Goal: Task Accomplishment & Management: Use online tool/utility

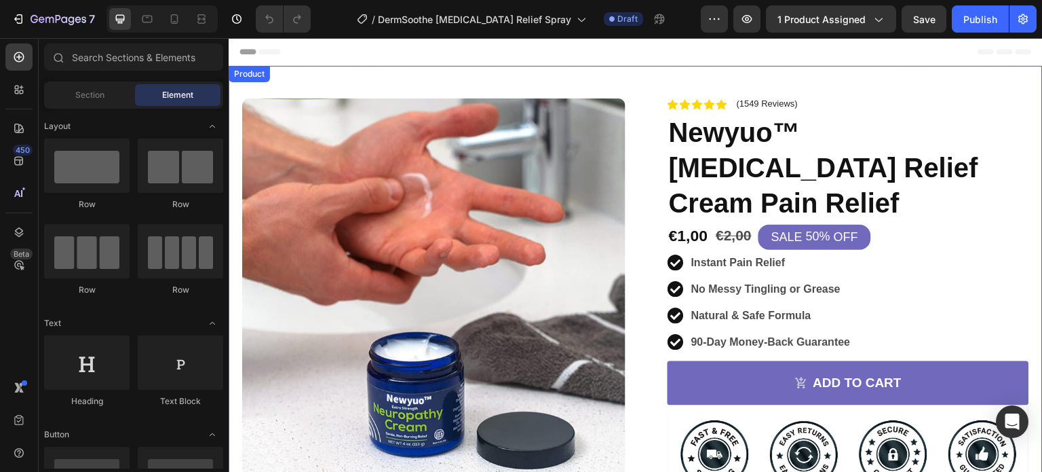
click at [646, 75] on div "Product Images Image Icon Icon Icon Icon Icon Icon List So far so good. First t…" at bounding box center [636, 392] width 814 height 653
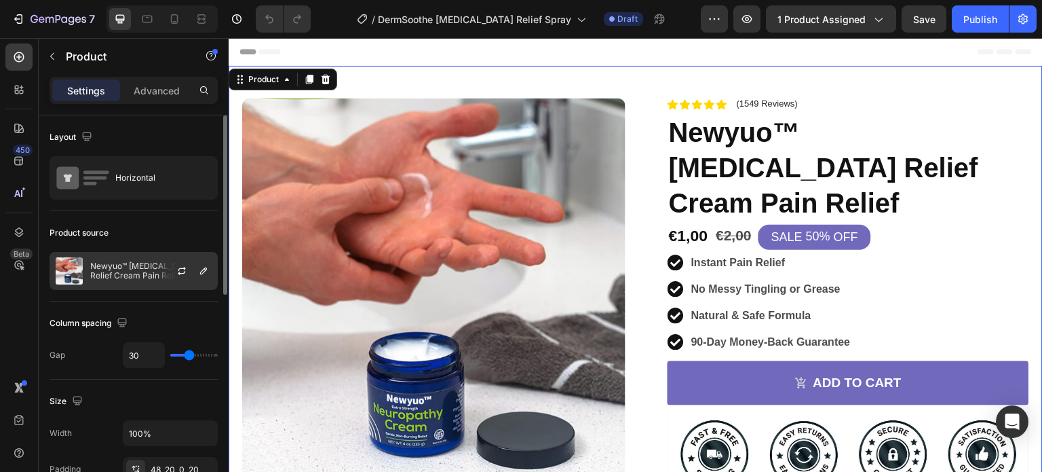
click at [141, 279] on p "Newyuo™ [MEDICAL_DATA] Relief Cream Pain Relief" at bounding box center [150, 270] width 121 height 19
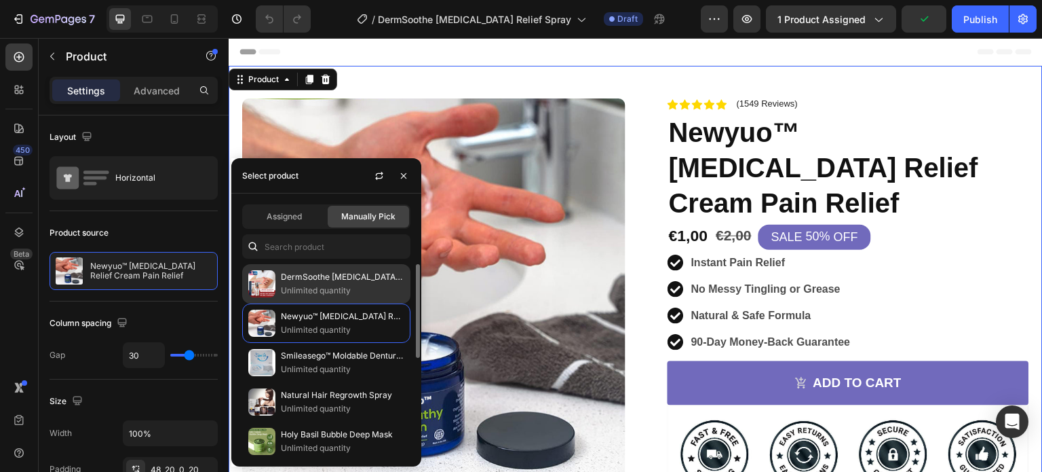
click at [309, 286] on p "Unlimited quantity" at bounding box center [342, 291] width 123 height 14
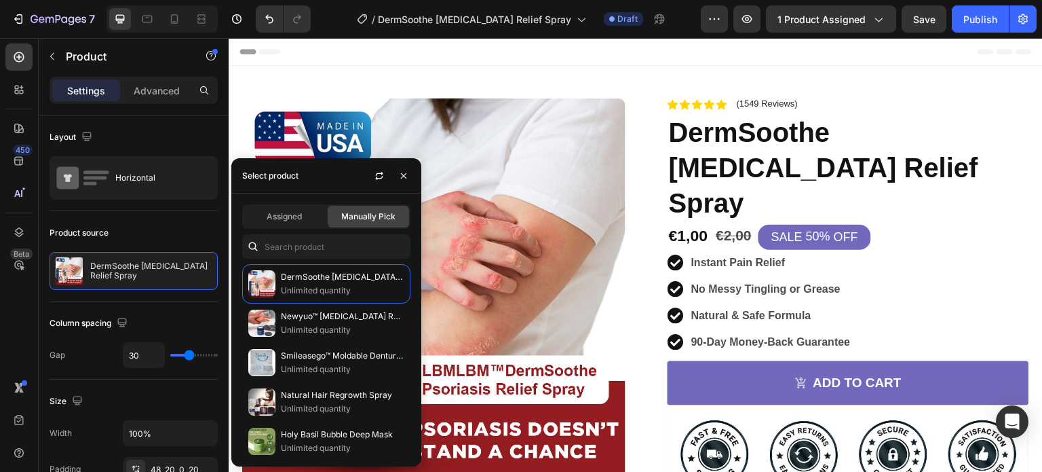
click at [646, 42] on div "Header" at bounding box center [636, 51] width 792 height 27
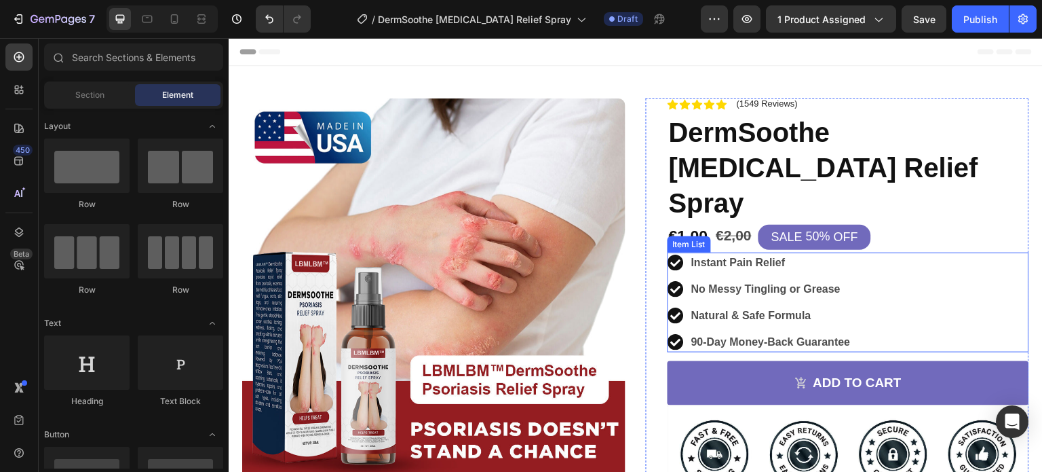
click at [729, 256] on strong "Instant Pain Relief" at bounding box center [738, 262] width 94 height 12
click at [727, 256] on strong "Instant Pain Relief" at bounding box center [738, 262] width 94 height 12
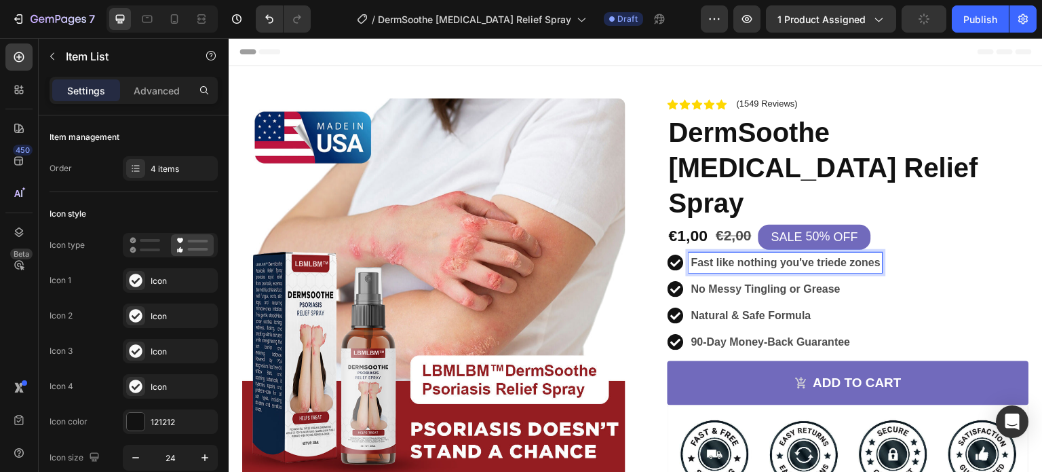
click at [718, 283] on strong "No Messy Tingling or Grease" at bounding box center [765, 289] width 149 height 12
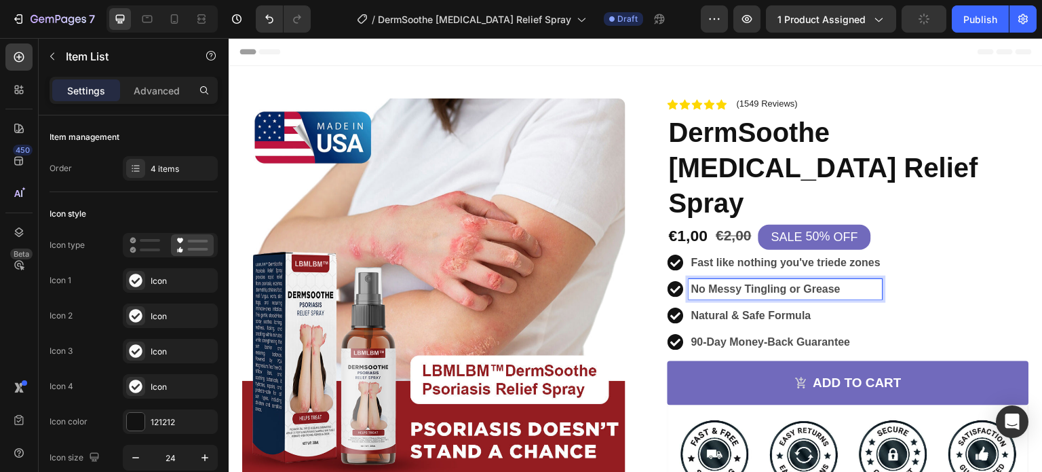
click at [734, 283] on strong "No Messy Tingling or Grease" at bounding box center [765, 289] width 149 height 12
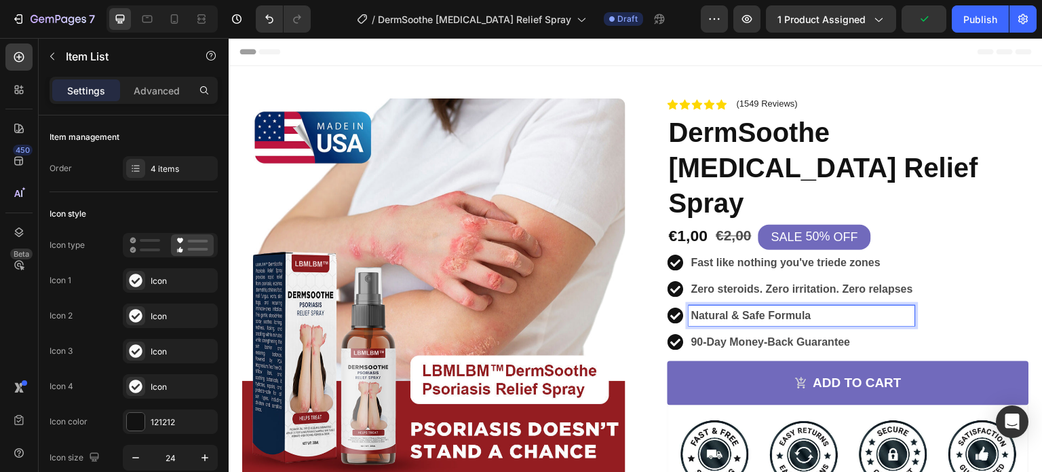
click at [757, 309] on strong "Natural & Safe Formula" at bounding box center [751, 315] width 120 height 12
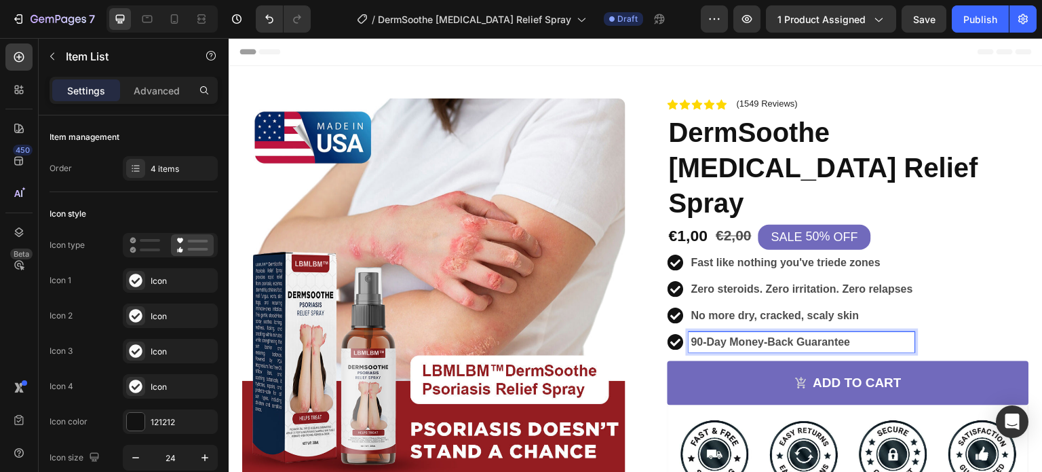
click at [727, 336] on strong "90-Day Money-Back Guarantee" at bounding box center [770, 342] width 159 height 12
click at [712, 336] on strong "90-Day Money-Back Guarantee" at bounding box center [770, 342] width 159 height 12
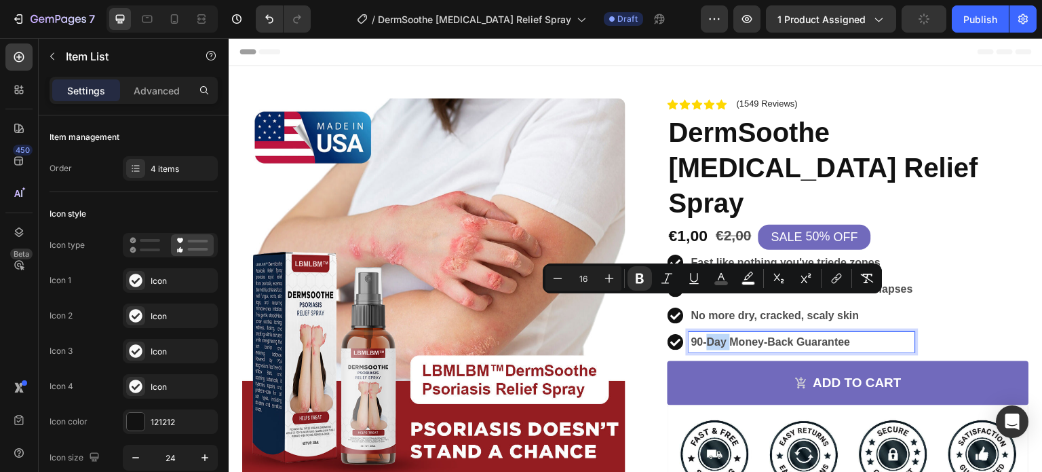
click at [712, 336] on strong "90-Day Money-Back Guarantee" at bounding box center [770, 342] width 159 height 12
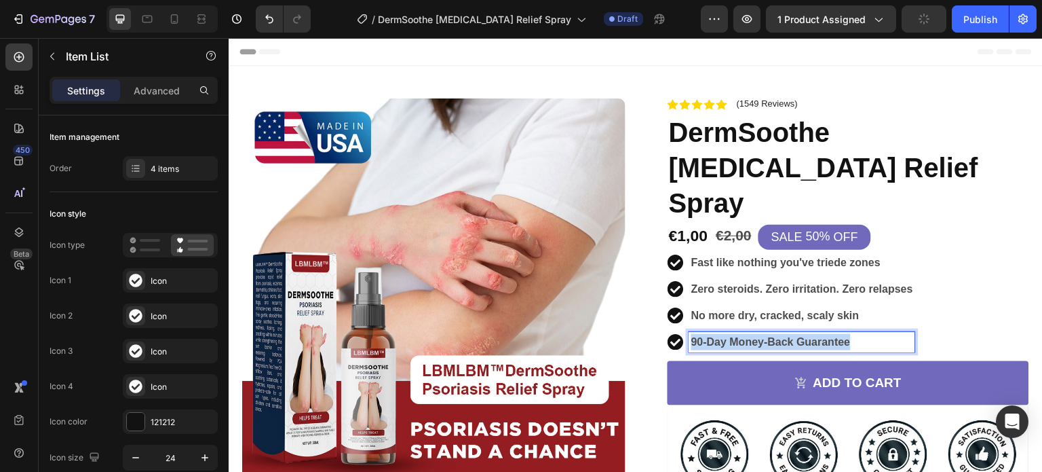
click at [712, 336] on strong "90-Day Money-Back Guarantee" at bounding box center [770, 342] width 159 height 12
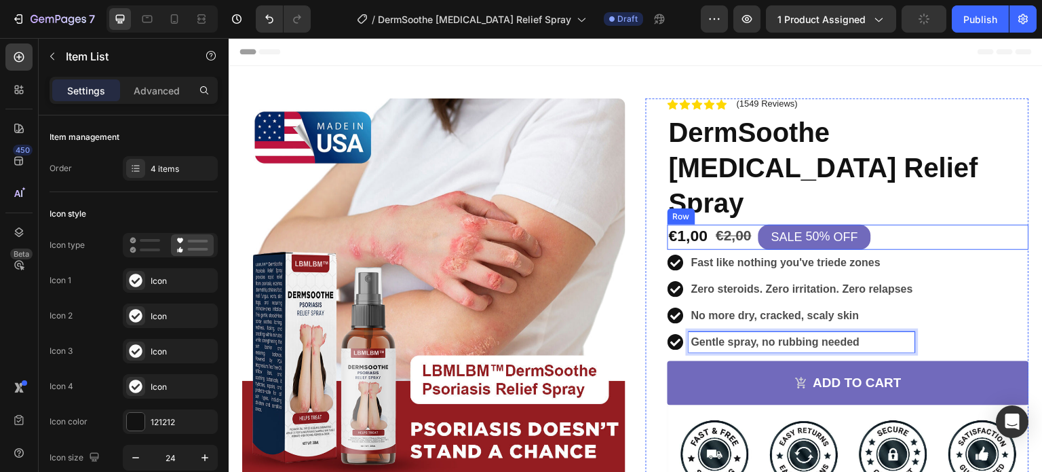
click at [942, 225] on div "€1,00 Product Price Product Price €2,00 Product Price Product Price SALE 50% OF…" at bounding box center [849, 237] width 362 height 25
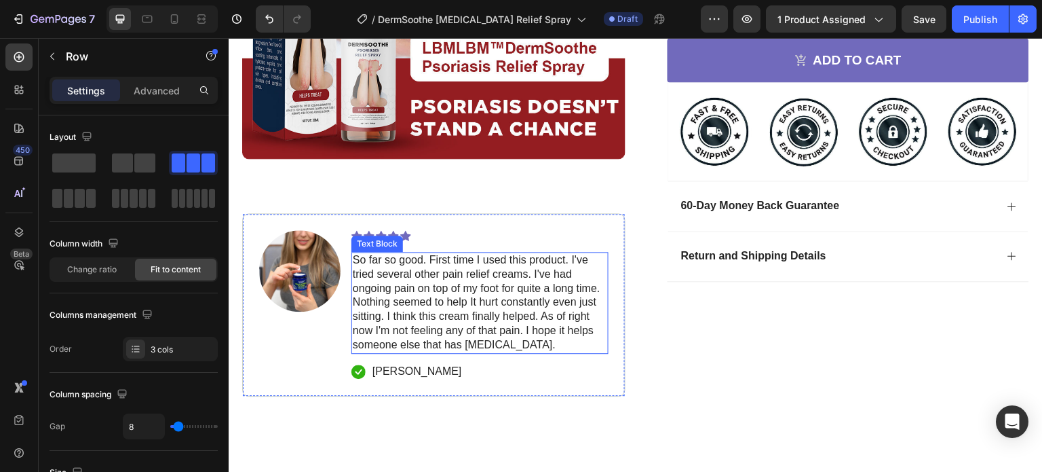
scroll to position [326, 0]
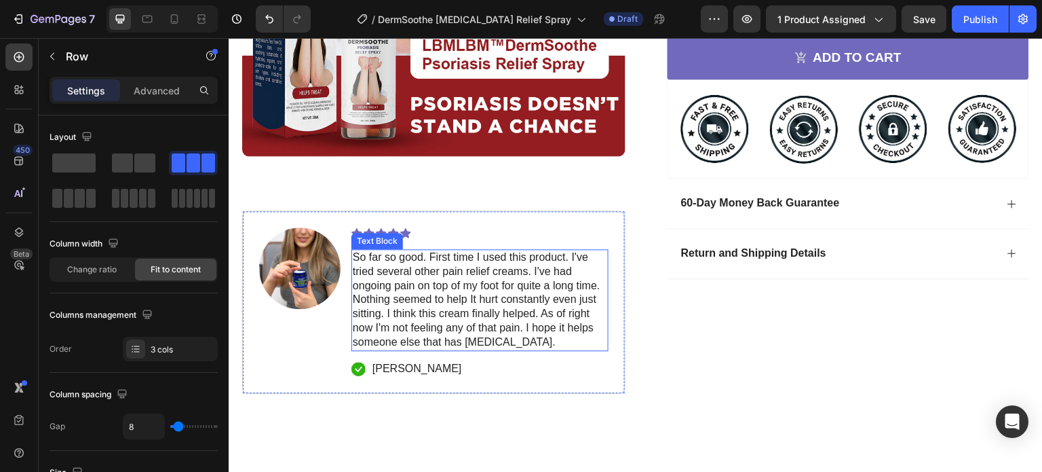
click at [489, 297] on p "So far so good. First time I used this product. I've tried several other pain r…" at bounding box center [480, 299] width 254 height 99
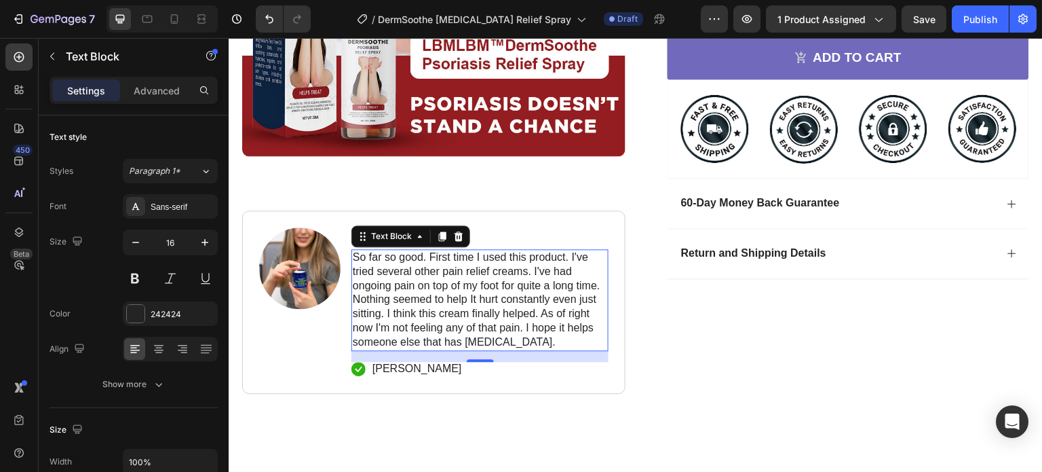
click at [448, 307] on p "So far so good. First time I used this product. I've tried several other pain r…" at bounding box center [480, 299] width 254 height 99
click at [451, 283] on p "So far so good. First time I used this product. I've tried several other pain r…" at bounding box center [480, 299] width 254 height 99
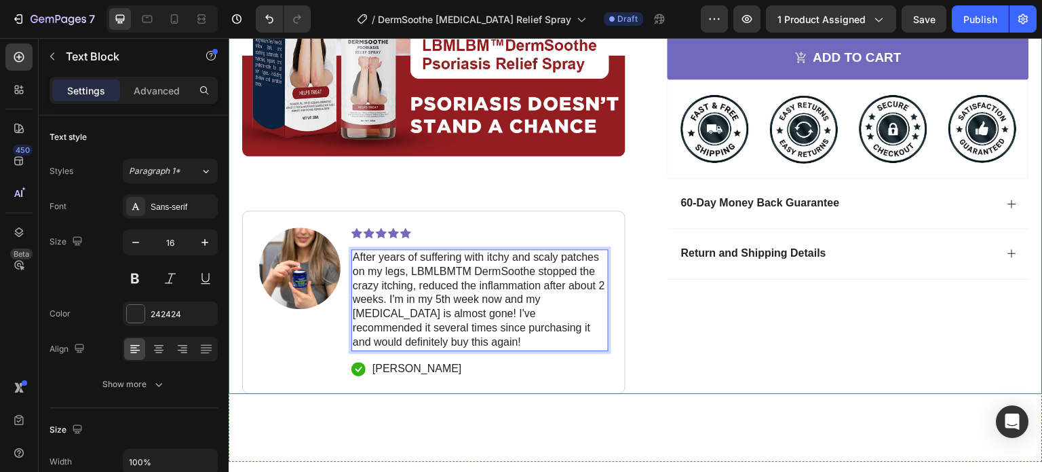
click at [718, 353] on div "Icon Icon Icon Icon Icon Icon List (1549 Reviews) Text Block Row DermSoothe [ME…" at bounding box center [837, 83] width 383 height 621
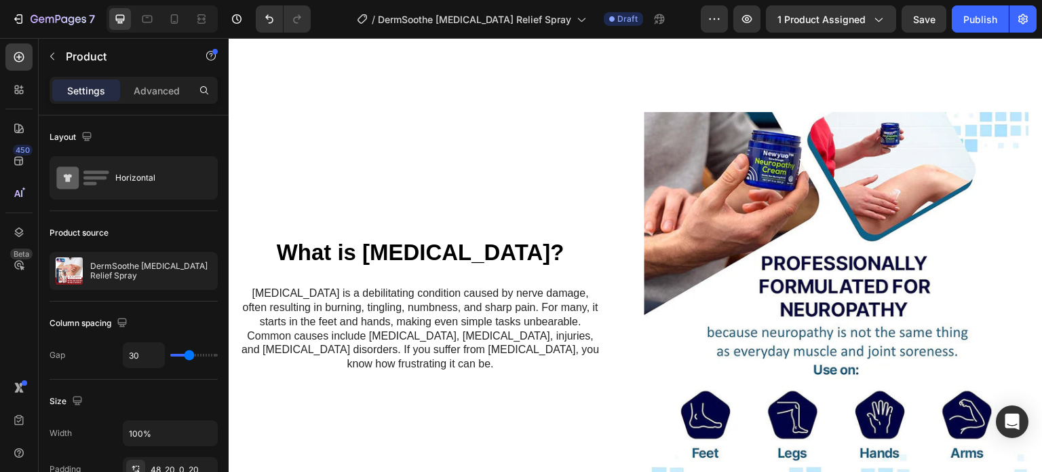
scroll to position [735, 0]
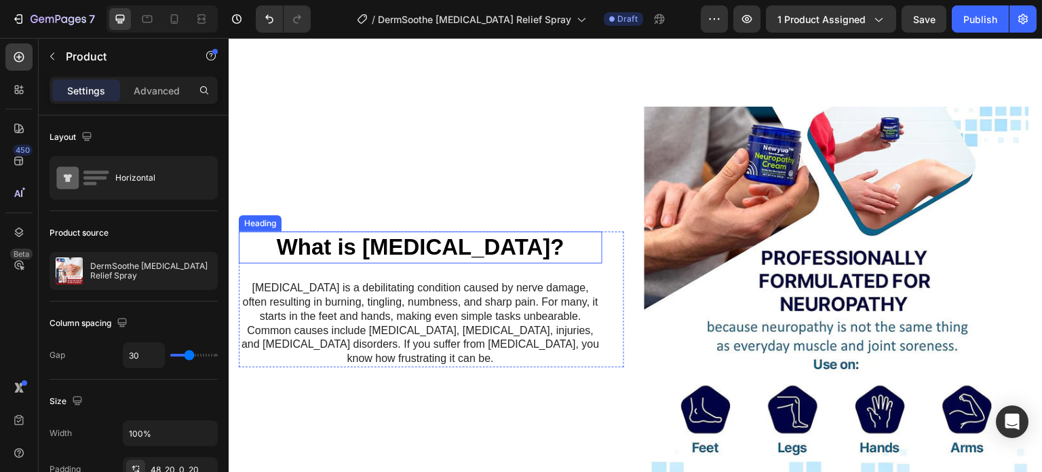
click at [415, 244] on strong "What is [MEDICAL_DATA]?" at bounding box center [421, 246] width 288 height 25
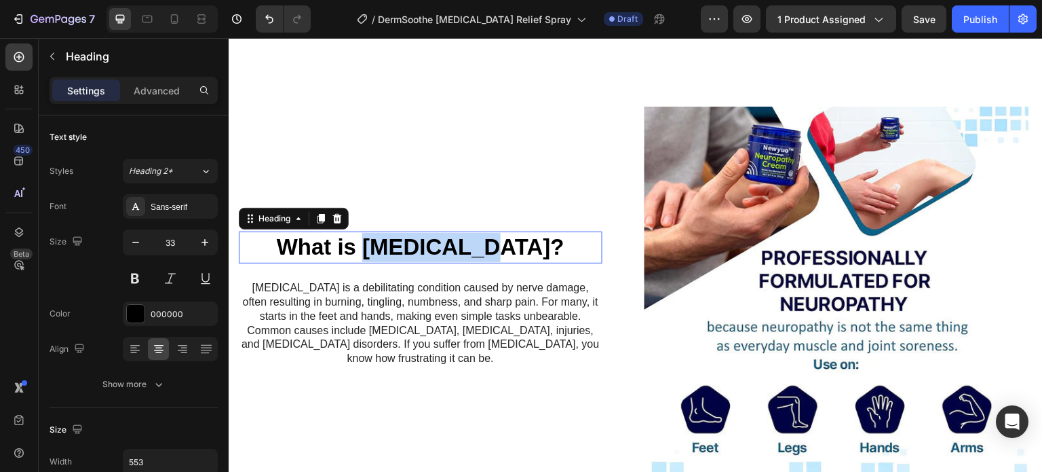
click at [410, 242] on strong "What is [MEDICAL_DATA]?" at bounding box center [421, 246] width 288 height 25
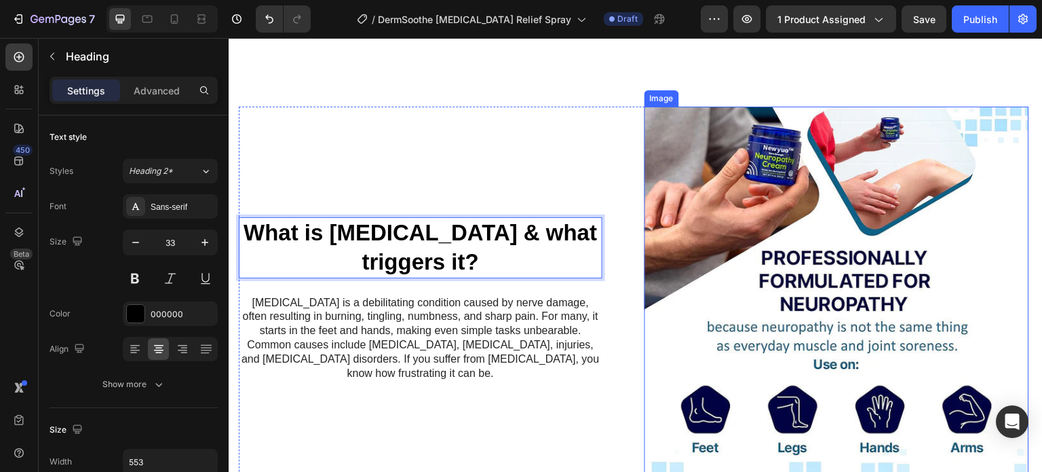
click at [809, 242] on img at bounding box center [837, 299] width 385 height 385
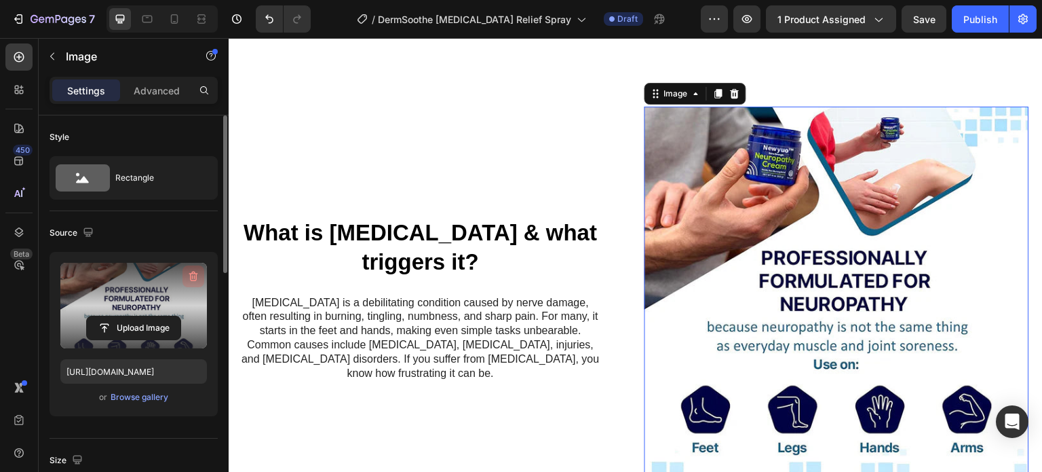
click at [191, 274] on icon "button" at bounding box center [194, 276] width 14 height 14
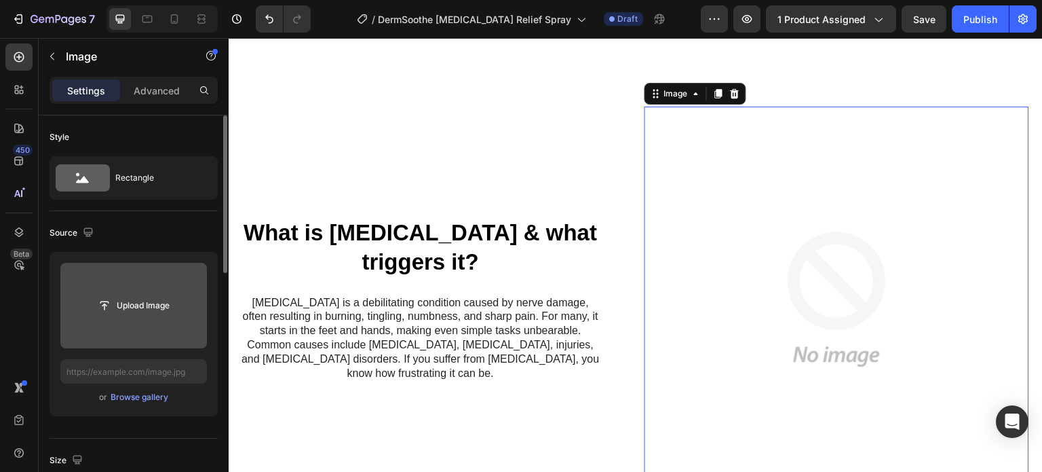
click at [148, 303] on input "file" at bounding box center [134, 305] width 94 height 23
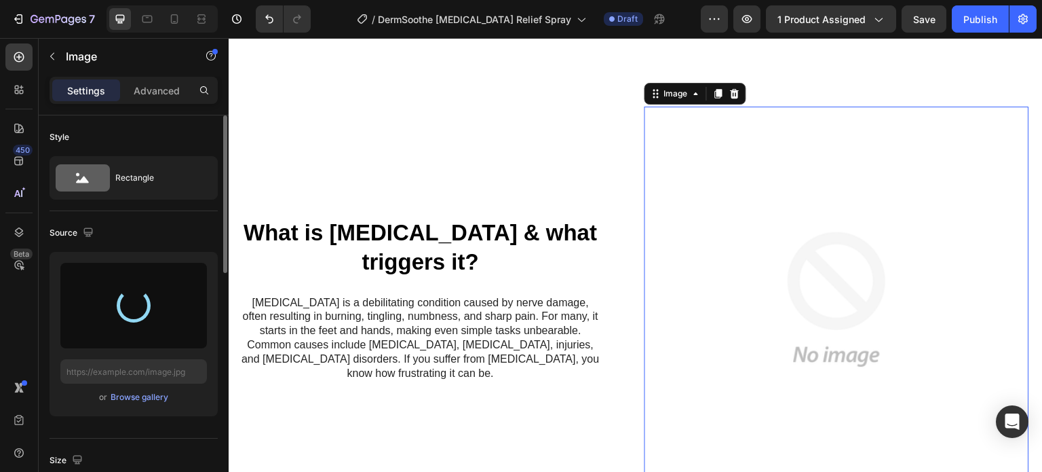
type input "[URL][DOMAIN_NAME]"
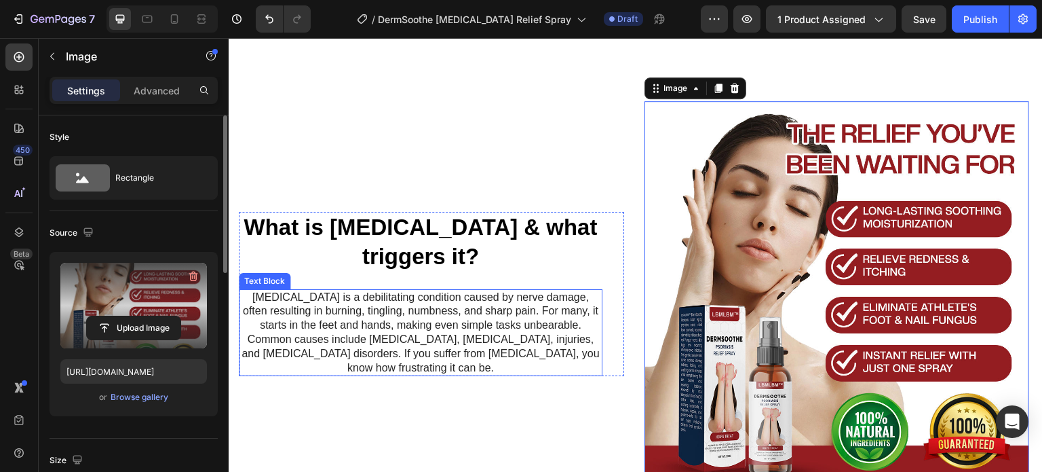
click at [411, 324] on p "[MEDICAL_DATA] is a debilitating condition caused by nerve damage, often result…" at bounding box center [420, 332] width 361 height 85
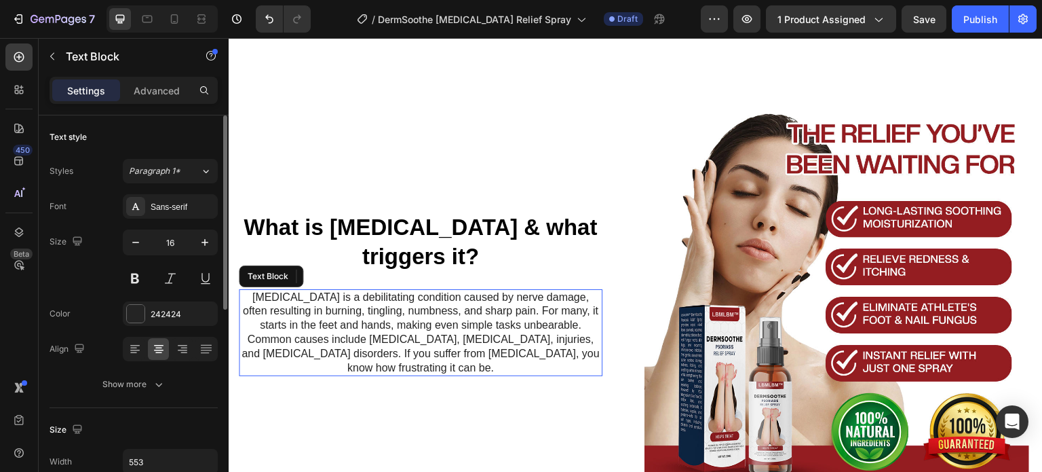
scroll to position [754, 0]
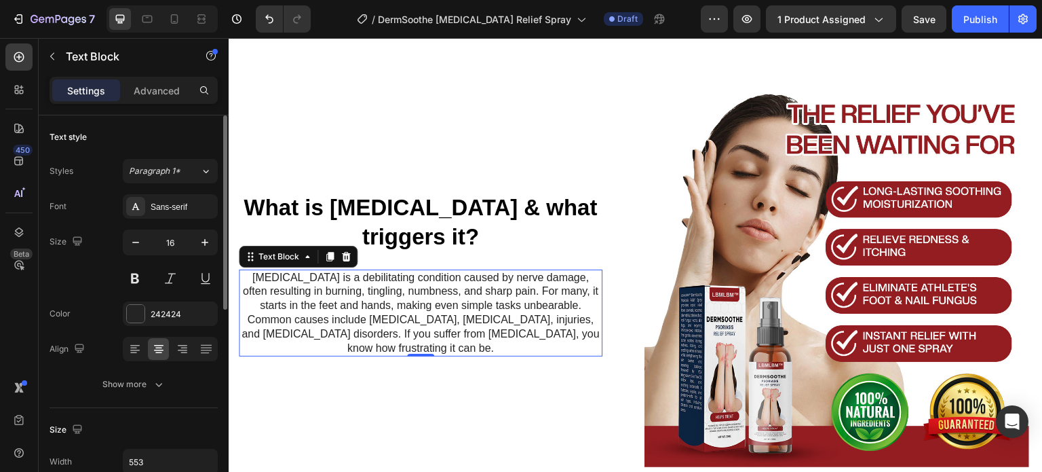
click at [411, 304] on p "[MEDICAL_DATA] is a debilitating condition caused by nerve damage, often result…" at bounding box center [420, 313] width 361 height 85
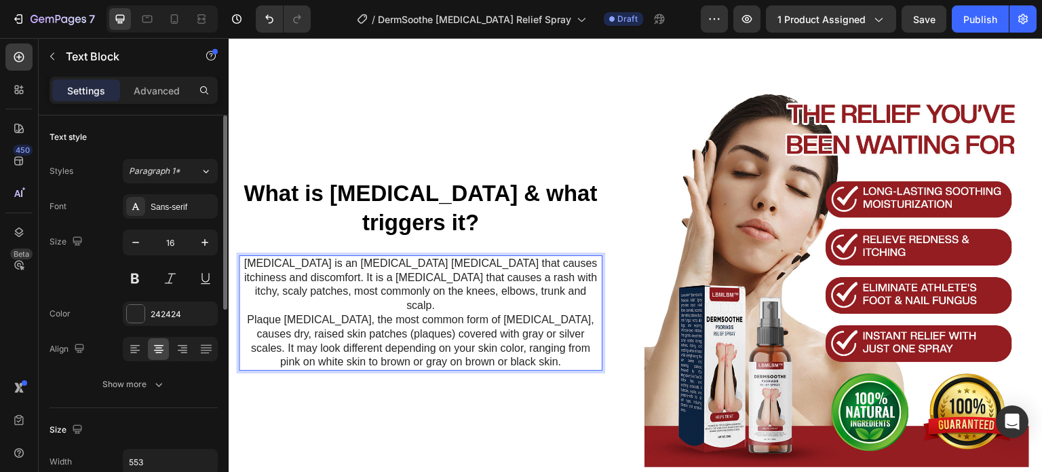
click at [581, 297] on p "[MEDICAL_DATA] is an [MEDICAL_DATA] [MEDICAL_DATA] that causes itchiness and di…" at bounding box center [420, 284] width 361 height 56
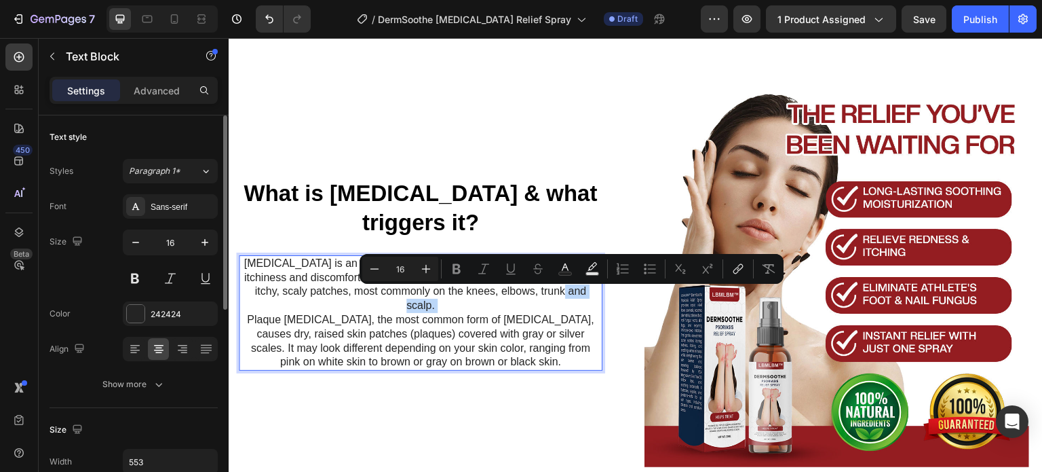
click at [577, 296] on p "[MEDICAL_DATA] is an [MEDICAL_DATA] [MEDICAL_DATA] that causes itchiness and di…" at bounding box center [420, 284] width 361 height 56
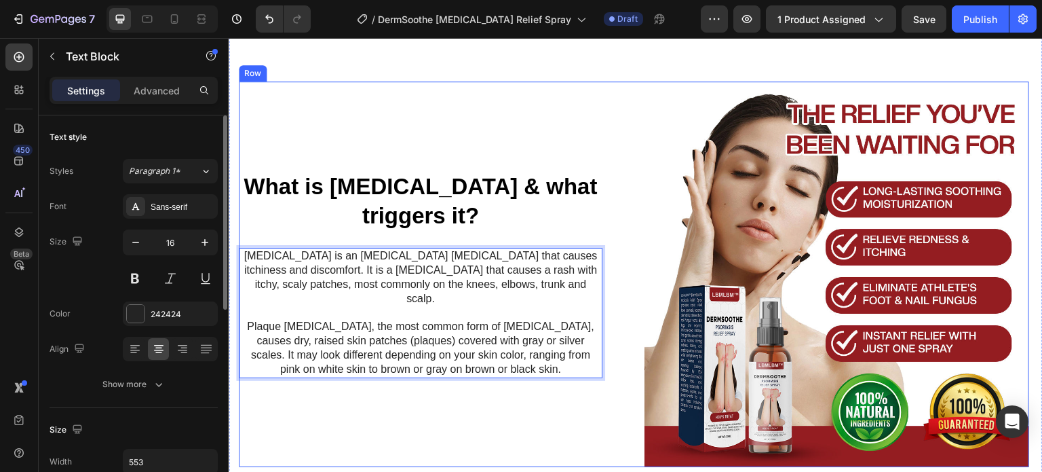
click at [543, 391] on div "⁠⁠⁠⁠⁠⁠⁠ What is [MEDICAL_DATA] & what triggers it? Heading [MEDICAL_DATA] is an…" at bounding box center [431, 273] width 385 height 385
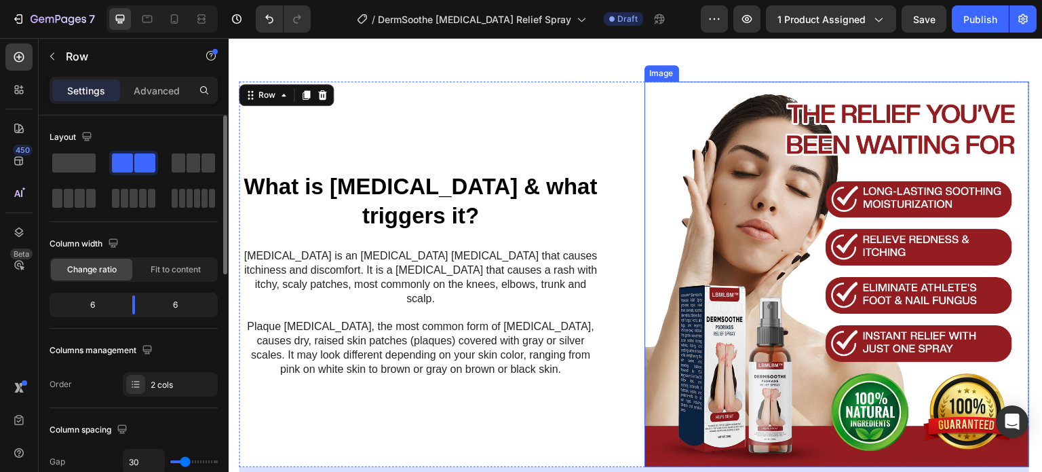
click at [804, 319] on img at bounding box center [837, 273] width 385 height 385
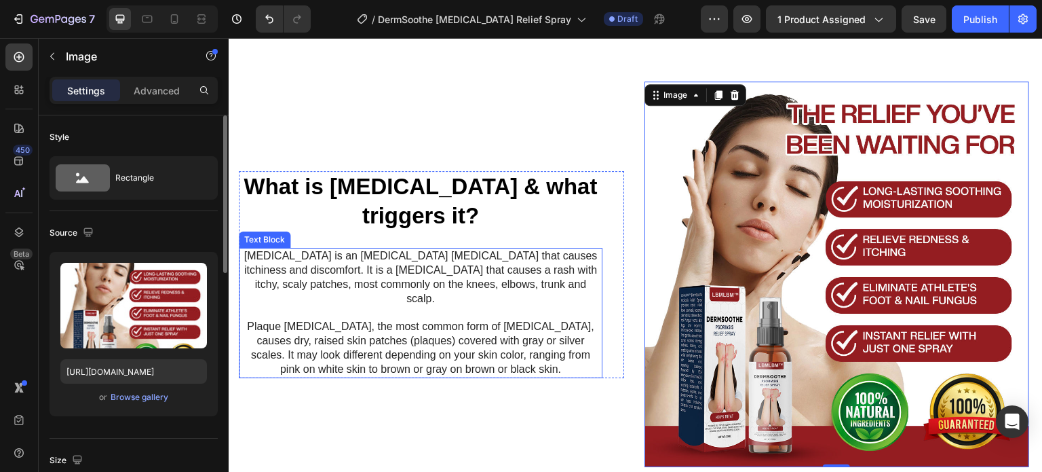
click at [527, 271] on p "[MEDICAL_DATA] is an [MEDICAL_DATA] [MEDICAL_DATA] that causes itchiness and di…" at bounding box center [420, 277] width 361 height 56
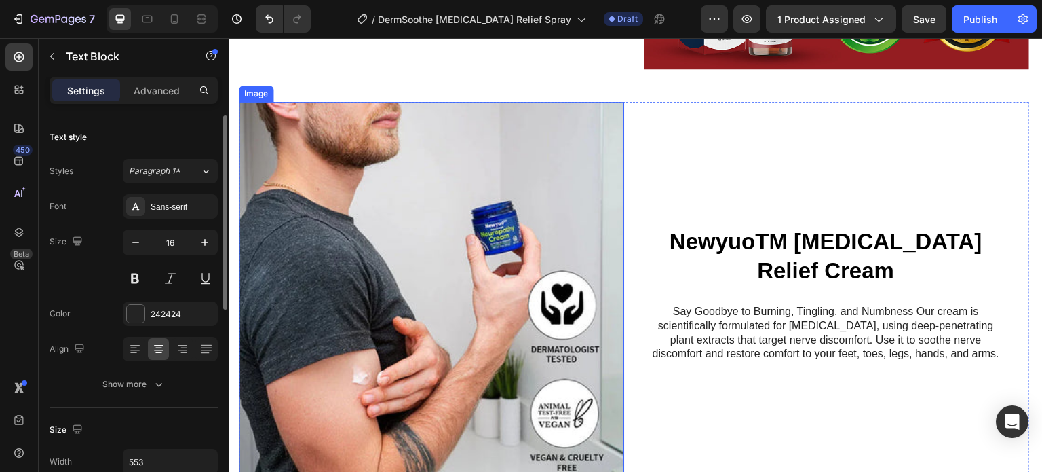
click at [529, 304] on img at bounding box center [431, 294] width 385 height 385
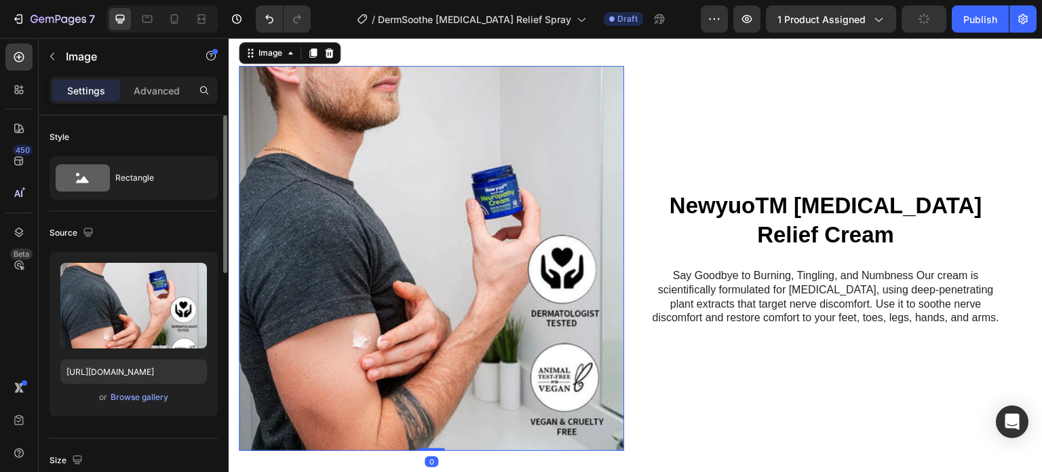
scroll to position [1187, 0]
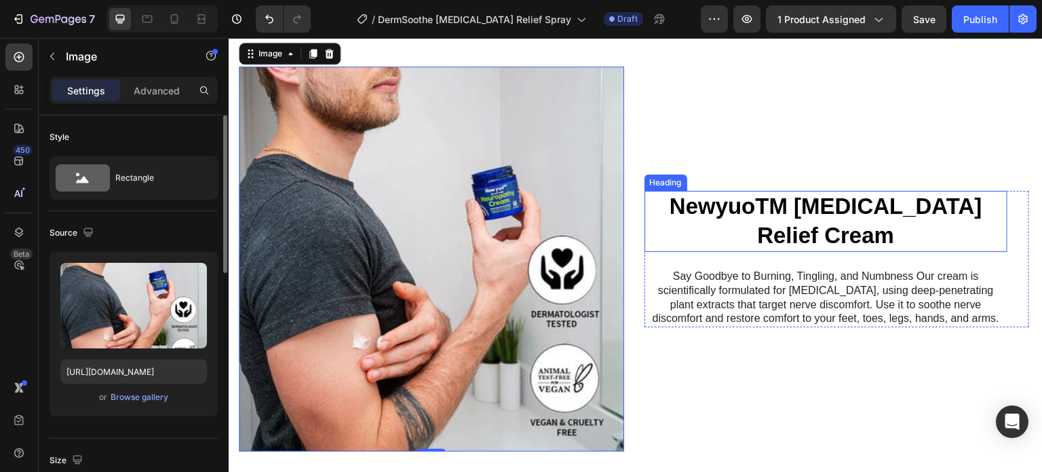
click at [762, 213] on h2 "NewyuoTM [MEDICAL_DATA] Relief Cream" at bounding box center [827, 221] width 364 height 61
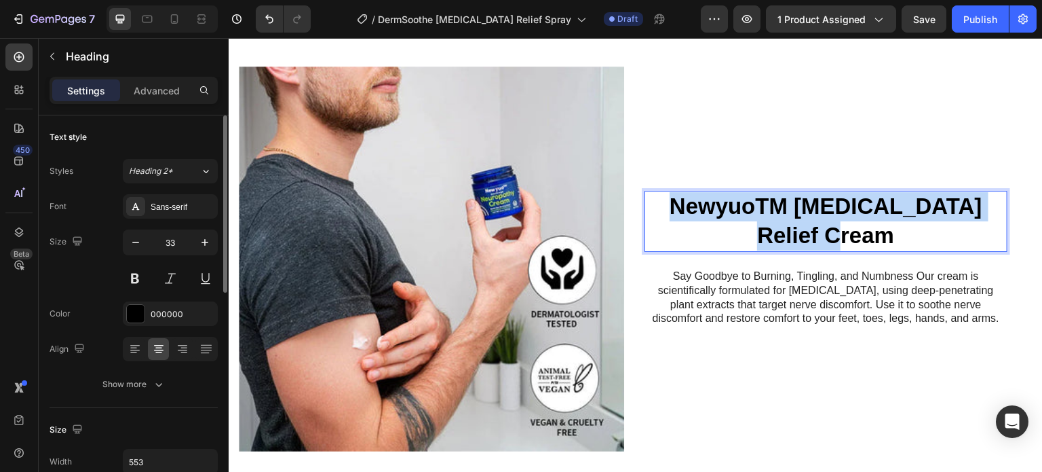
click at [807, 197] on strong "NewyuoTM [MEDICAL_DATA] Relief Cream" at bounding box center [826, 220] width 313 height 54
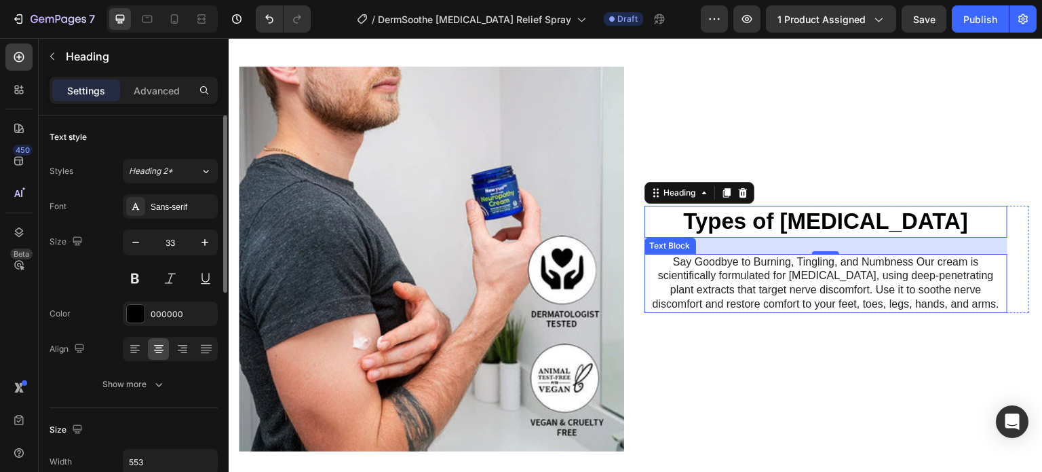
drag, startPoint x: 818, startPoint y: 277, endPoint x: 804, endPoint y: 277, distance: 13.6
click at [818, 277] on p "Say Goodbye to Burning, Tingling, and Numbness Our cream is scientifically form…" at bounding box center [826, 283] width 361 height 56
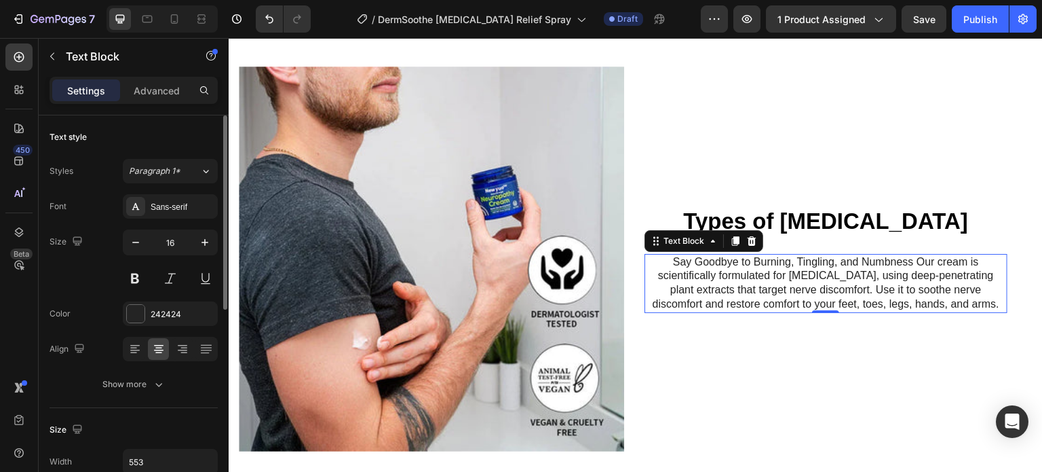
click at [803, 277] on p "Say Goodbye to Burning, Tingling, and Numbness Our cream is scientifically form…" at bounding box center [826, 283] width 361 height 56
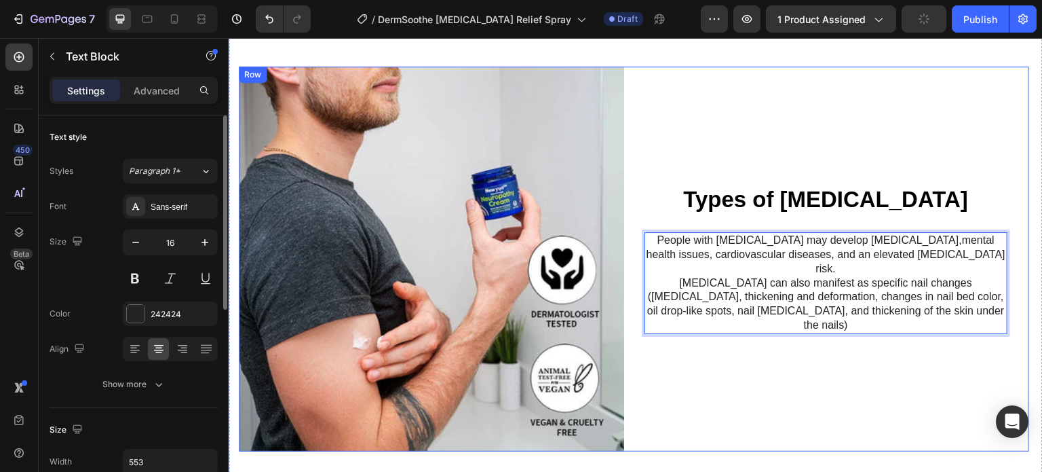
click at [731, 143] on div "⁠⁠⁠⁠⁠⁠⁠ Types of [MEDICAL_DATA] Heading People with [MEDICAL_DATA] may develop …" at bounding box center [837, 258] width 385 height 385
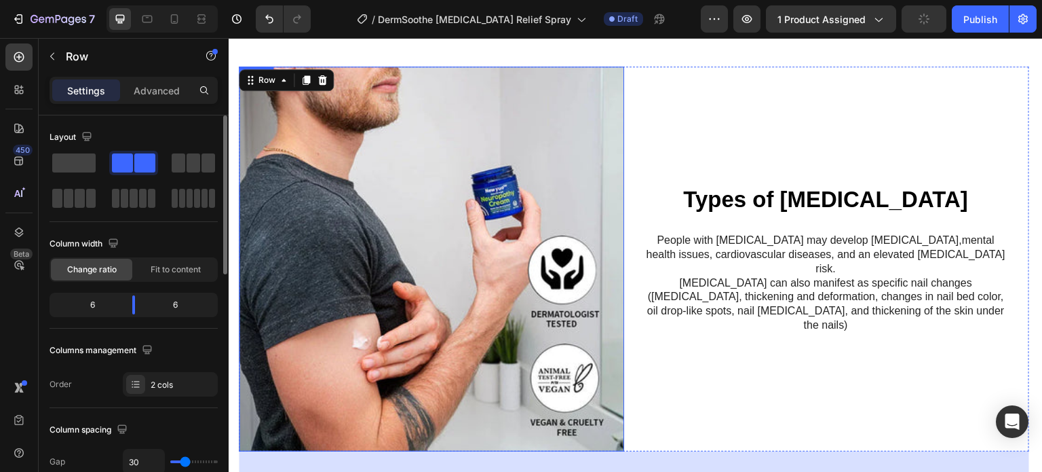
click at [460, 228] on img at bounding box center [431, 258] width 385 height 385
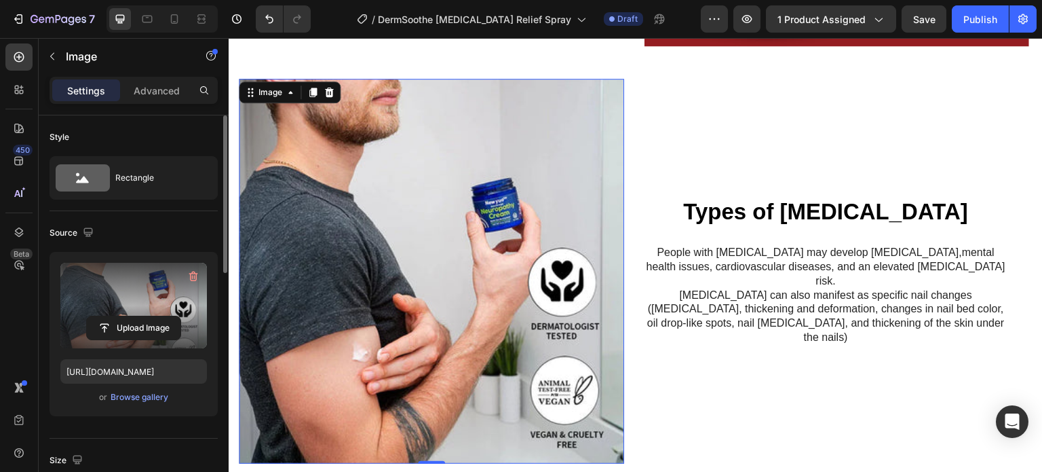
scroll to position [0, 0]
click at [194, 273] on icon "button" at bounding box center [194, 276] width 14 height 14
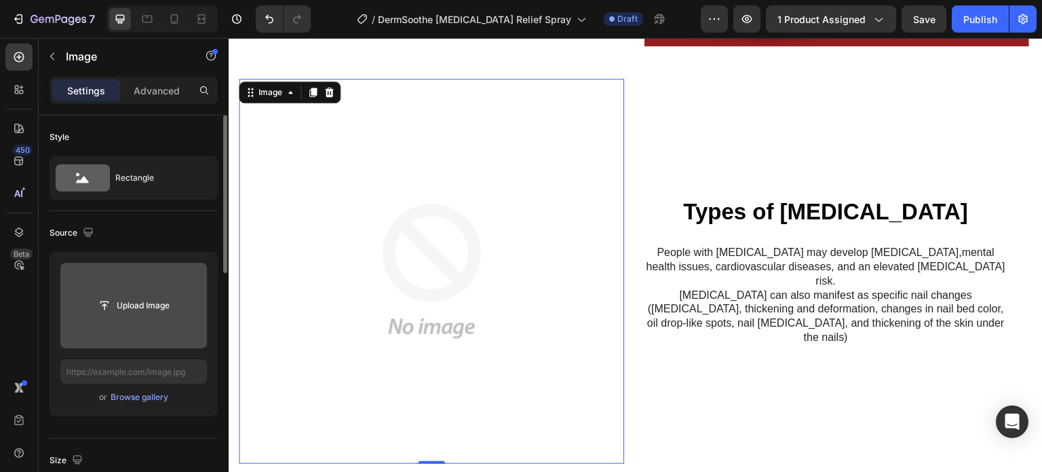
click at [136, 307] on input "file" at bounding box center [134, 305] width 94 height 23
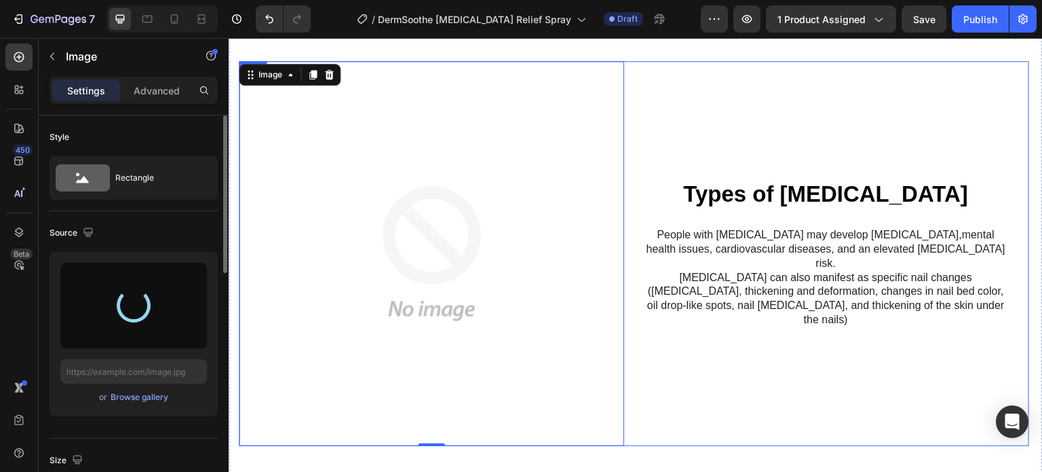
scroll to position [1191, 0]
type input "[URL][DOMAIN_NAME]"
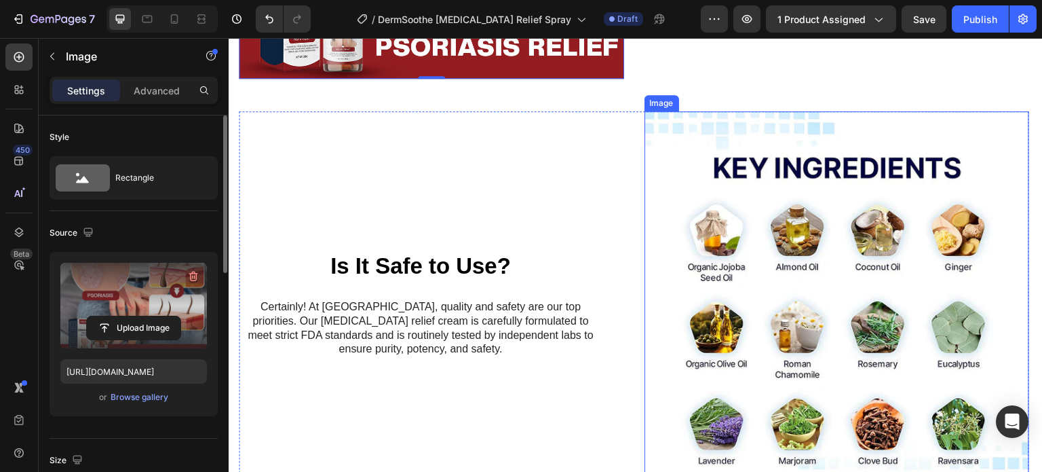
scroll to position [1560, 0]
click at [759, 223] on img at bounding box center [837, 303] width 385 height 385
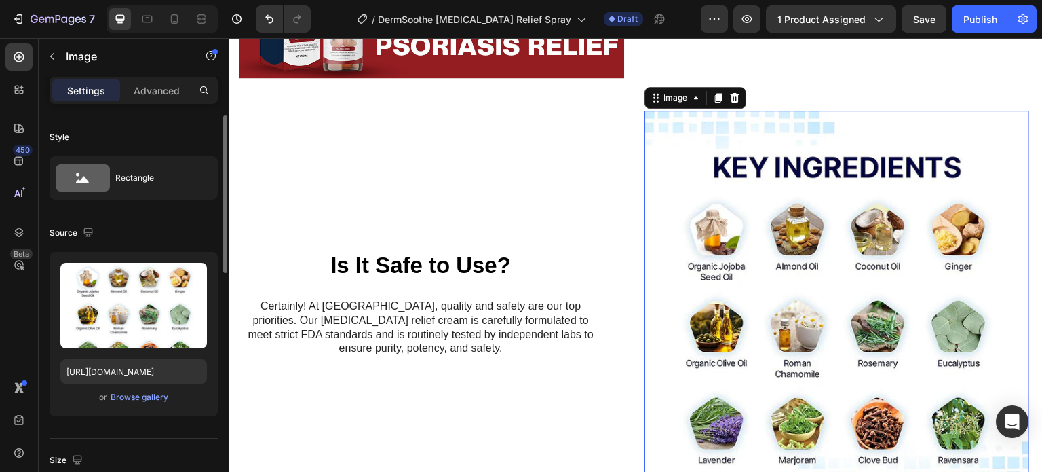
scroll to position [0, 0]
click at [416, 262] on strong "Is It Safe to Use?" at bounding box center [420, 264] width 180 height 25
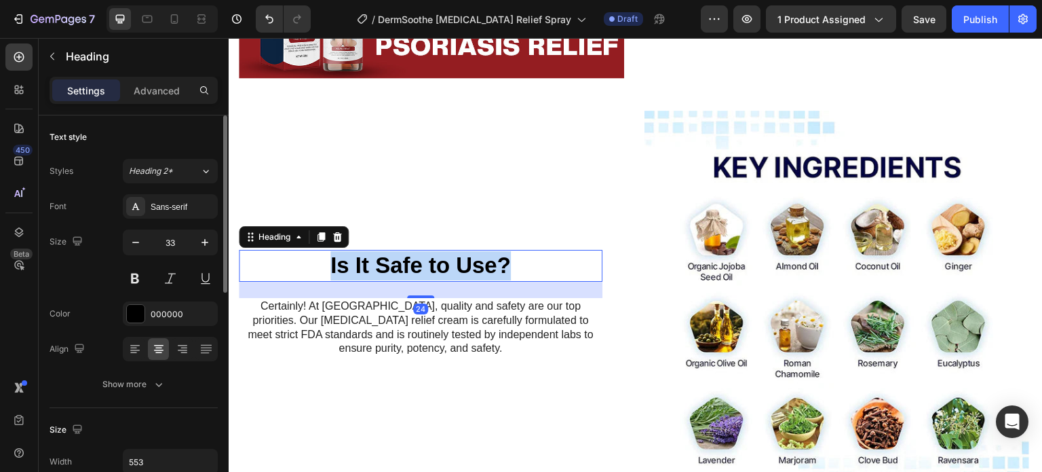
click at [413, 258] on strong "Is It Safe to Use?" at bounding box center [420, 264] width 180 height 25
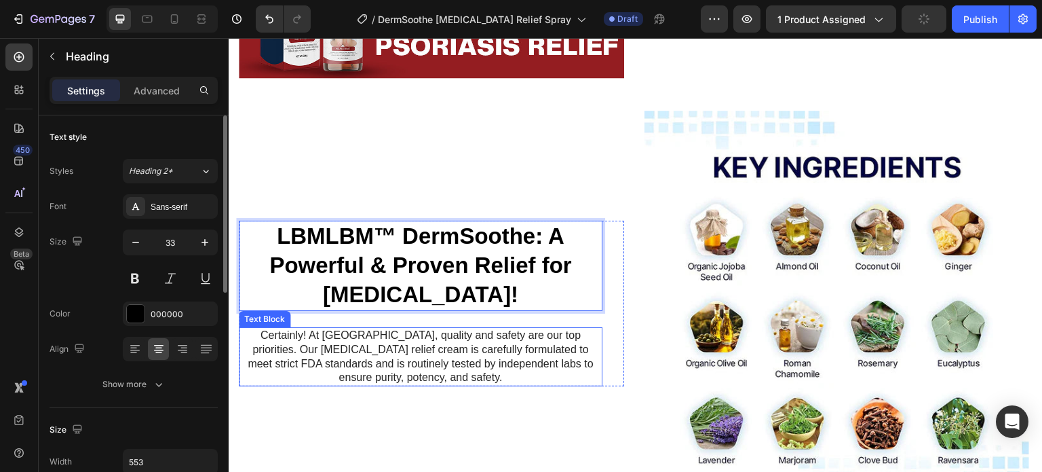
click at [478, 332] on p "Certainly! At [GEOGRAPHIC_DATA], quality and safety are our top priorities. Our…" at bounding box center [420, 356] width 361 height 56
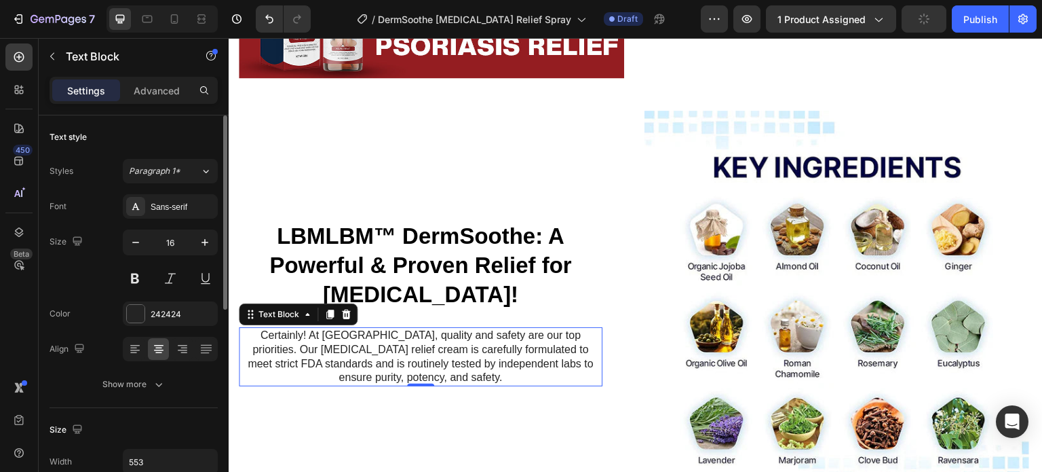
click at [425, 345] on p "Certainly! At [GEOGRAPHIC_DATA], quality and safety are our top priorities. Our…" at bounding box center [420, 356] width 361 height 56
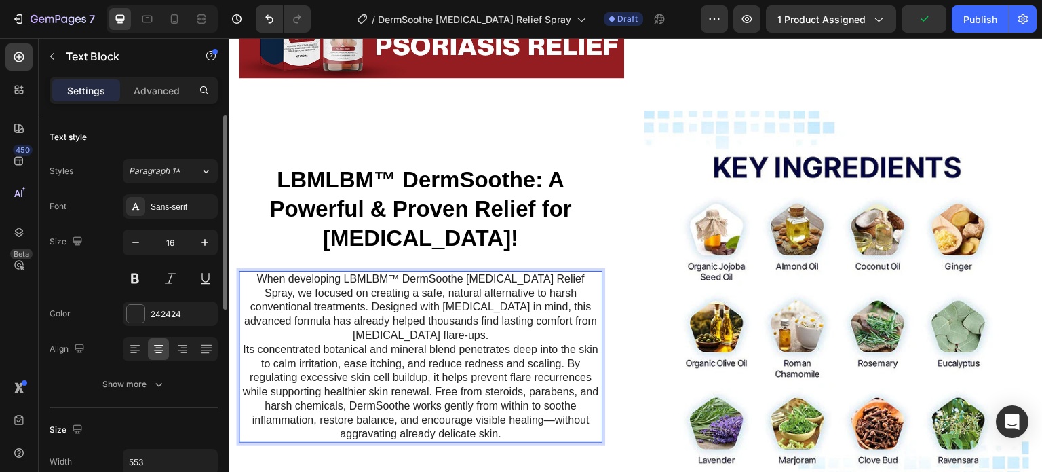
click at [889, 290] on img at bounding box center [837, 303] width 385 height 385
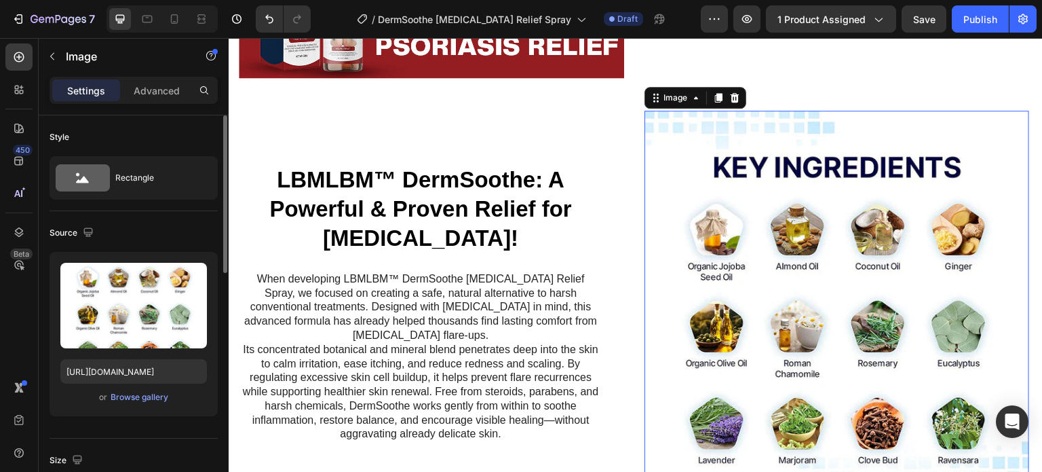
scroll to position [1590, 0]
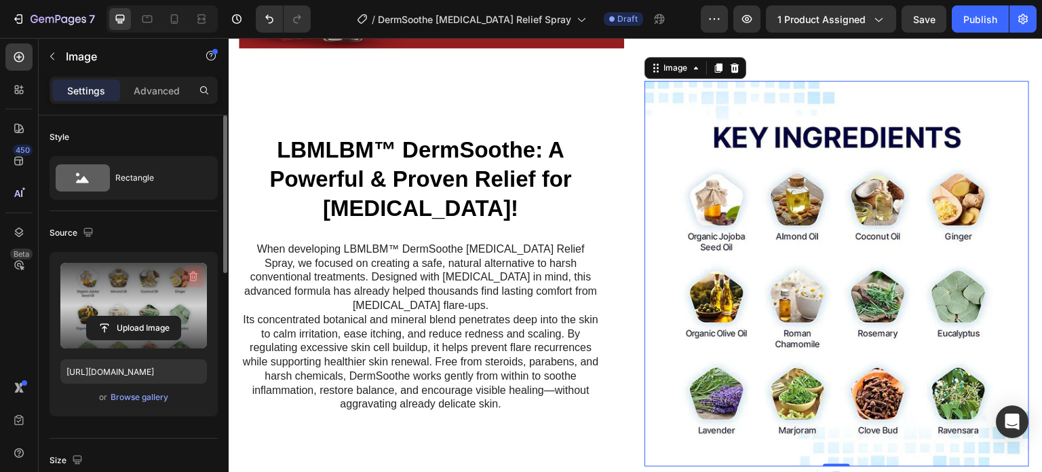
click at [187, 276] on icon "button" at bounding box center [194, 276] width 14 height 14
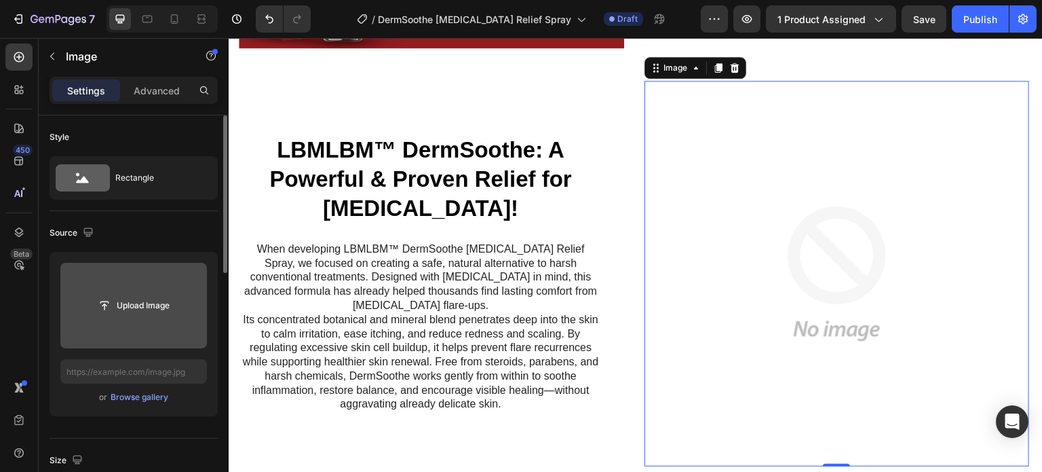
click at [153, 308] on input "file" at bounding box center [134, 305] width 94 height 23
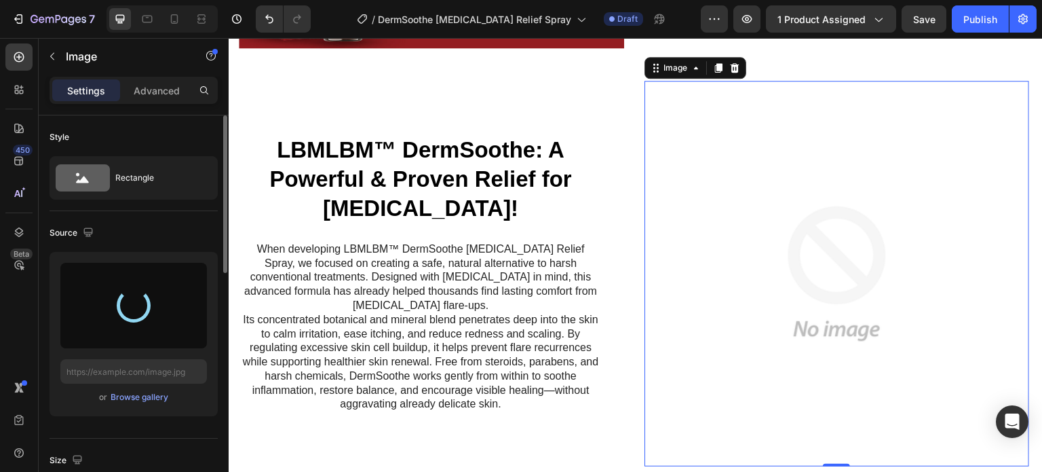
type input "[URL][DOMAIN_NAME]"
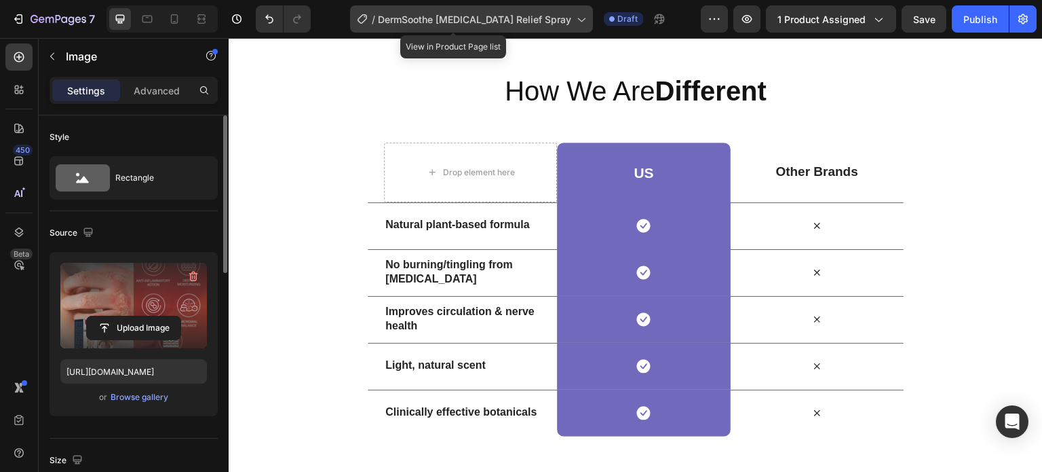
scroll to position [2496, 0]
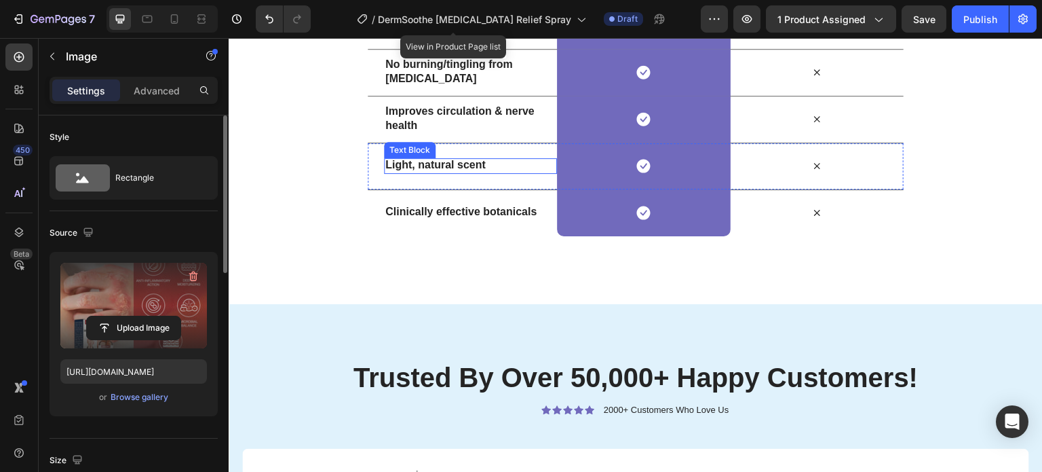
click at [408, 168] on strong "Light, natural scent" at bounding box center [435, 165] width 100 height 12
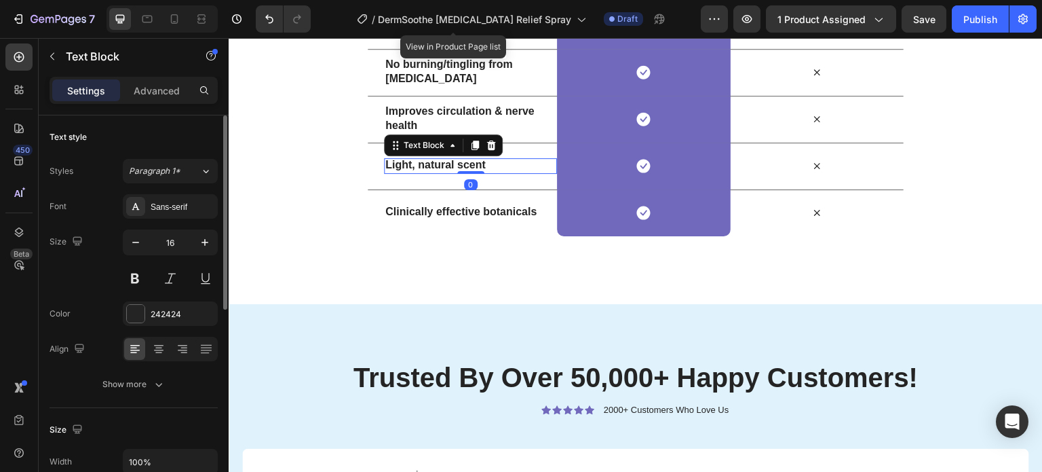
click at [419, 165] on strong "Light, natural scent" at bounding box center [435, 165] width 100 height 12
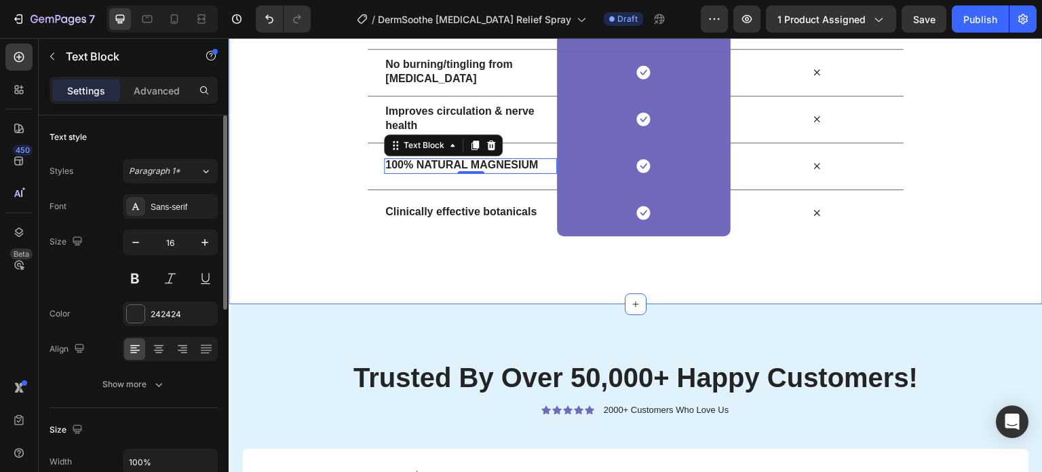
drag, startPoint x: 657, startPoint y: 269, endPoint x: 468, endPoint y: 212, distance: 197.0
click at [657, 269] on div "How We Are Different Heading Row Drop element here US Heading Row Other Brands …" at bounding box center [636, 54] width 814 height 500
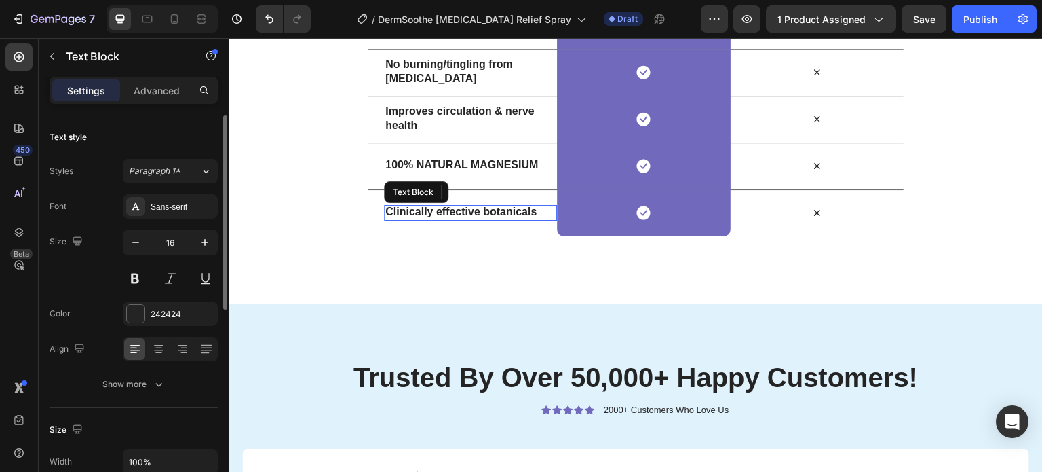
click at [468, 212] on strong "Clinically effective botanicals" at bounding box center [460, 212] width 151 height 12
click at [454, 210] on strong "Clinically effective botanicals" at bounding box center [460, 212] width 151 height 12
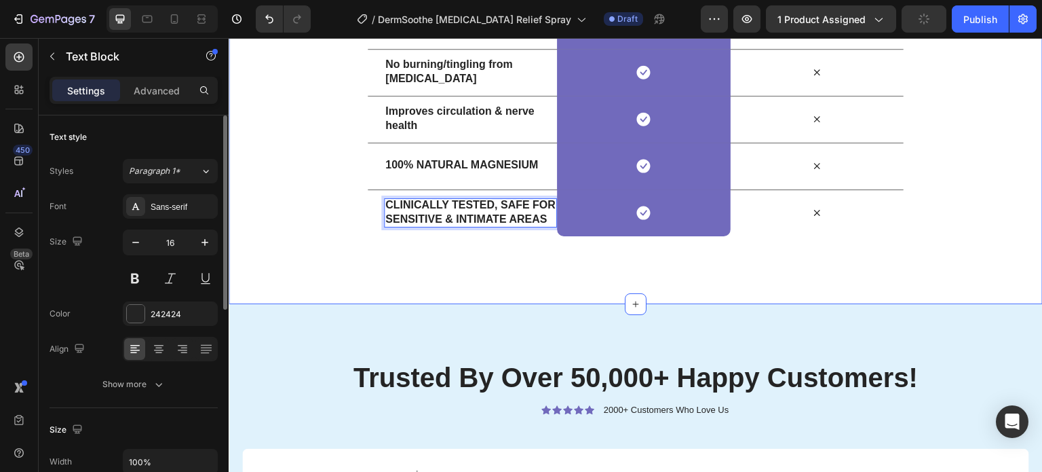
click at [299, 225] on div "How We Are Different Heading Row Drop element here US Heading Row Other Brands …" at bounding box center [636, 54] width 814 height 364
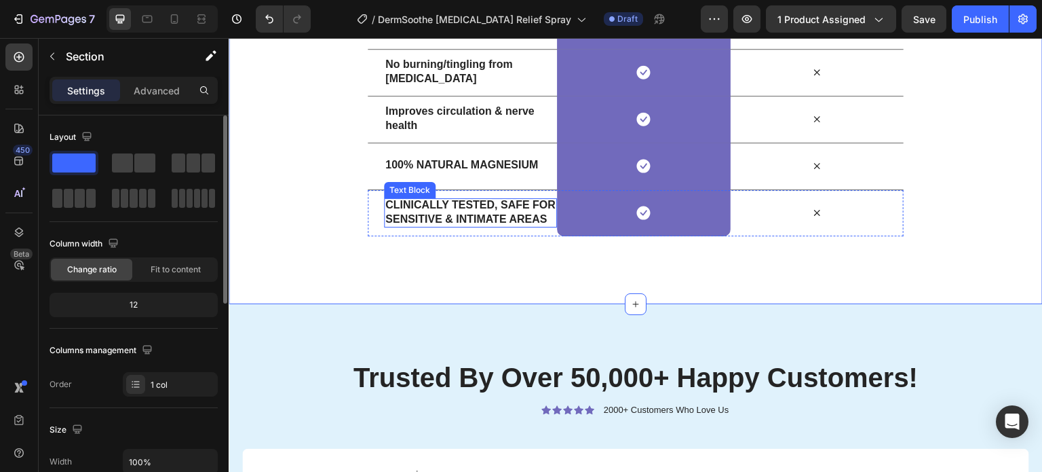
click at [543, 222] on p "CLINICALLY TESTED, SAFE FOR SENSITIVE & INTIMATE AREAS" at bounding box center [470, 212] width 170 height 28
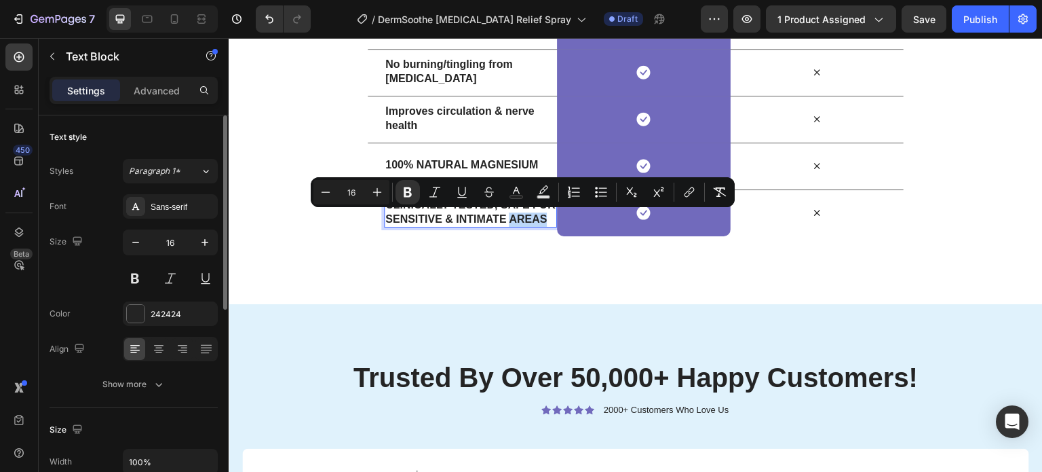
click at [229, 38] on icon "Please click to verify you’re human" at bounding box center [229, 38] width 0 height 0
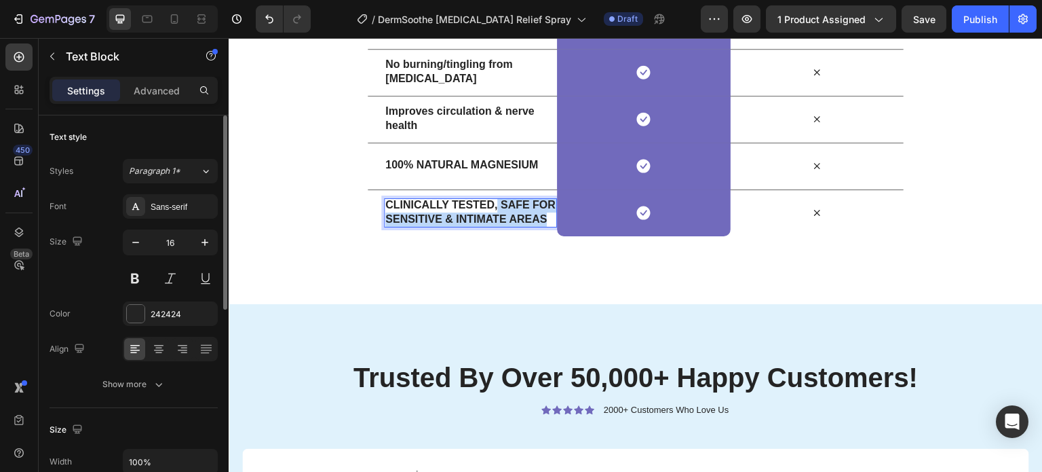
drag, startPoint x: 492, startPoint y: 204, endPoint x: 541, endPoint y: 223, distance: 52.2
click at [541, 223] on strong "CLINICALLY TESTED, SAFE FOR SENSITIVE & INTIMATE AREAS" at bounding box center [470, 212] width 170 height 26
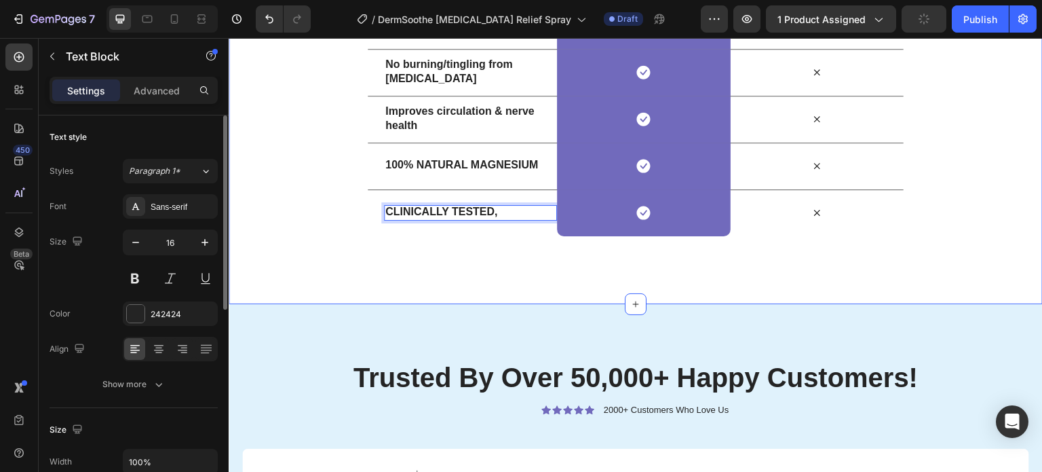
scroll to position [2503, 0]
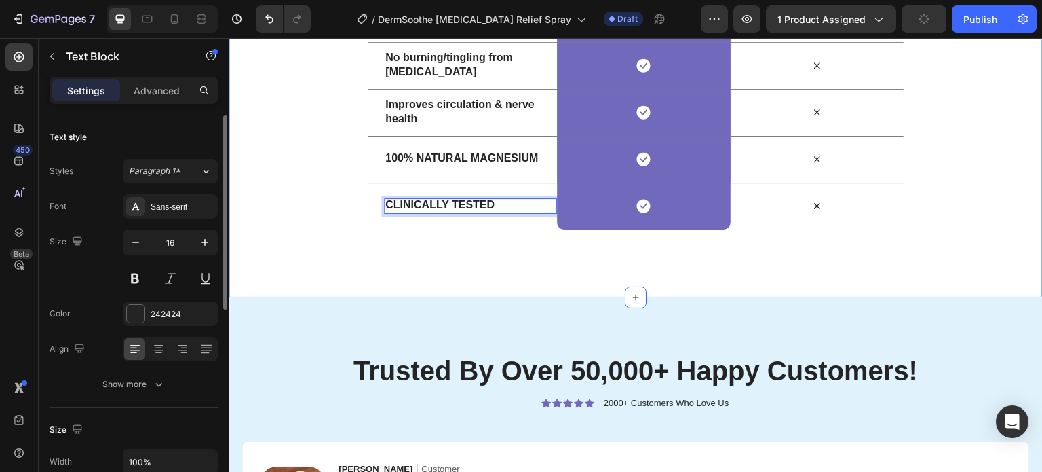
click at [495, 255] on div "How We Are Different Heading Row Drop element here US Heading Row Other Brands …" at bounding box center [636, 47] width 814 height 500
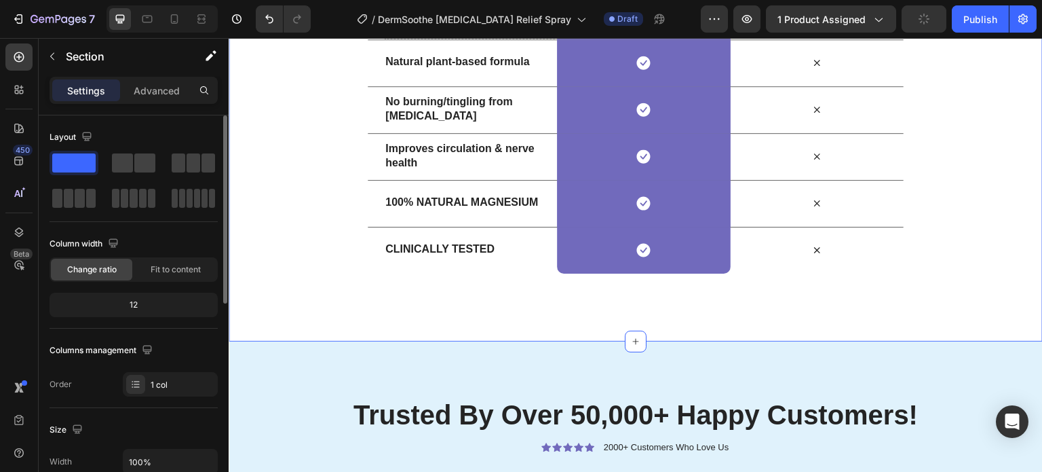
scroll to position [2435, 0]
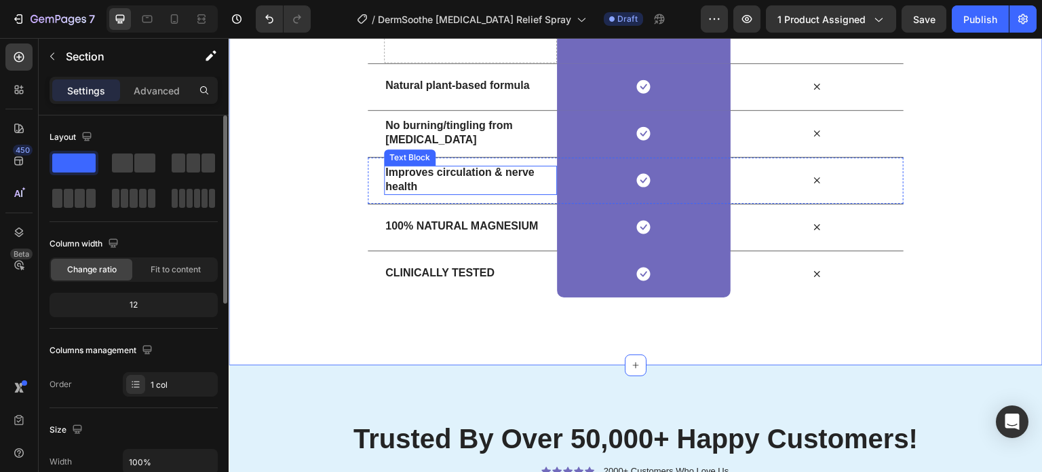
click at [416, 176] on strong "Improves circulation & nerve health" at bounding box center [459, 179] width 149 height 26
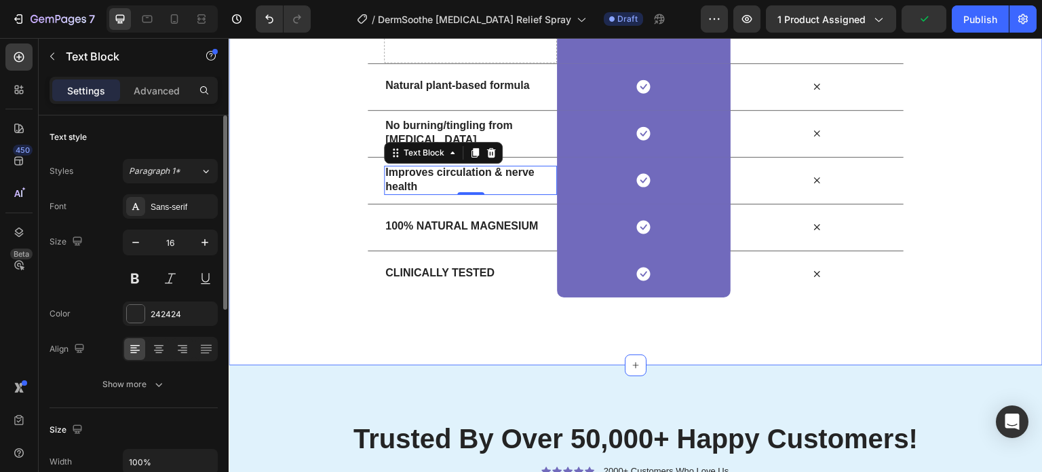
drag, startPoint x: 643, startPoint y: 342, endPoint x: 413, endPoint y: 237, distance: 252.6
click at [643, 342] on div "How We Are Different Heading Row Drop element here US Heading Row Other Brands …" at bounding box center [636, 115] width 814 height 500
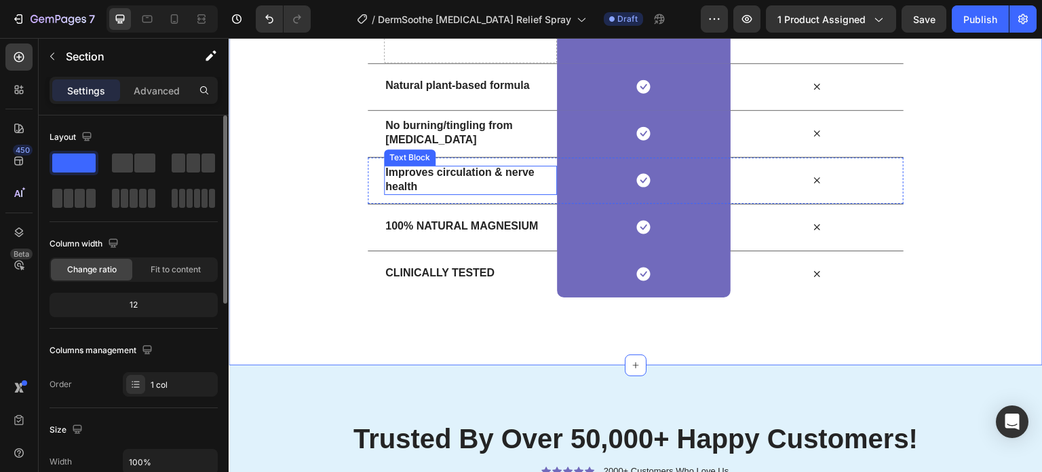
click at [443, 179] on p "Improves circulation & nerve health" at bounding box center [470, 180] width 170 height 28
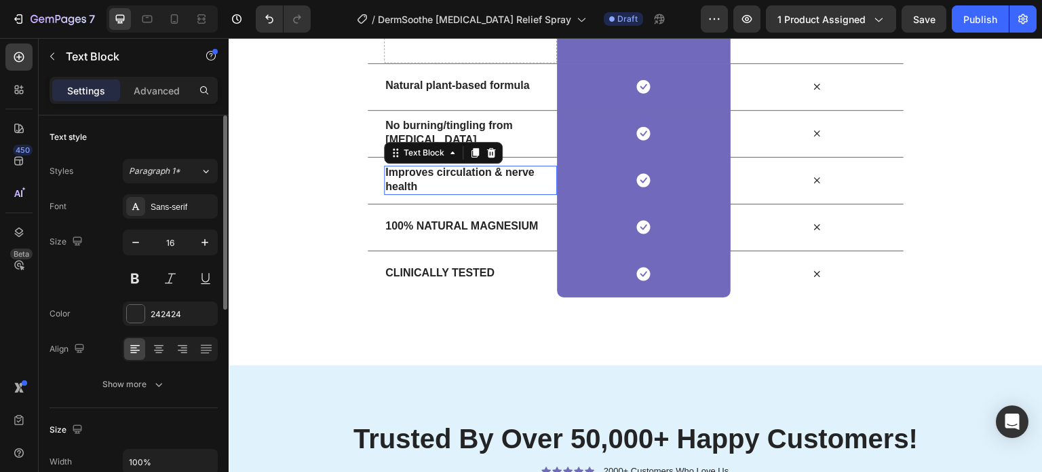
click at [438, 177] on strong "Improves circulation & nerve health" at bounding box center [459, 179] width 149 height 26
click at [361, 209] on div "How We Are Different Heading Row Drop element here US Heading Row Other Brands …" at bounding box center [636, 115] width 814 height 364
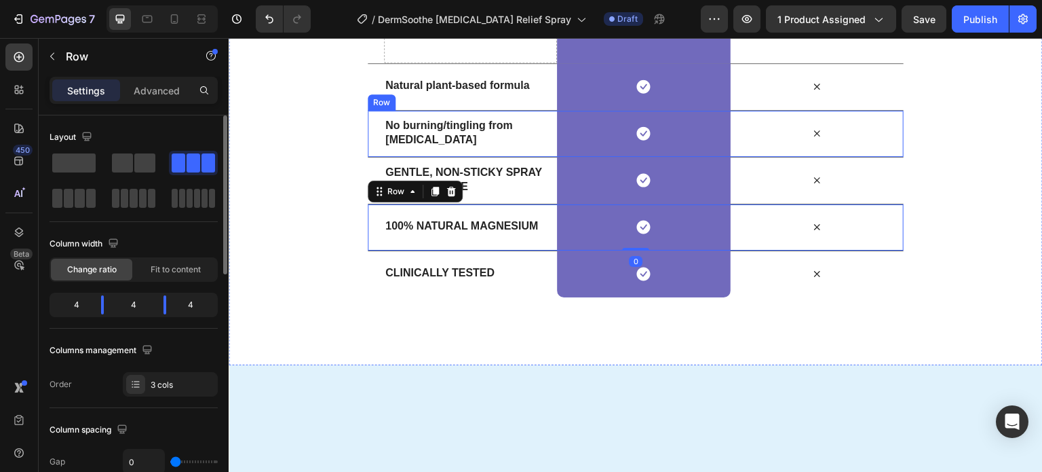
scroll to position [2324, 0]
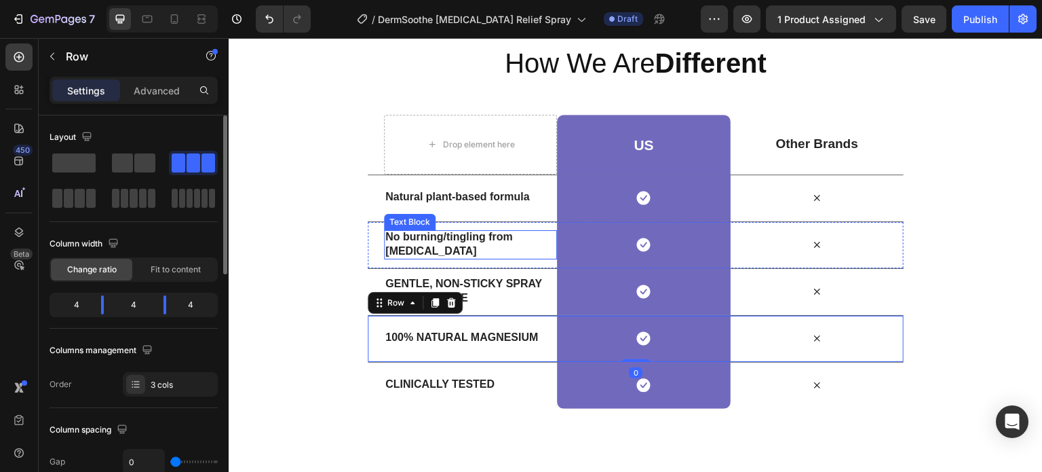
click at [432, 229] on div "No burning/tingling from [MEDICAL_DATA] Text Block" at bounding box center [470, 245] width 173 height 46
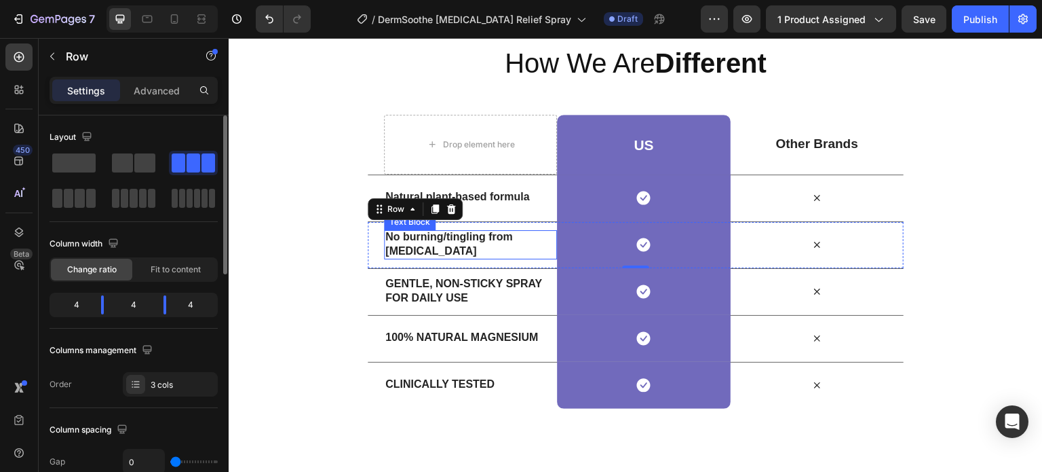
click at [445, 244] on p "No burning/tingling from [MEDICAL_DATA]" at bounding box center [470, 244] width 170 height 28
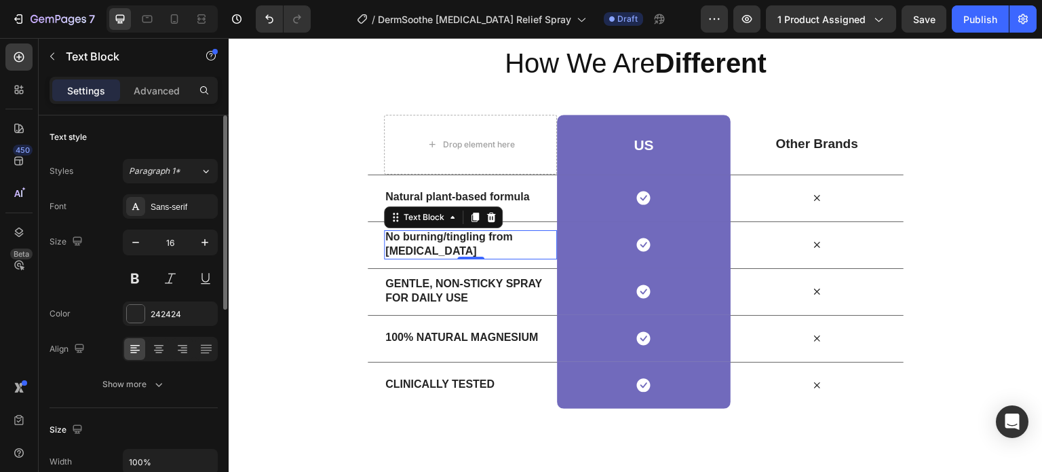
click at [435, 243] on p "No burning/tingling from [MEDICAL_DATA]" at bounding box center [470, 244] width 170 height 28
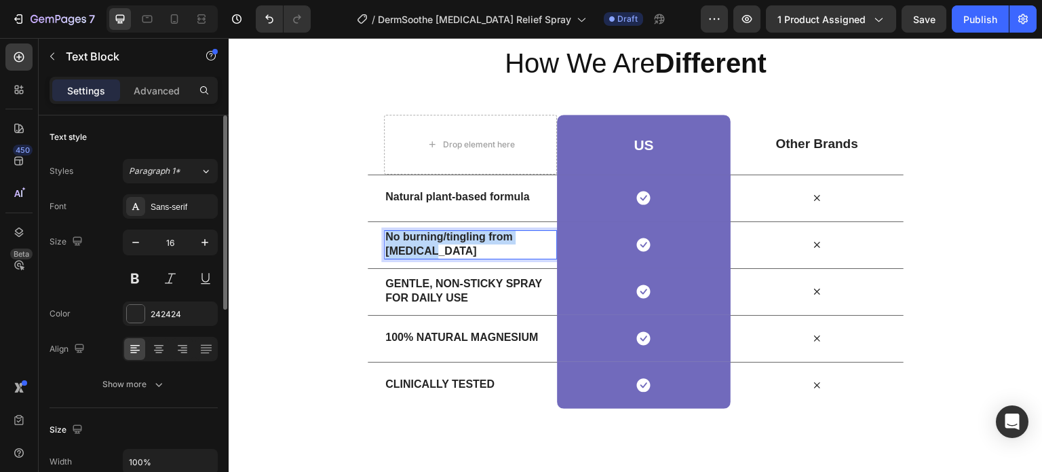
click at [435, 243] on p "No burning/tingling from [MEDICAL_DATA]" at bounding box center [470, 244] width 170 height 28
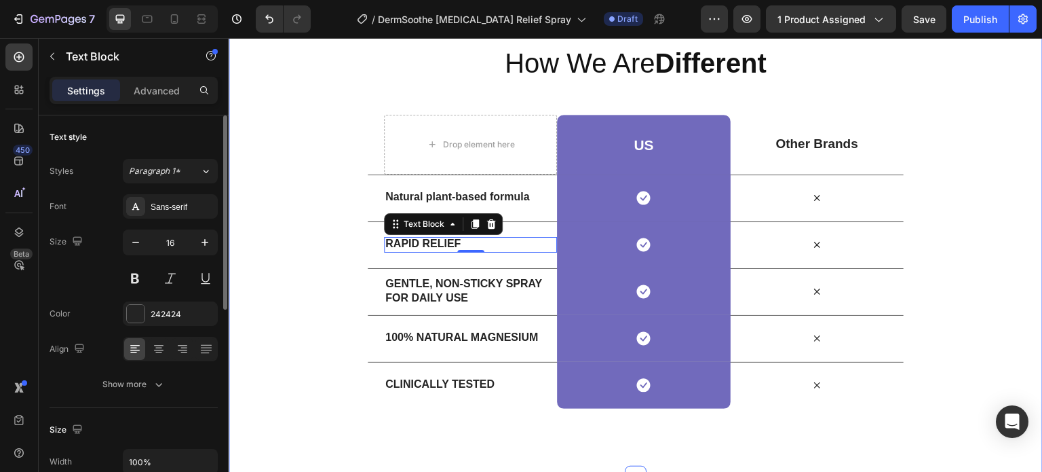
click at [410, 443] on div "How We Are Different Heading Row Drop element here US Heading Row Other Brands …" at bounding box center [636, 226] width 814 height 500
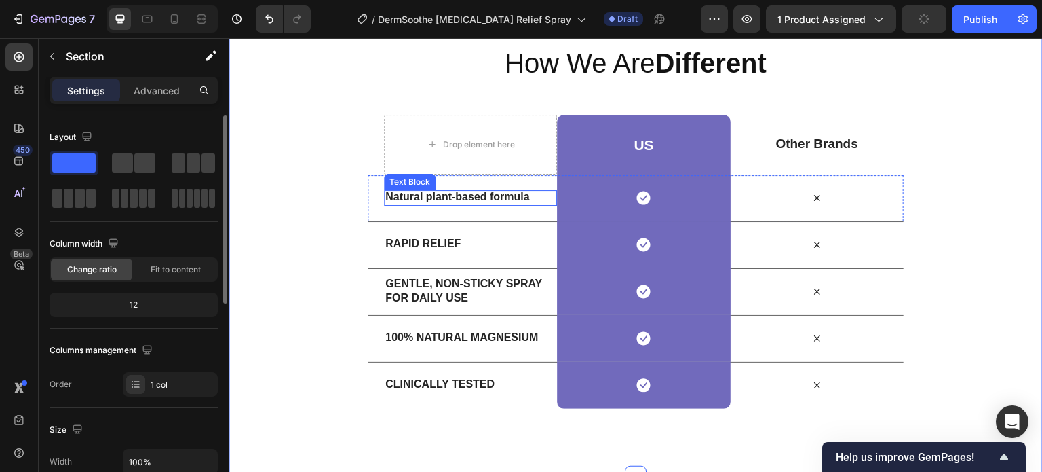
click at [441, 195] on strong "Natural plant-based formula" at bounding box center [457, 197] width 144 height 12
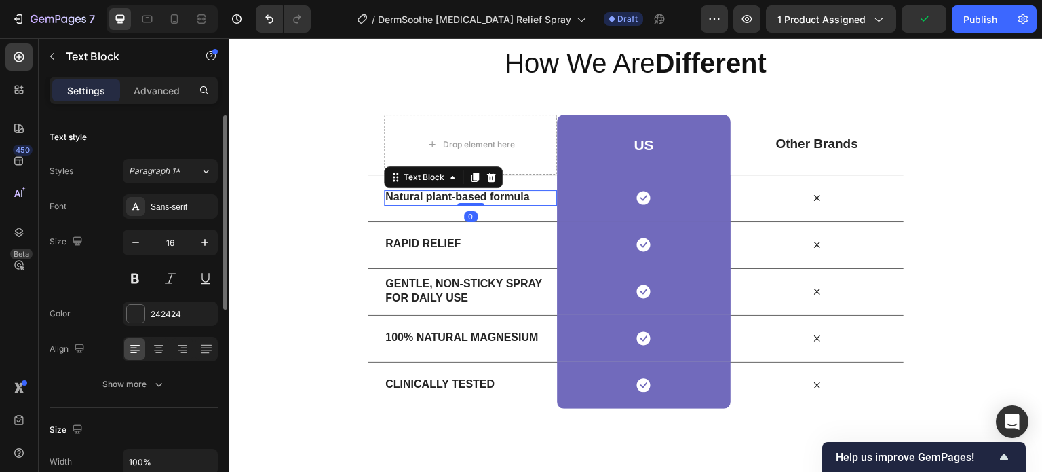
click at [457, 200] on strong "Natural plant-based formula" at bounding box center [457, 197] width 144 height 12
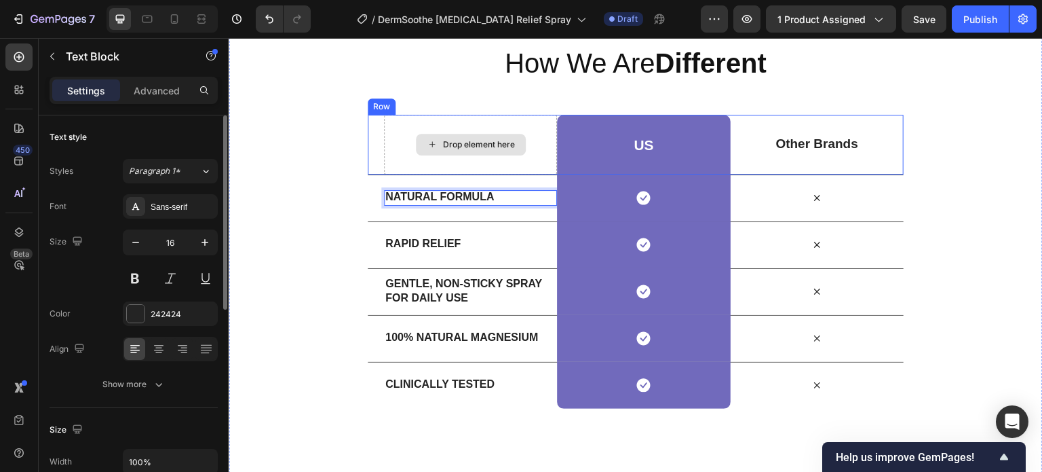
click at [328, 249] on div "How We Are Different Heading Row Drop element here US Heading Row Other Brands …" at bounding box center [636, 226] width 814 height 364
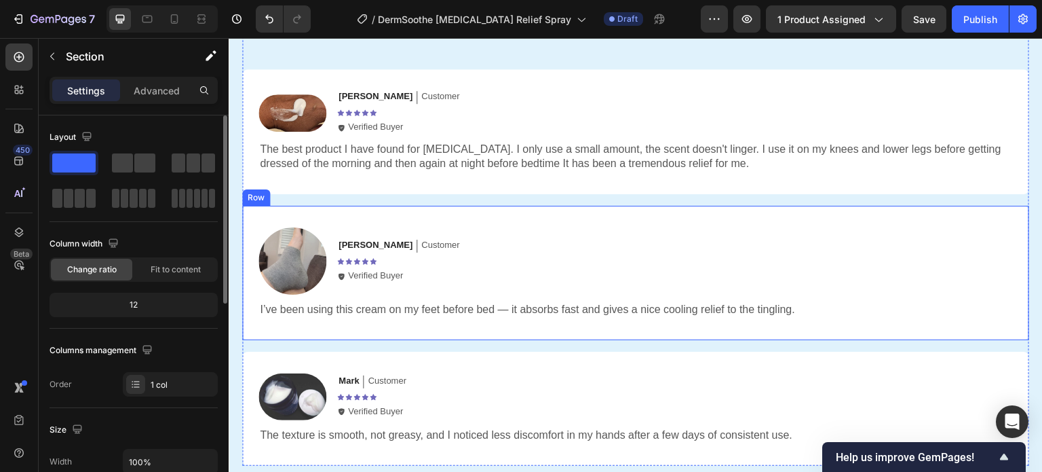
scroll to position [2778, 0]
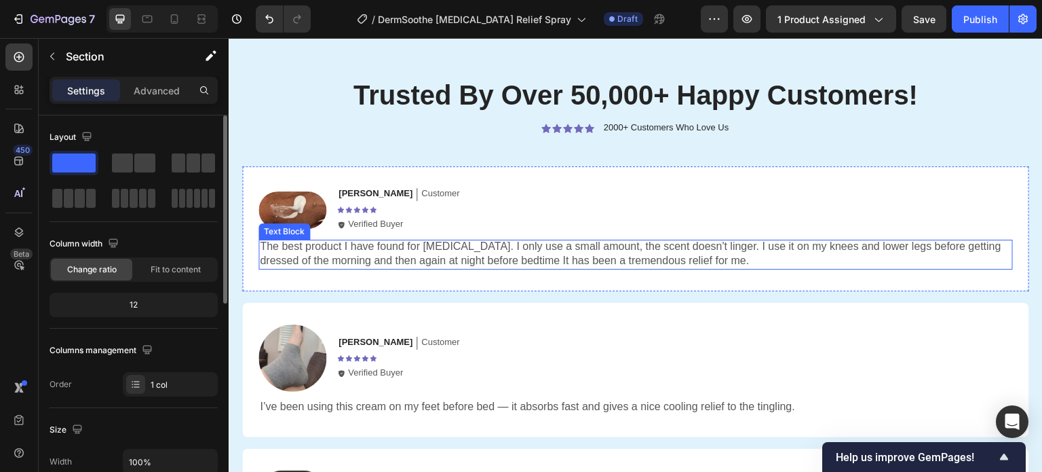
click at [380, 248] on p "The best product I have found for [MEDICAL_DATA]. I only use a small amount, th…" at bounding box center [636, 254] width 752 height 28
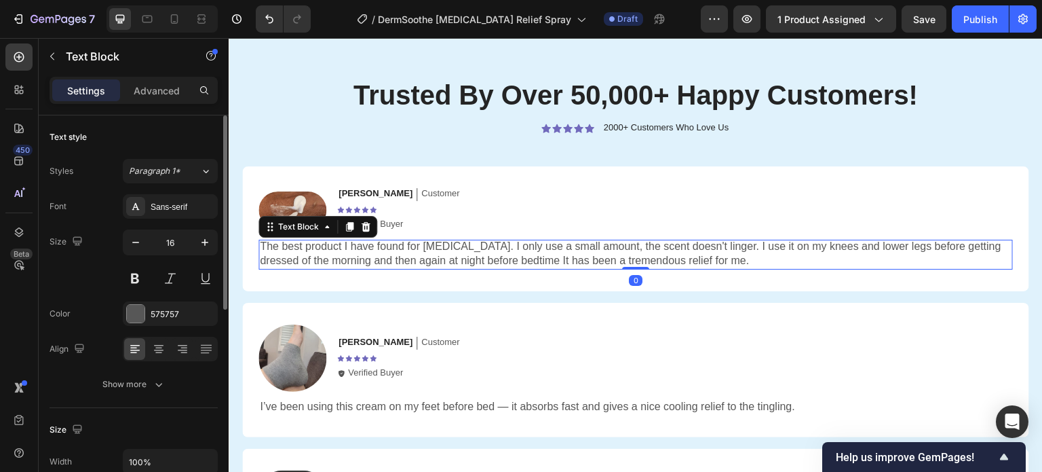
click at [383, 250] on p "The best product I have found for [MEDICAL_DATA]. I only use a small amount, th…" at bounding box center [636, 254] width 752 height 28
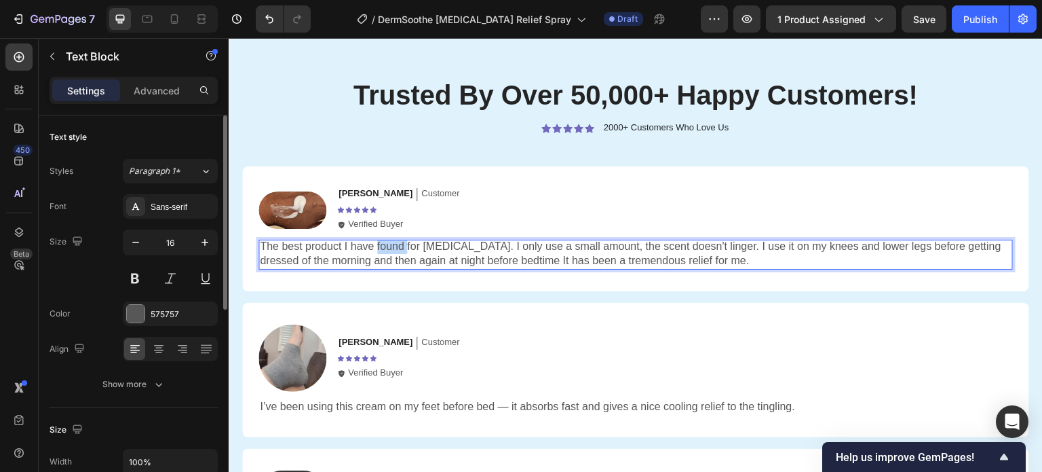
click at [383, 250] on p "The best product I have found for [MEDICAL_DATA]. I only use a small amount, th…" at bounding box center [636, 254] width 752 height 28
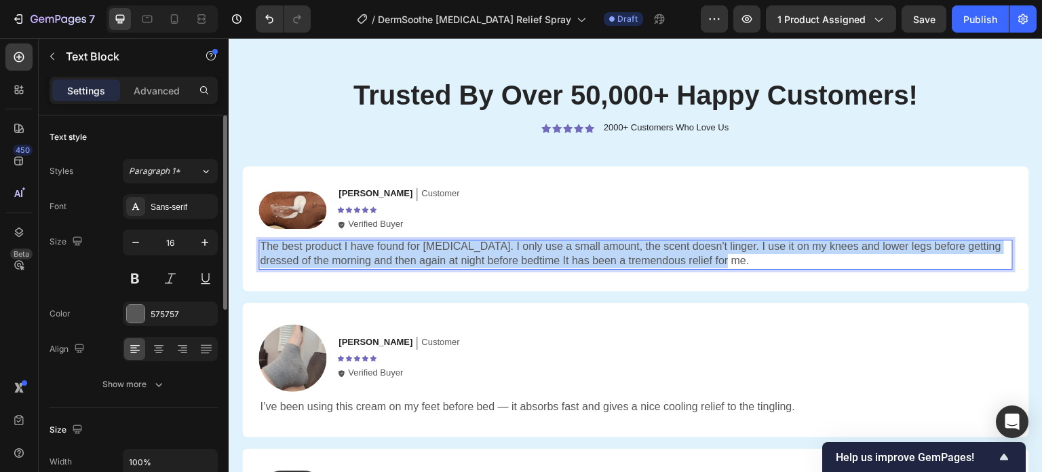
click at [383, 250] on p "The best product I have found for [MEDICAL_DATA]. I only use a small amount, th…" at bounding box center [636, 254] width 752 height 28
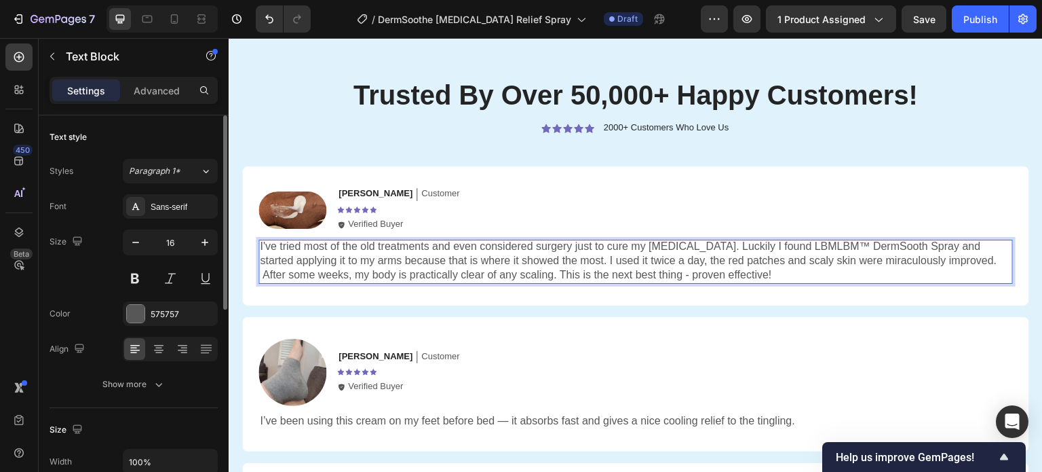
scroll to position [2977, 0]
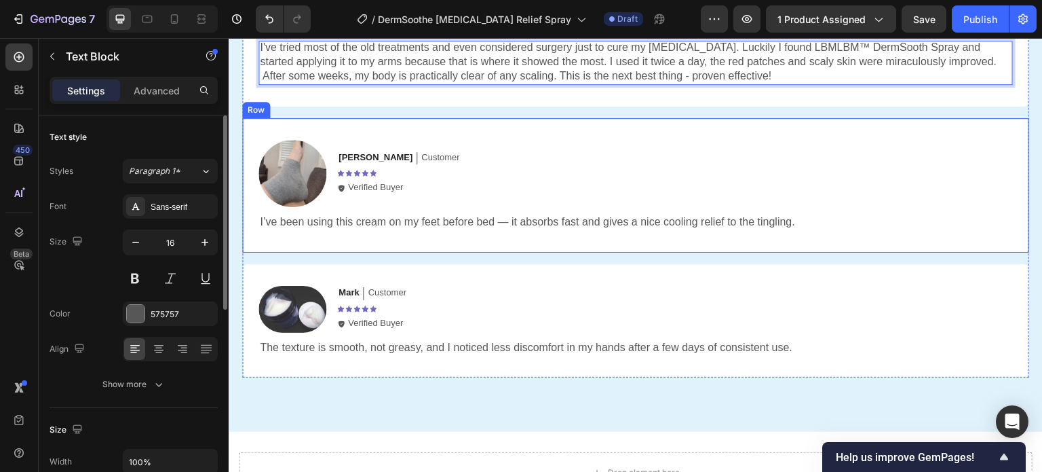
click at [371, 223] on p "I’ve been using this cream on my feet before bed — it absorbs fast and gives a …" at bounding box center [636, 222] width 752 height 14
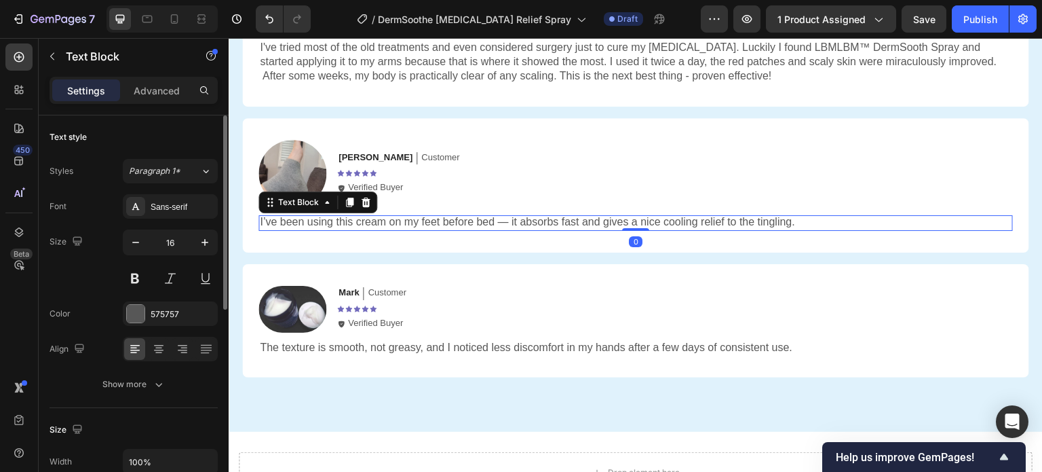
click at [361, 223] on p "I’ve been using this cream on my feet before bed — it absorbs fast and gives a …" at bounding box center [636, 222] width 752 height 14
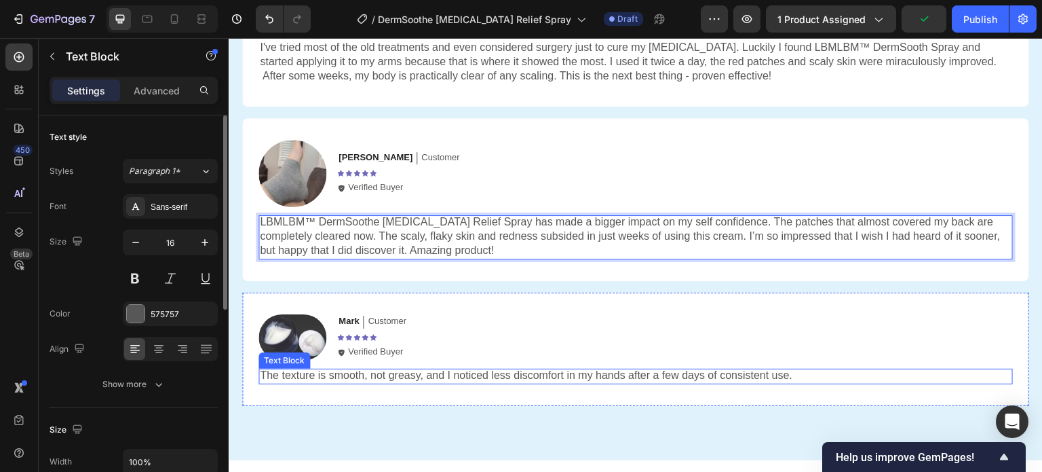
click at [372, 370] on p "The texture is smooth, not greasy, and I noticed less discomfort in my hands af…" at bounding box center [636, 375] width 752 height 14
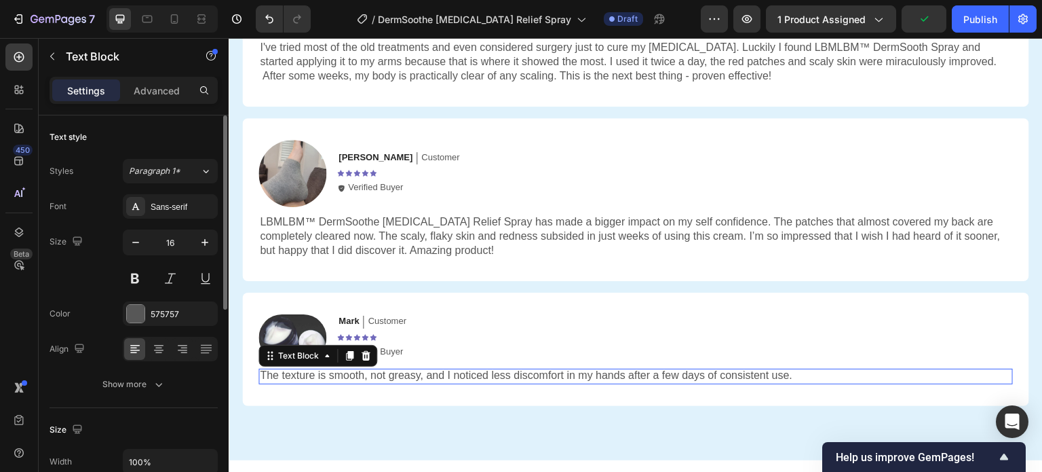
click at [372, 376] on p "The texture is smooth, not greasy, and I noticed less discomfort in my hands af…" at bounding box center [636, 375] width 752 height 14
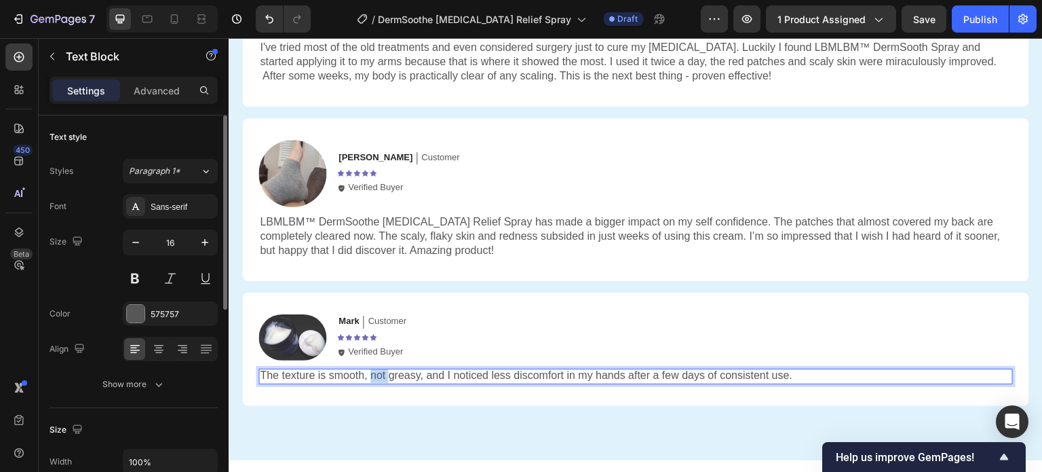
click at [372, 376] on p "The texture is smooth, not greasy, and I noticed less discomfort in my hands af…" at bounding box center [636, 375] width 752 height 14
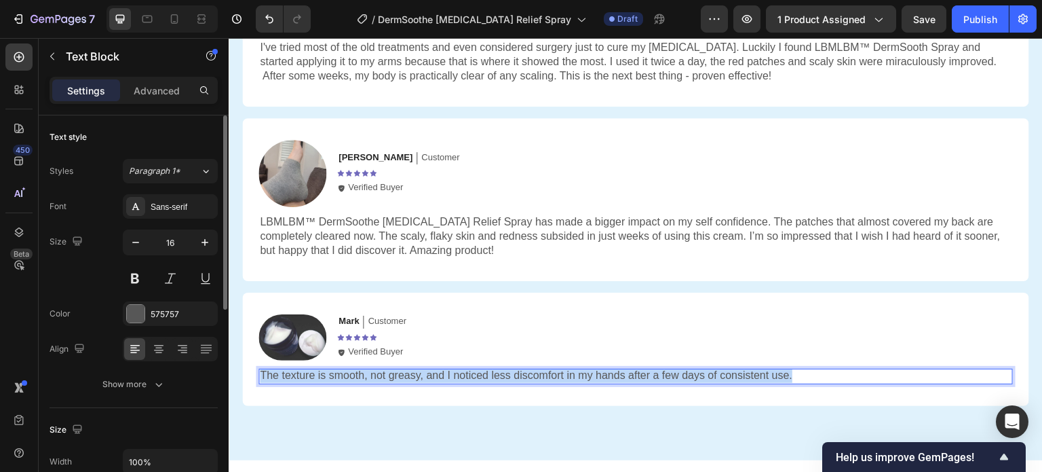
click at [372, 376] on p "The texture is smooth, not greasy, and I noticed less discomfort in my hands af…" at bounding box center [636, 375] width 752 height 14
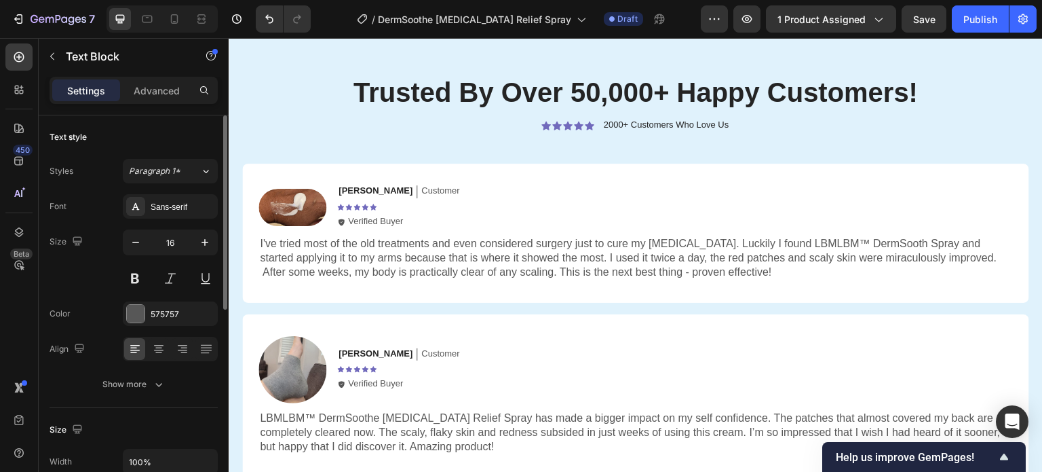
scroll to position [2784, 0]
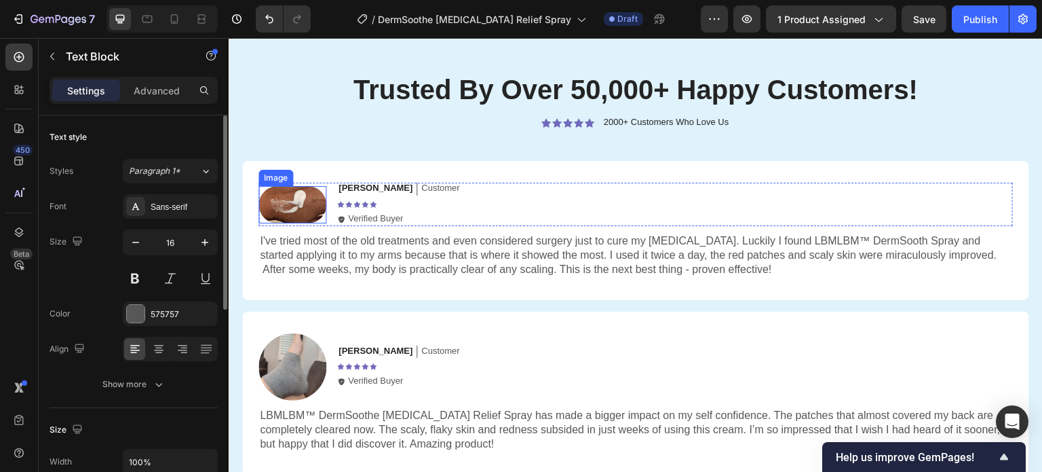
click at [294, 209] on img at bounding box center [292, 205] width 68 height 38
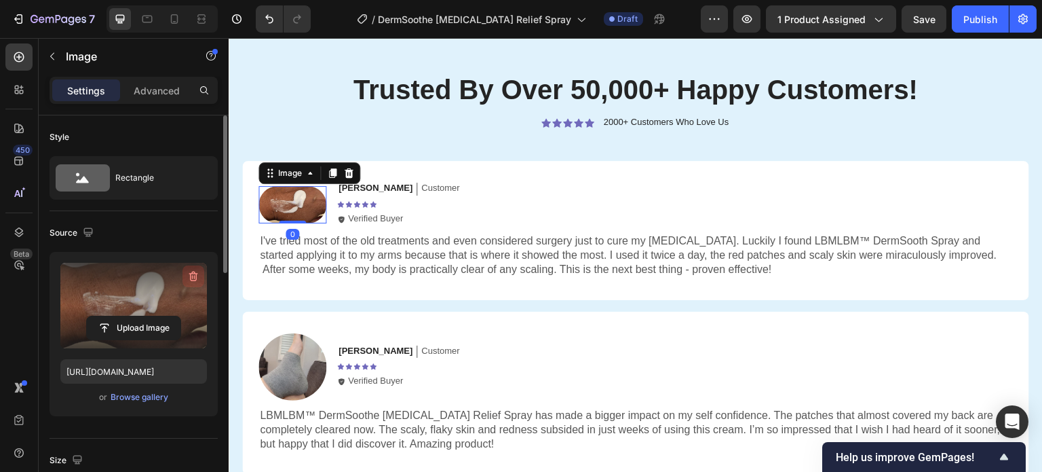
click at [193, 274] on icon "button" at bounding box center [194, 276] width 14 height 14
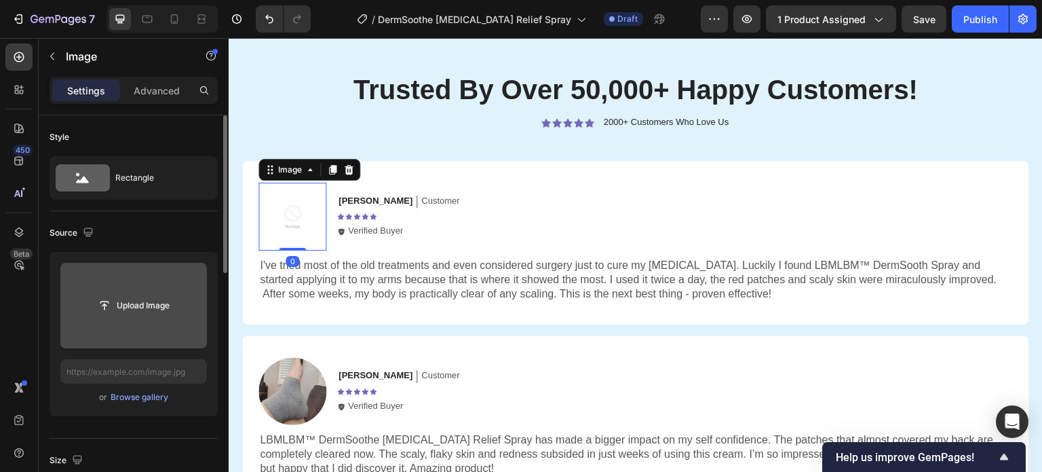
click at [135, 309] on input "file" at bounding box center [134, 305] width 94 height 23
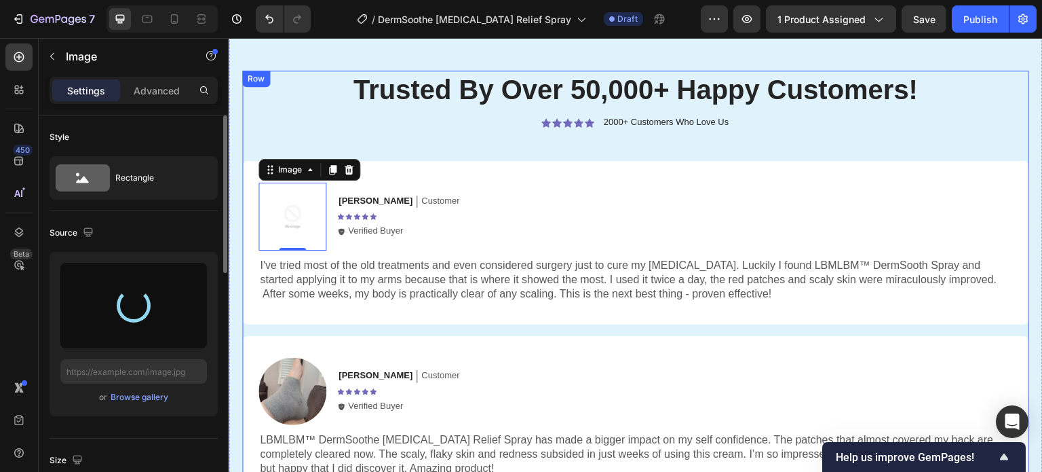
type input "[URL][DOMAIN_NAME]"
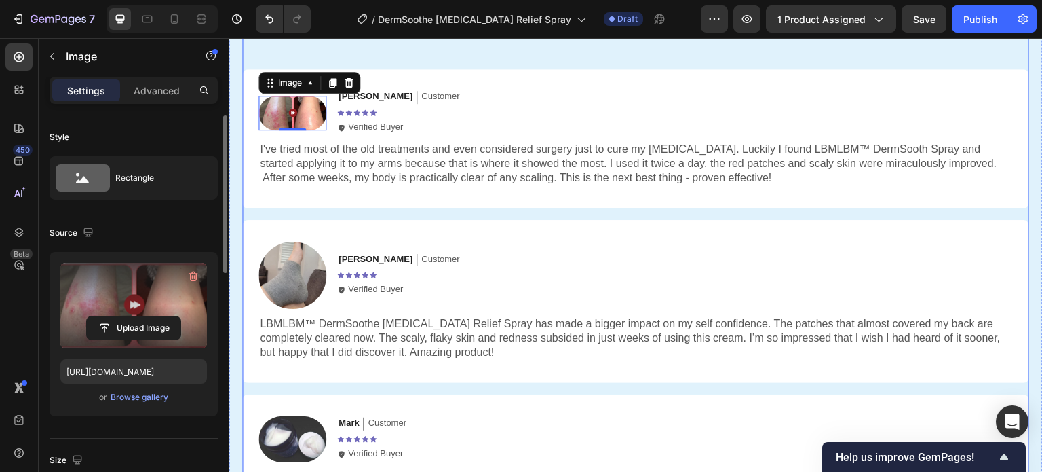
scroll to position [2877, 0]
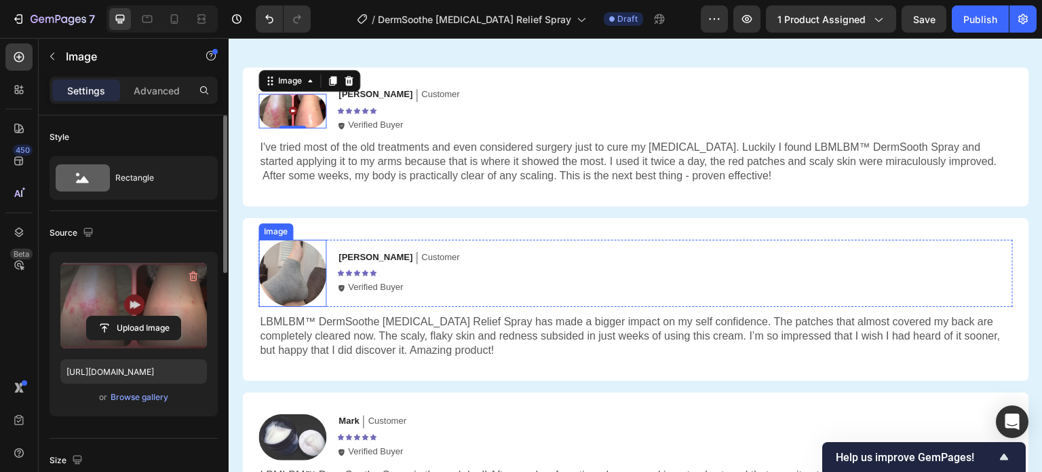
click at [301, 275] on img at bounding box center [292, 274] width 68 height 68
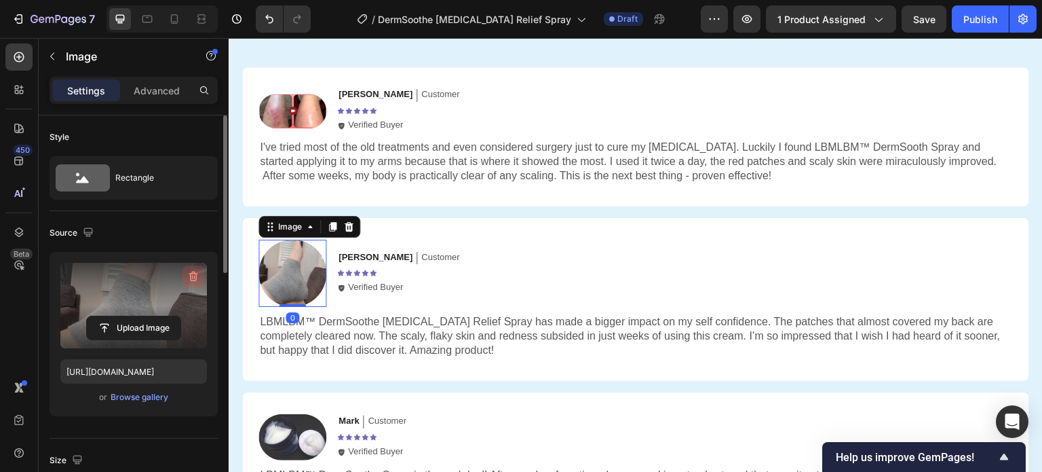
click at [193, 270] on icon "button" at bounding box center [194, 276] width 14 height 14
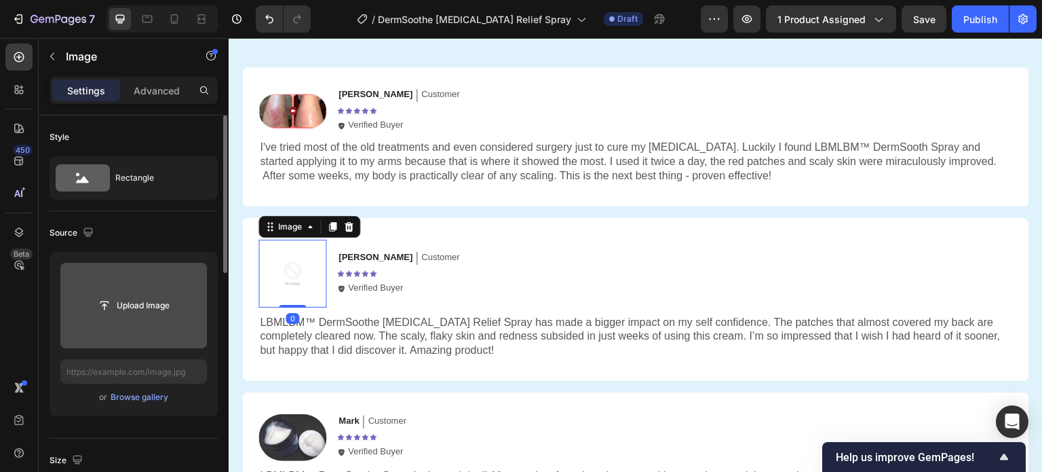
click at [135, 301] on input "file" at bounding box center [134, 305] width 94 height 23
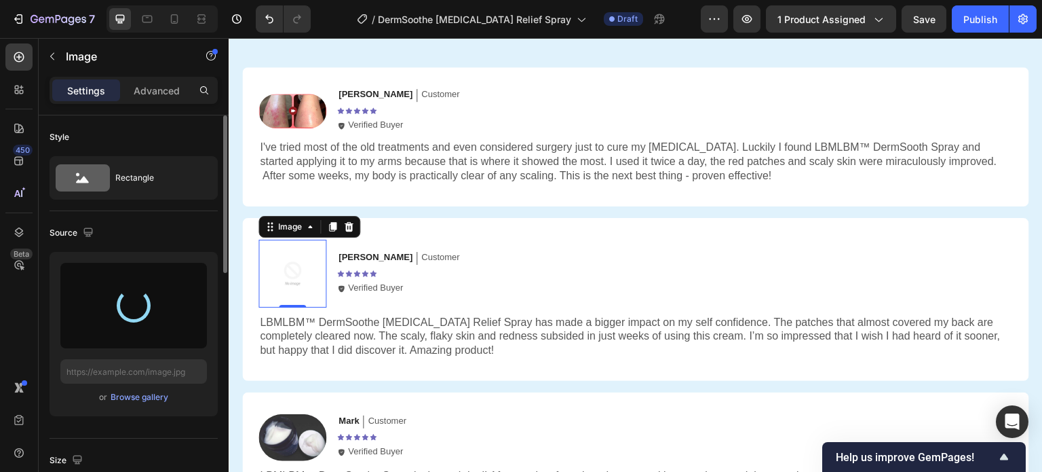
type input "[URL][DOMAIN_NAME]"
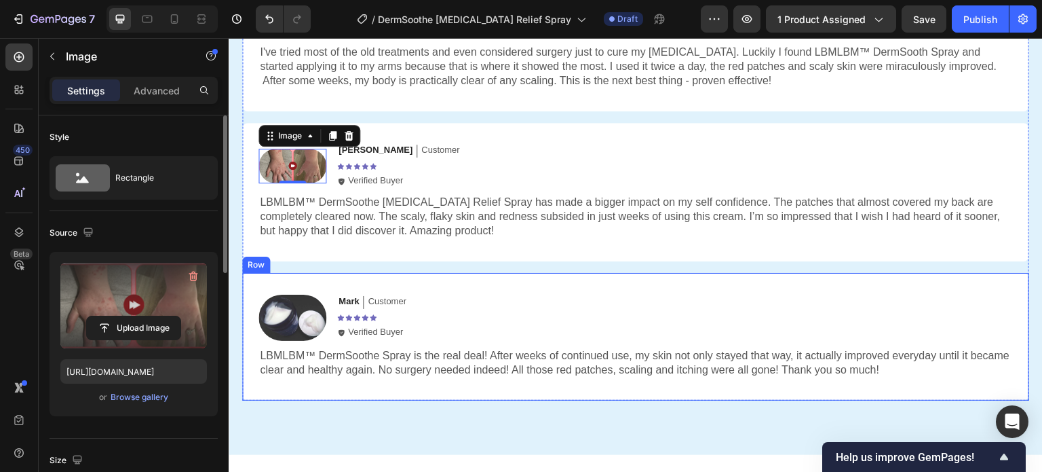
scroll to position [2975, 0]
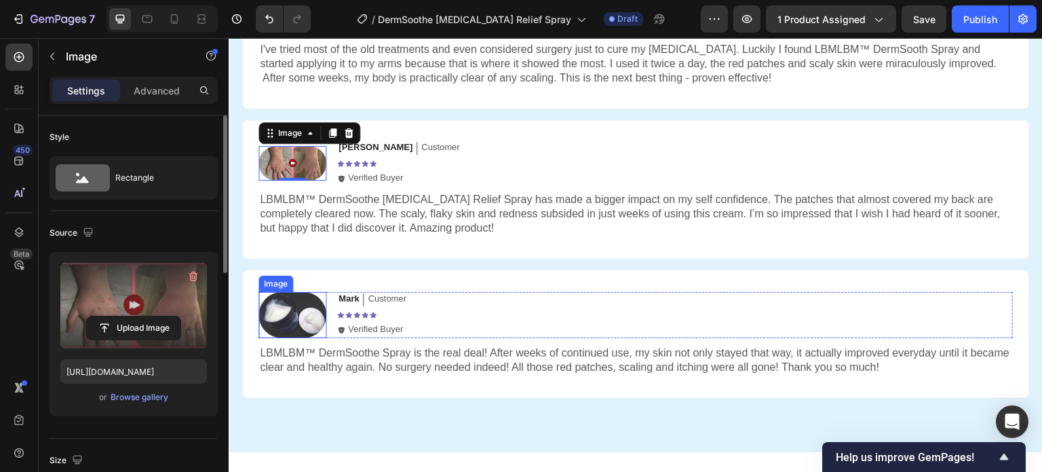
click at [303, 319] on img at bounding box center [292, 315] width 68 height 47
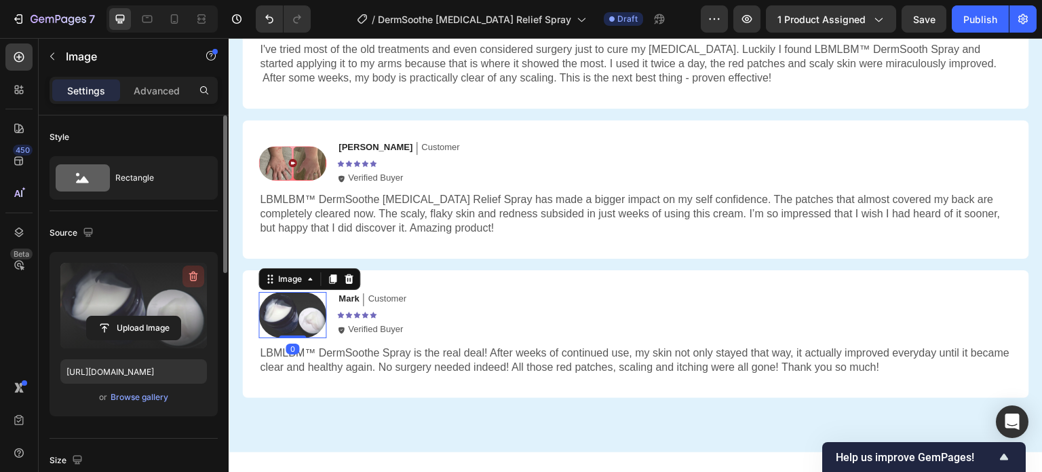
click at [187, 274] on icon "button" at bounding box center [194, 276] width 14 height 14
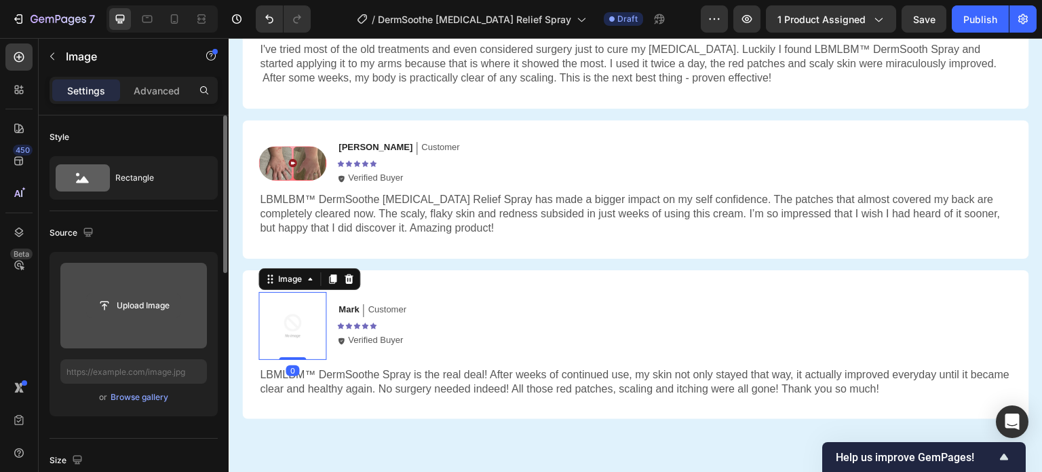
click at [141, 306] on input "file" at bounding box center [134, 305] width 94 height 23
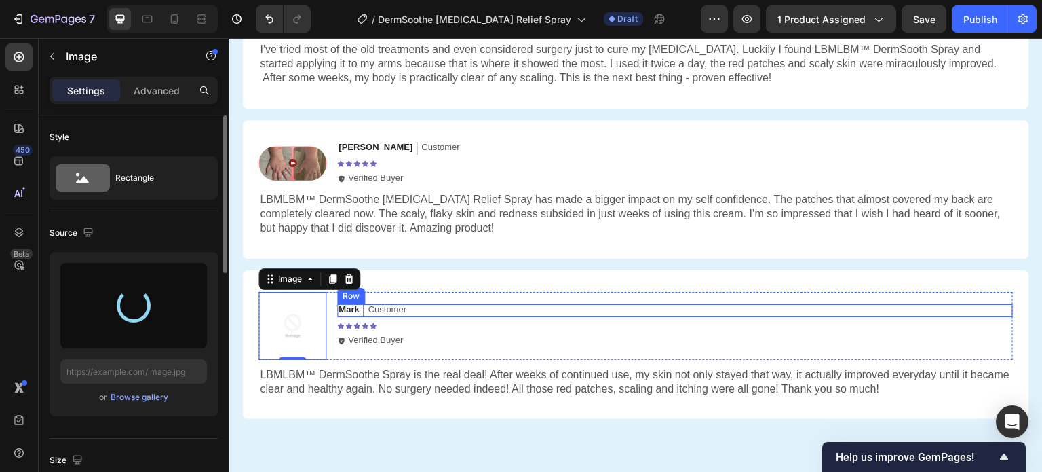
type input "[URL][DOMAIN_NAME]"
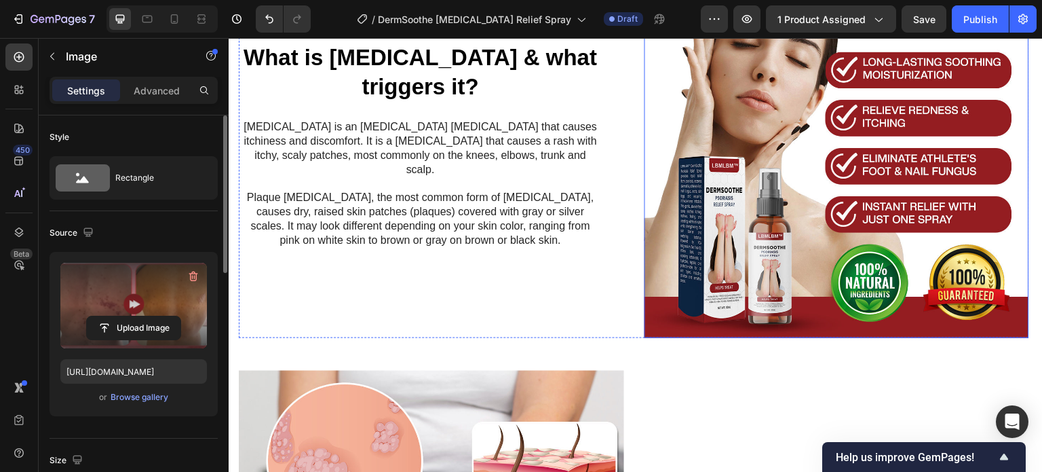
scroll to position [0, 0]
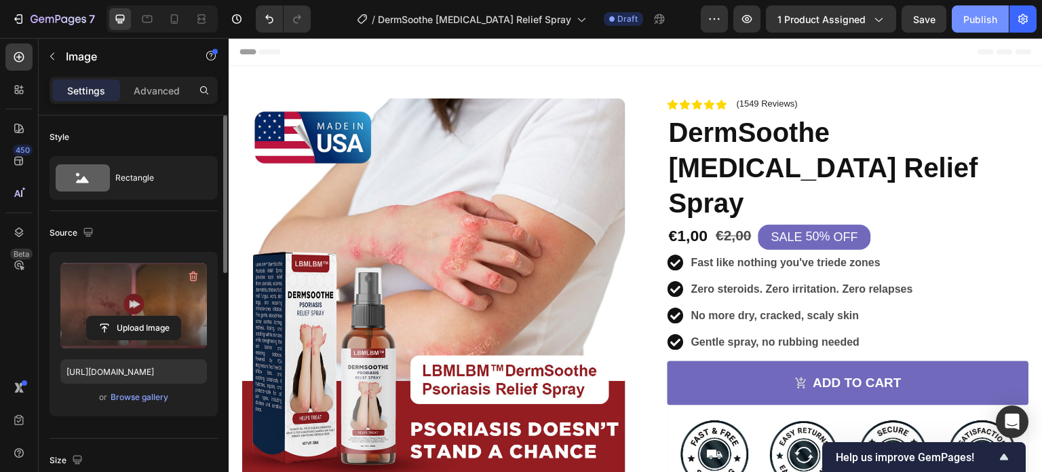
click at [978, 16] on div "Publish" at bounding box center [980, 19] width 34 height 14
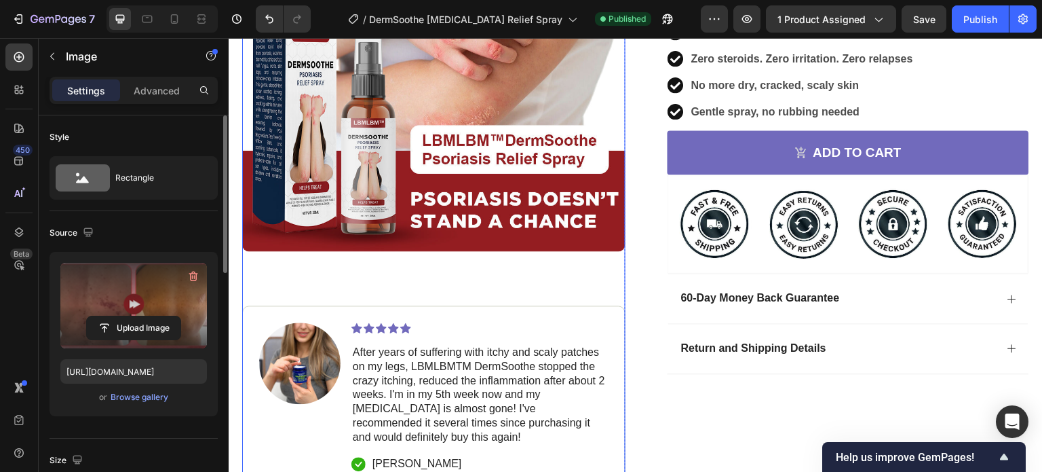
scroll to position [279, 0]
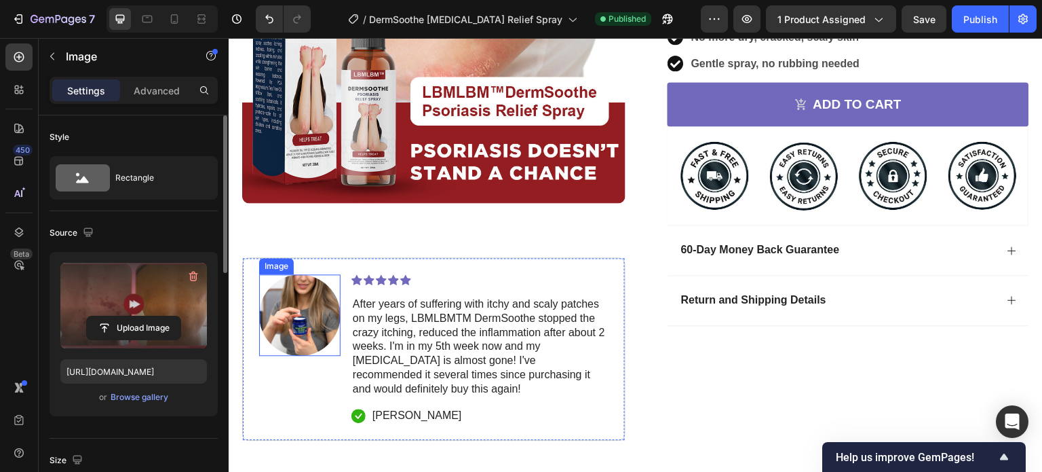
click at [293, 310] on img at bounding box center [299, 314] width 81 height 81
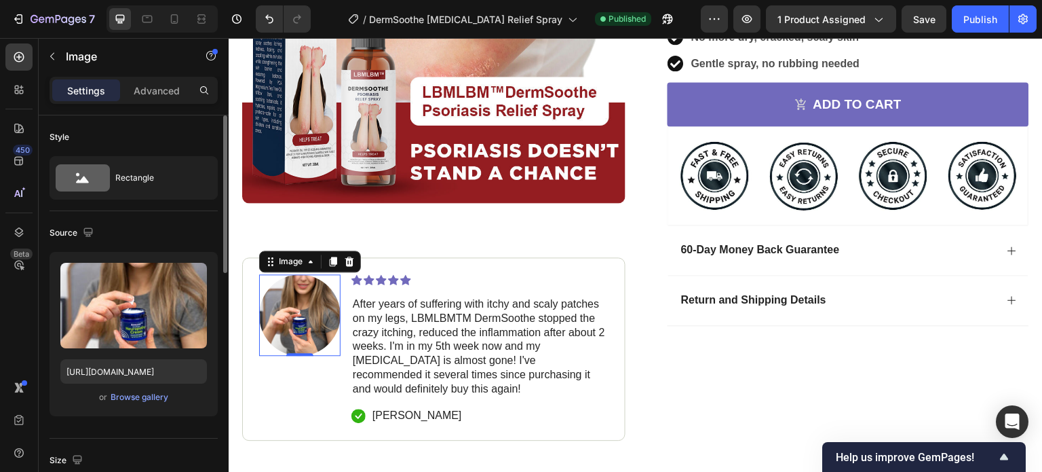
drag, startPoint x: 189, startPoint y: 278, endPoint x: 217, endPoint y: 277, distance: 27.9
click at [189, 277] on icon "button" at bounding box center [194, 276] width 14 height 14
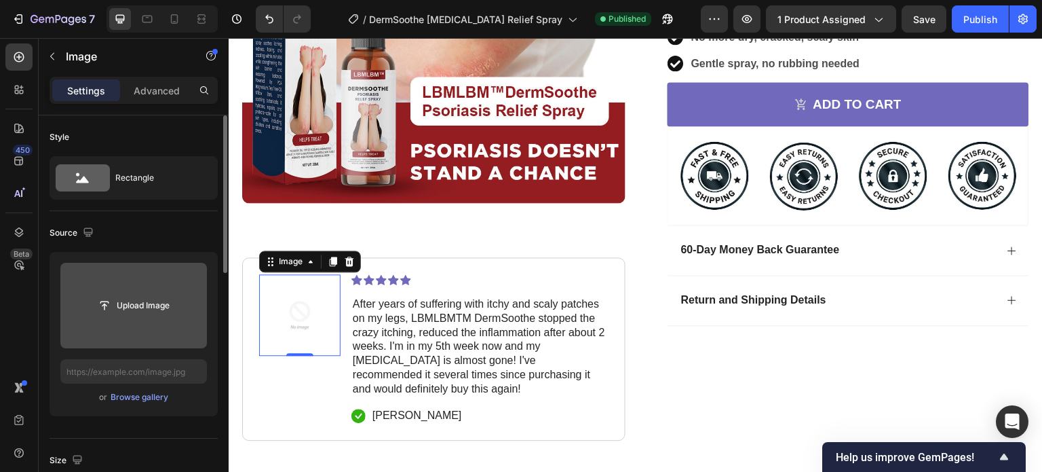
click at [132, 307] on input "file" at bounding box center [134, 305] width 94 height 23
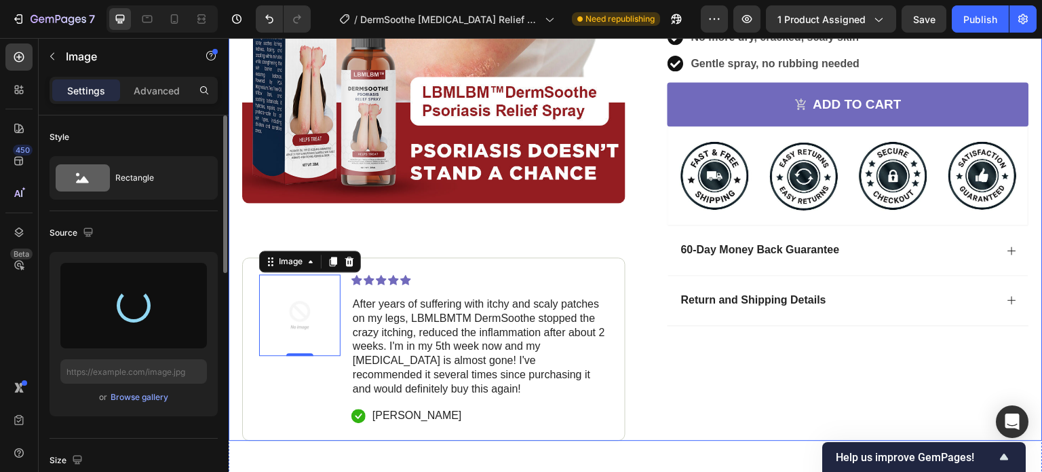
type input "[URL][DOMAIN_NAME]"
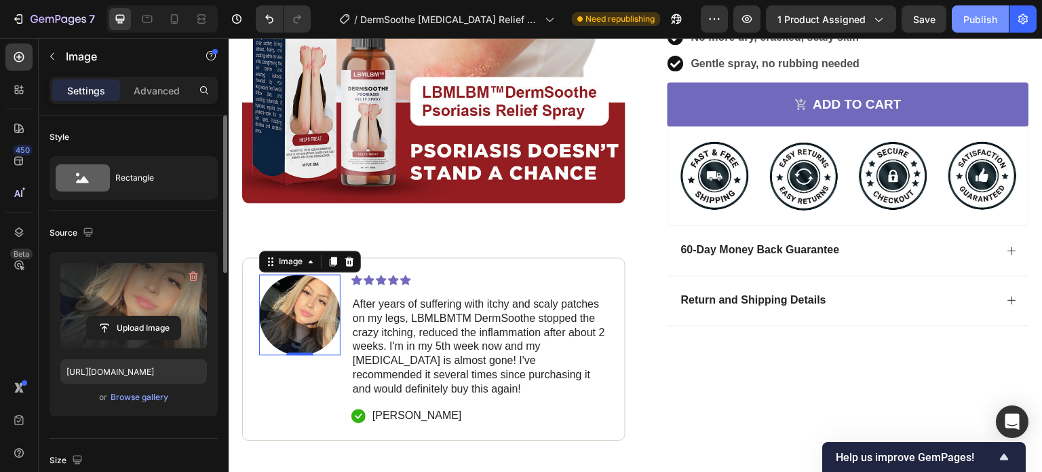
click at [982, 16] on div "Publish" at bounding box center [980, 19] width 34 height 14
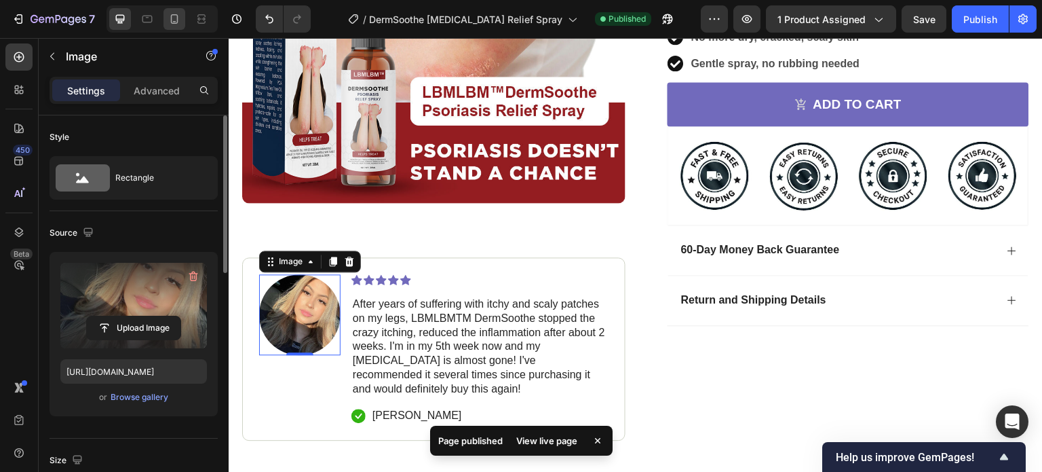
click at [174, 18] on icon at bounding box center [175, 19] width 14 height 14
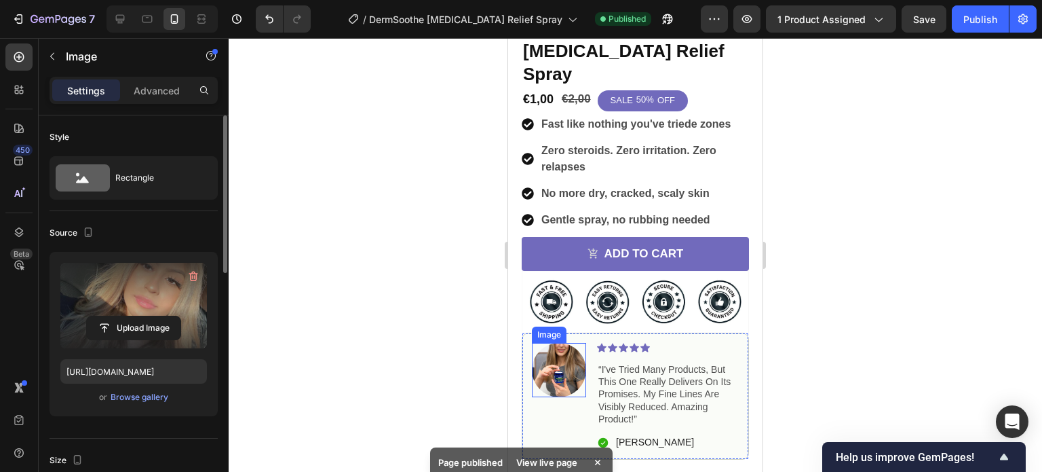
scroll to position [326, 0]
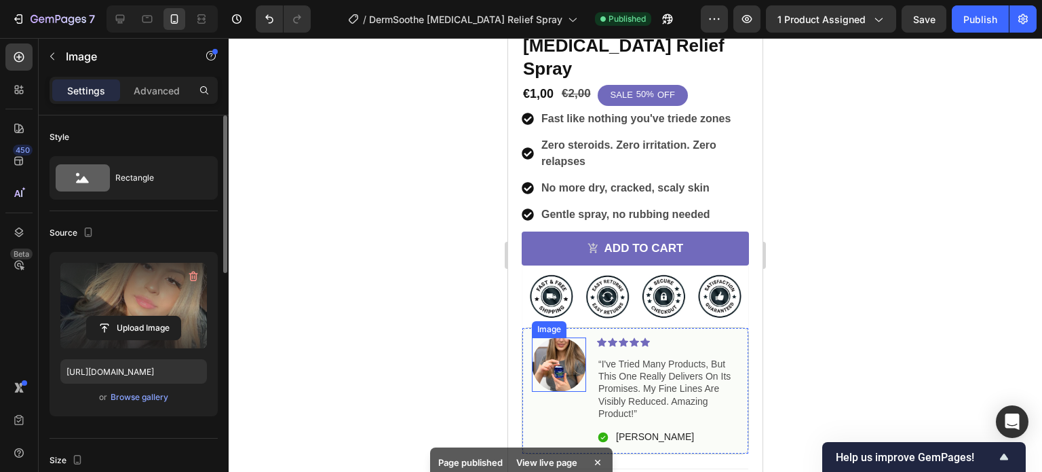
click at [551, 337] on img at bounding box center [559, 364] width 54 height 54
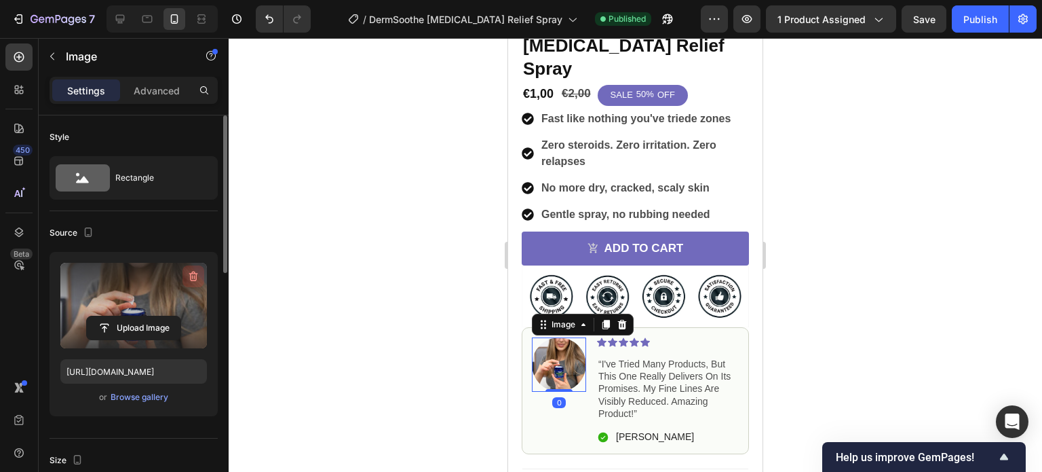
click at [190, 278] on icon "button" at bounding box center [193, 276] width 9 height 10
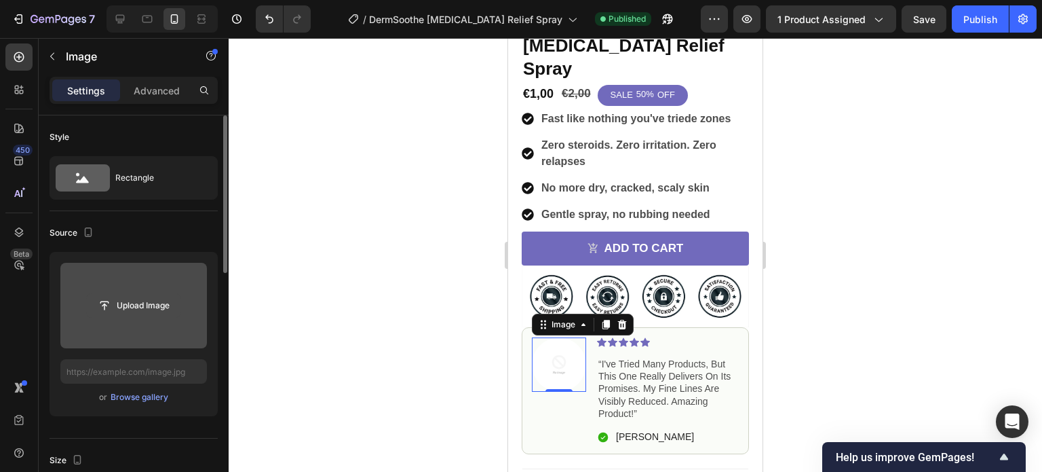
click at [148, 304] on input "file" at bounding box center [134, 305] width 94 height 23
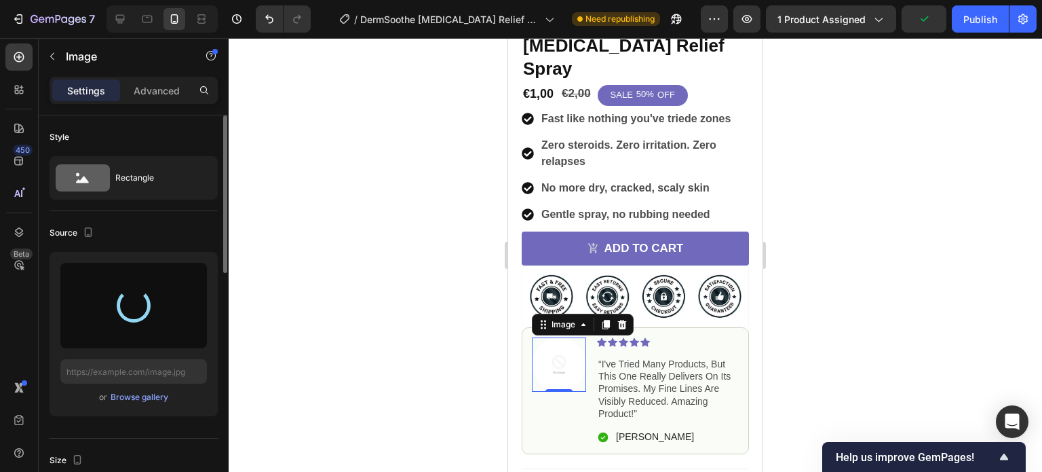
type input "[URL][DOMAIN_NAME]"
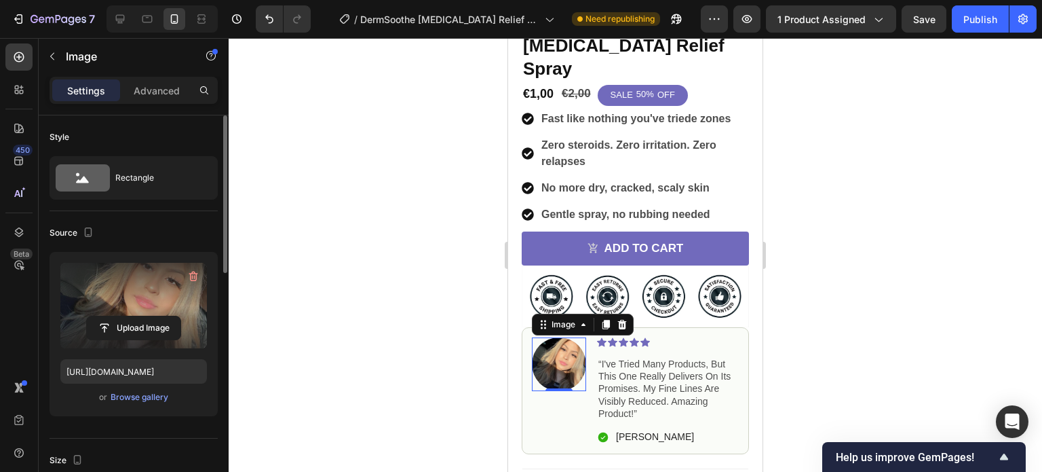
drag, startPoint x: 962, startPoint y: 16, endPoint x: 923, endPoint y: 387, distance: 373.9
click at [962, 16] on button "Publish" at bounding box center [980, 18] width 57 height 27
click at [360, 162] on div at bounding box center [635, 255] width 813 height 434
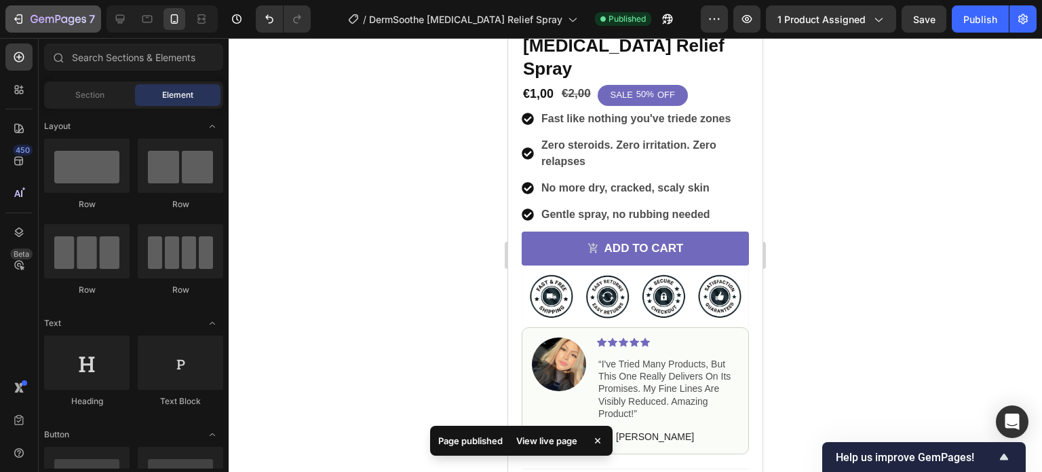
click at [54, 24] on icon "button" at bounding box center [59, 20] width 56 height 12
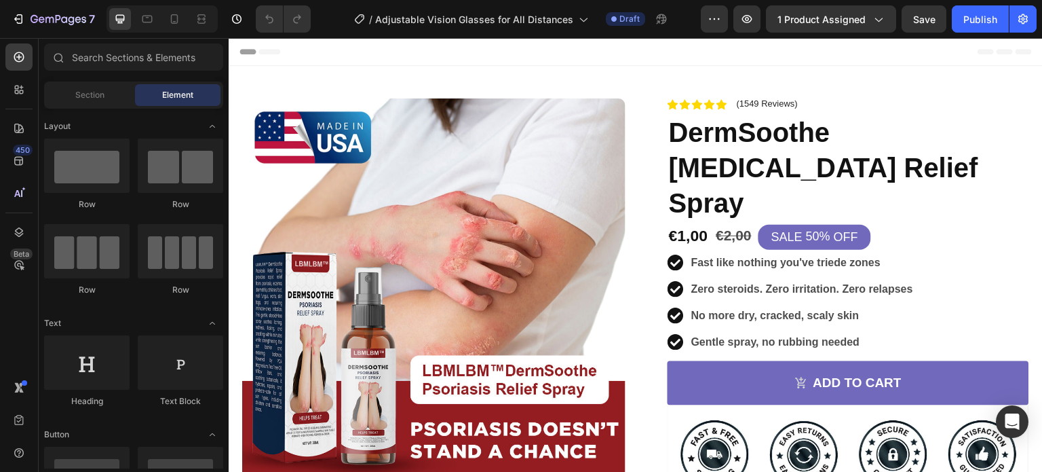
click at [651, 59] on div "Header" at bounding box center [636, 51] width 792 height 27
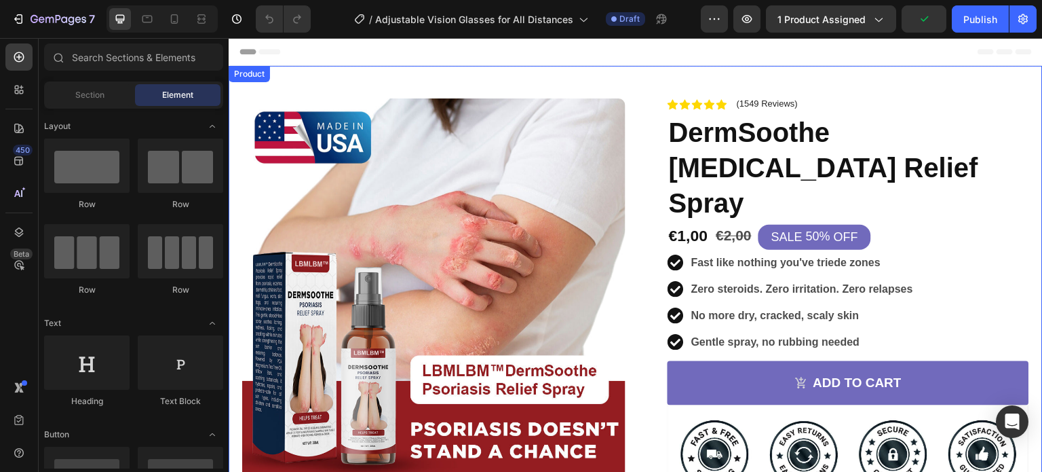
click at [633, 77] on div "Product Images Image Icon Icon Icon Icon Icon Icon List After years of sufferin…" at bounding box center [636, 392] width 814 height 653
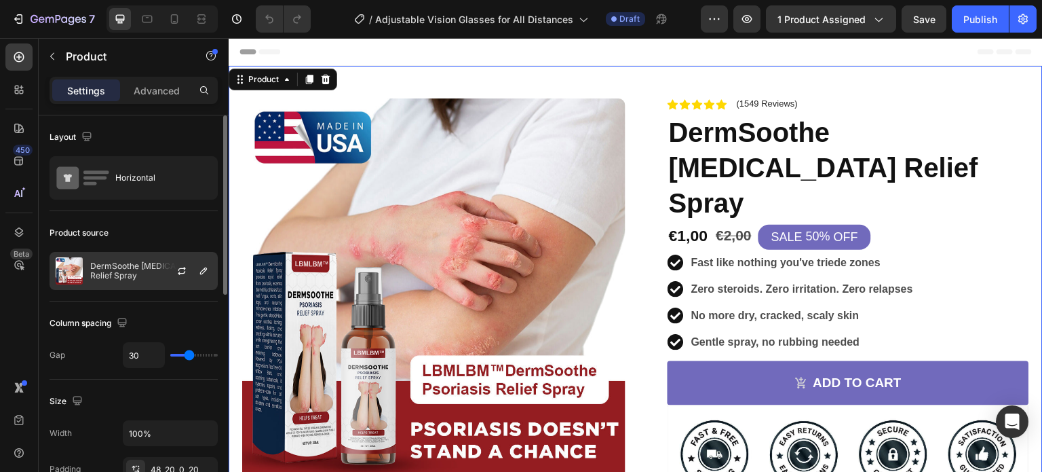
click at [121, 265] on p "DermSoothe [MEDICAL_DATA] Relief Spray" at bounding box center [150, 270] width 121 height 19
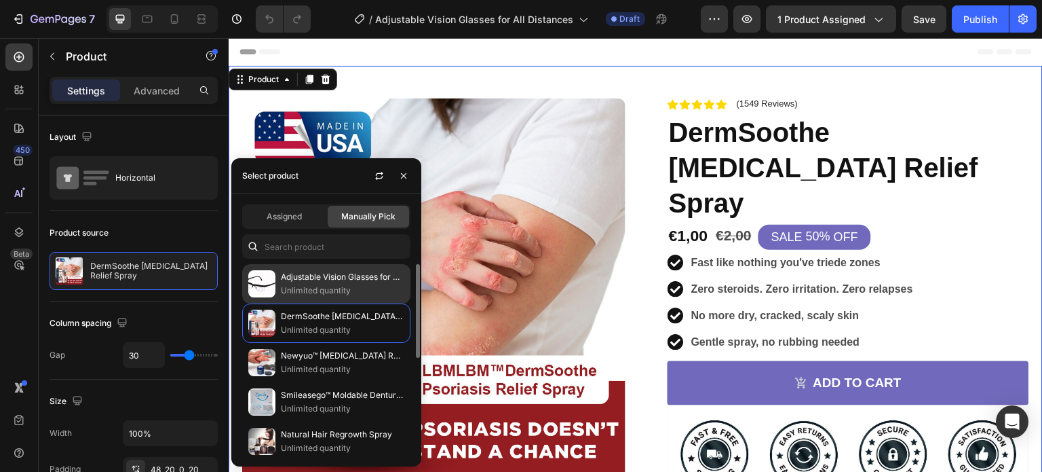
click at [313, 286] on p "Unlimited quantity" at bounding box center [342, 291] width 123 height 14
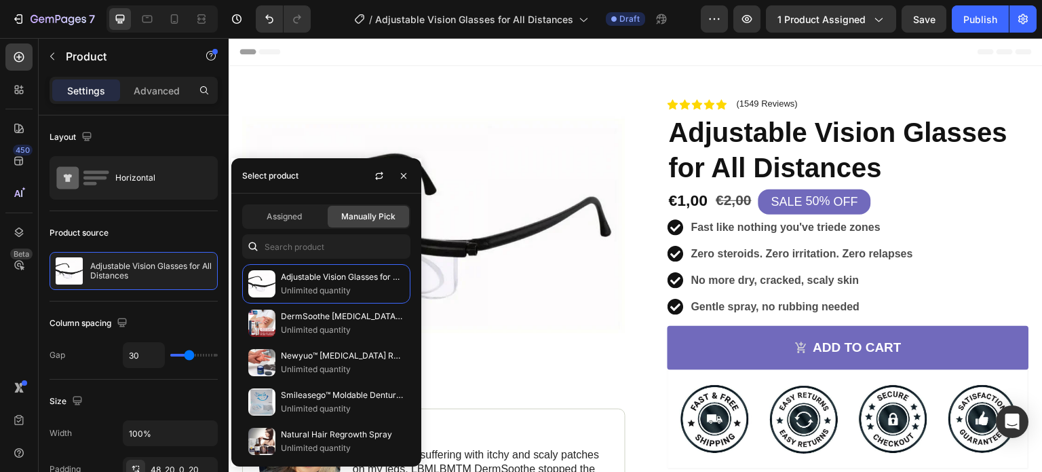
click at [472, 44] on div "Header" at bounding box center [636, 51] width 792 height 27
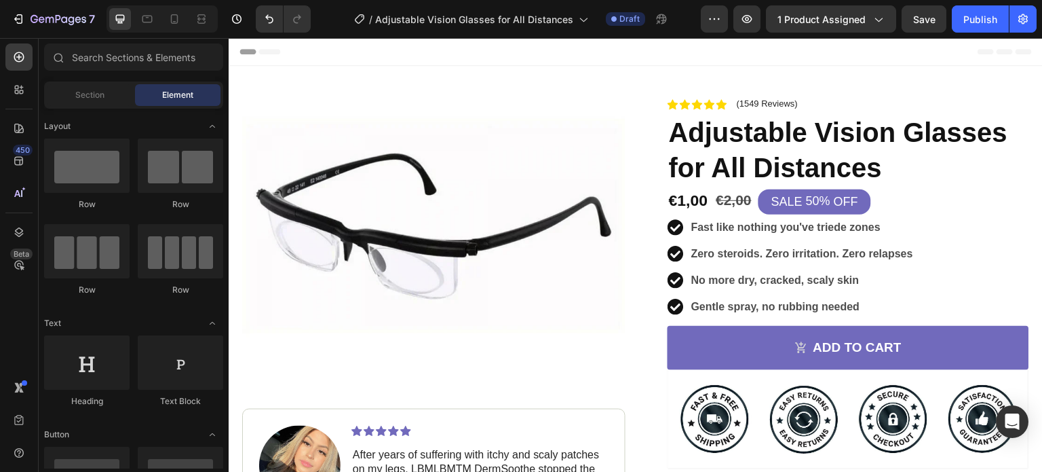
click at [694, 44] on div "Header" at bounding box center [636, 51] width 792 height 27
click at [721, 229] on strong "Fast like nothing you've triede zones" at bounding box center [785, 227] width 189 height 12
click at [739, 227] on strong "Fast like nothing you've triede zones" at bounding box center [785, 227] width 189 height 12
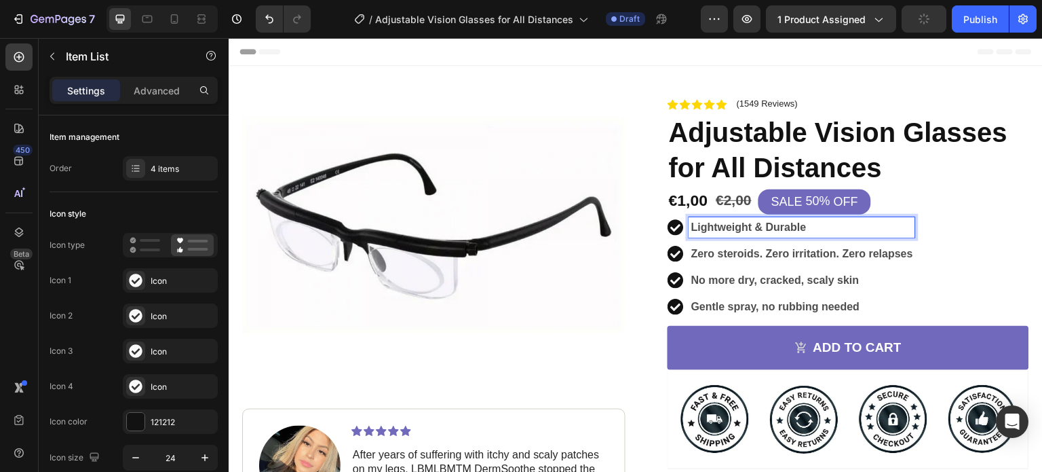
click at [740, 254] on strong "Zero steroids. Zero irritation. Zero relapses" at bounding box center [802, 254] width 222 height 12
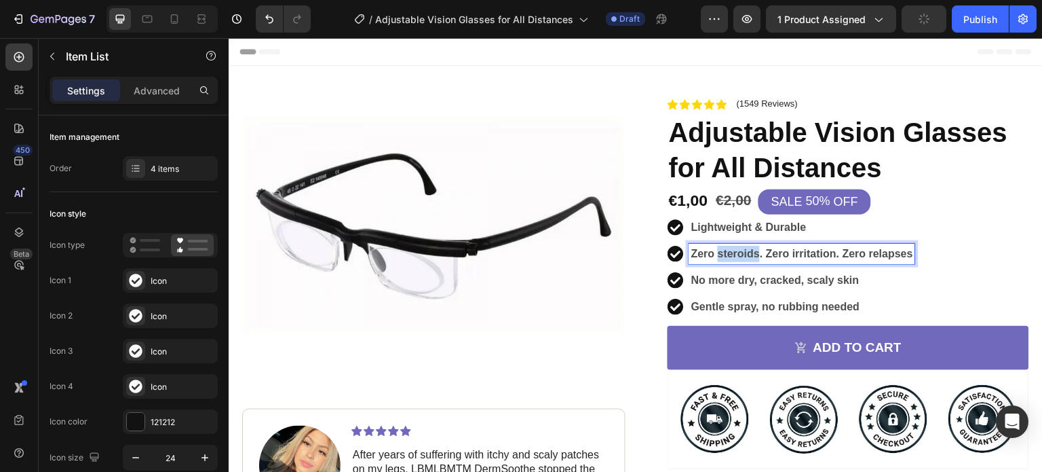
click at [740, 254] on strong "Zero steroids. Zero irritation. Zero relapses" at bounding box center [802, 254] width 222 height 12
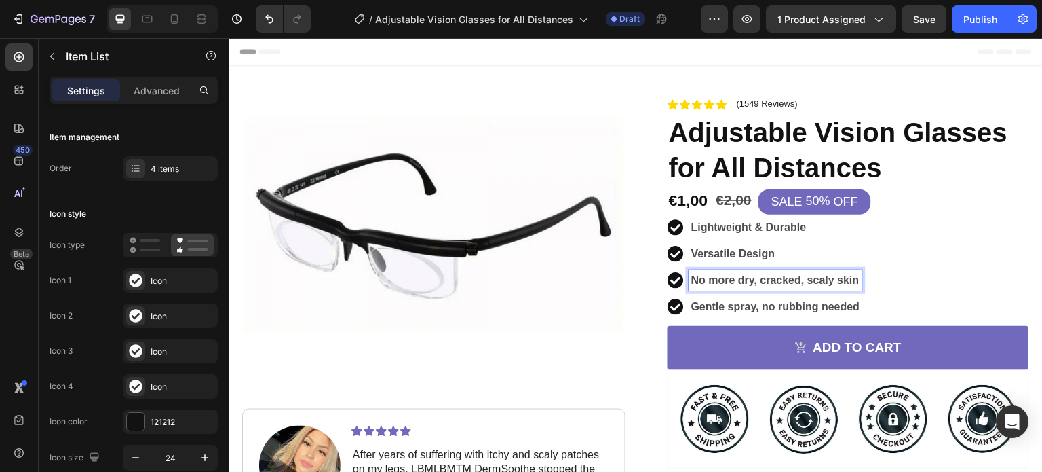
click at [715, 275] on strong "No more dry, cracked, scaly skin" at bounding box center [775, 280] width 168 height 12
click at [735, 280] on strong "No more dry, cracked, scaly skin" at bounding box center [775, 280] width 168 height 12
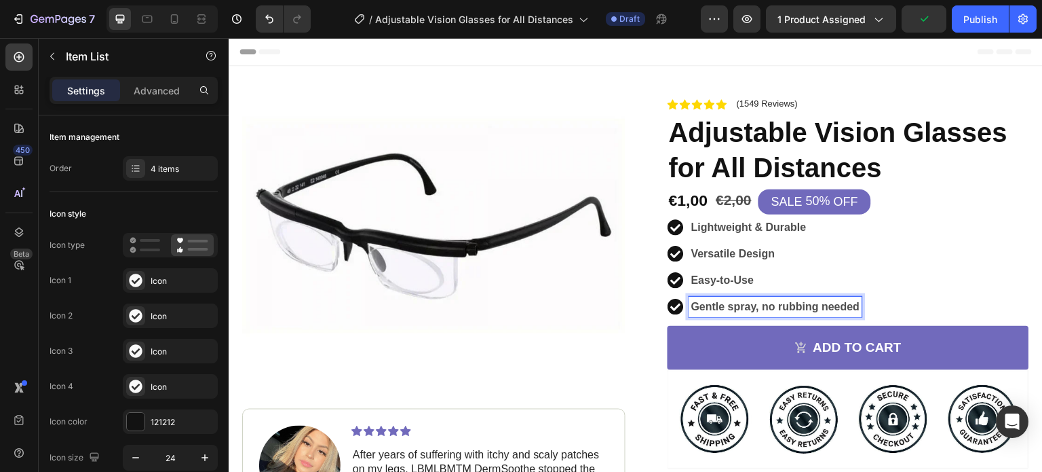
click at [733, 307] on strong "Gentle spray, no rubbing needed" at bounding box center [775, 307] width 169 height 12
click at [737, 309] on strong "Gentle spray, no rubbing needed" at bounding box center [775, 307] width 169 height 12
click at [885, 281] on div "Lightweight & Durable Versatile Design Easy-to-Use Multifunctional" at bounding box center [849, 267] width 362 height 100
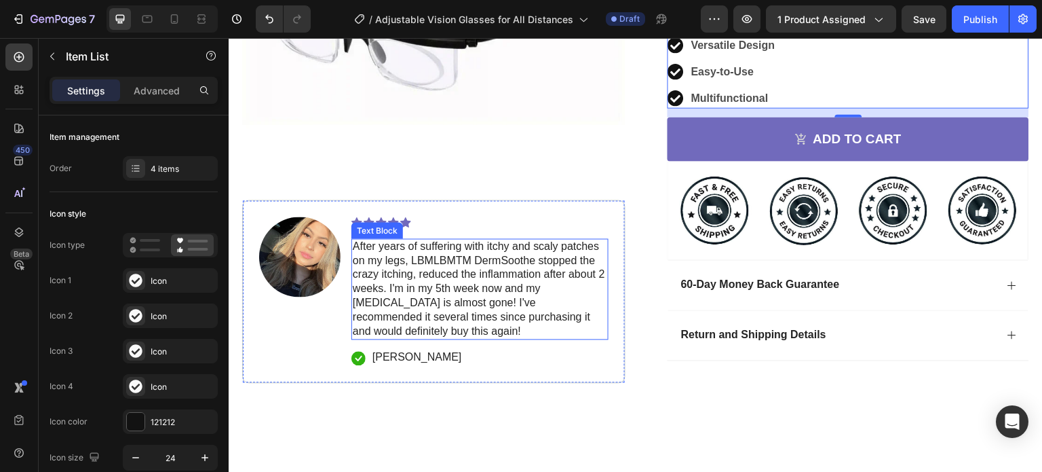
scroll to position [295, 0]
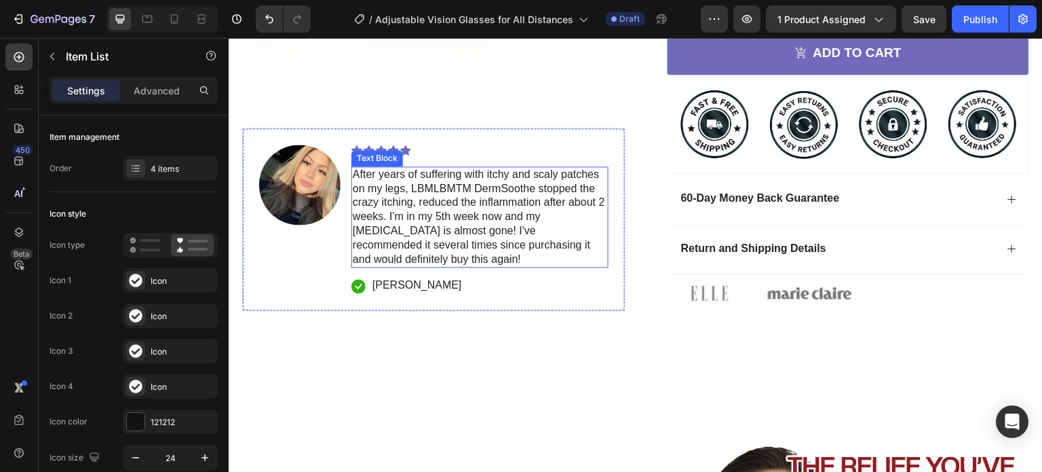
click at [531, 223] on p "After years of suffering with itchy and scaly patches on my legs, LBMLBMTM Derm…" at bounding box center [480, 217] width 254 height 99
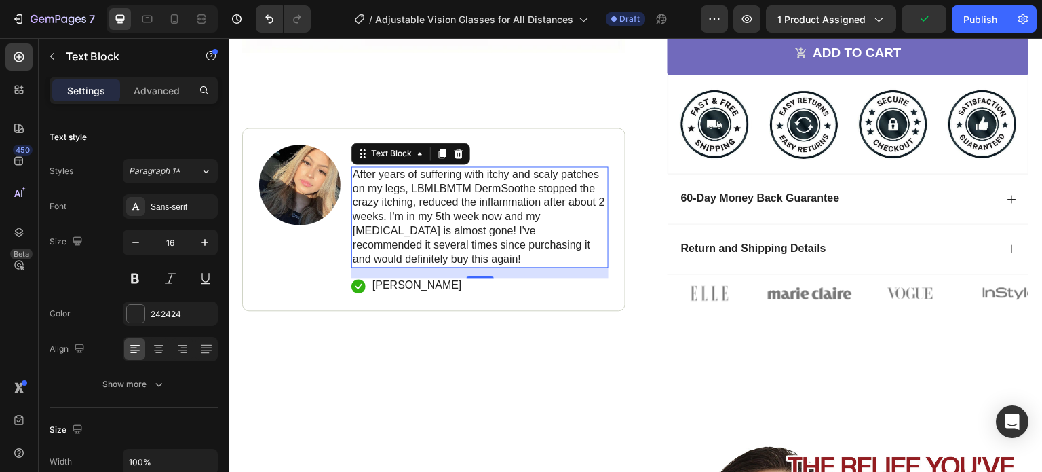
click at [432, 222] on p "After years of suffering with itchy and scaly patches on my legs, LBMLBMTM Derm…" at bounding box center [480, 217] width 254 height 99
click at [432, 223] on p "After years of suffering with itchy and scaly patches on my legs, LBMLBMTM Derm…" at bounding box center [480, 217] width 254 height 99
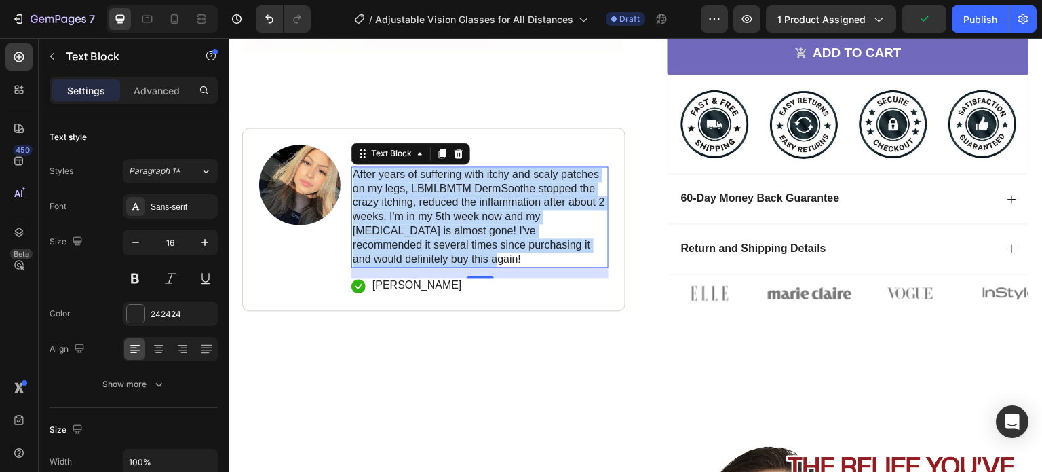
click at [432, 223] on p "After years of suffering with itchy and scaly patches on my legs, LBMLBMTM Derm…" at bounding box center [480, 217] width 254 height 99
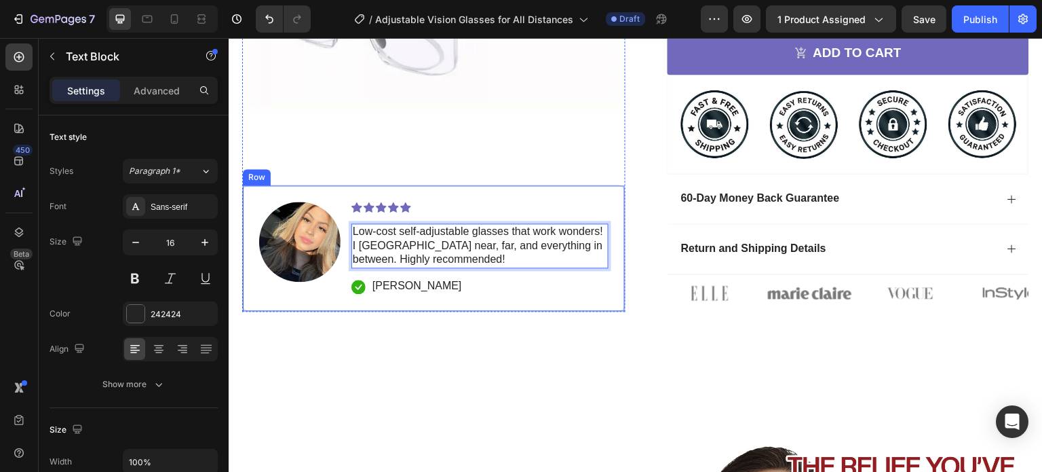
click at [478, 343] on div "Product Images Image Icon Icon Icon Icon Icon Icon List Low-cost self-adjustabl…" at bounding box center [636, 75] width 814 height 609
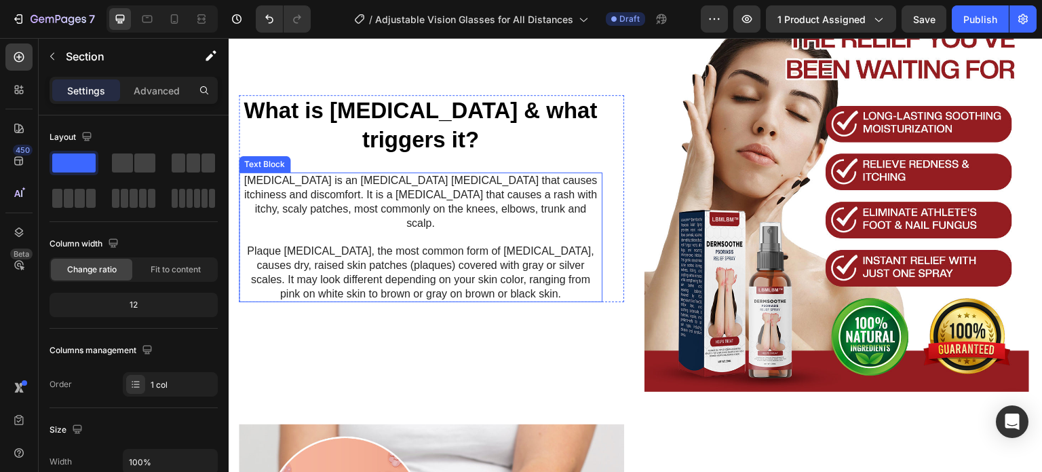
scroll to position [718, 0]
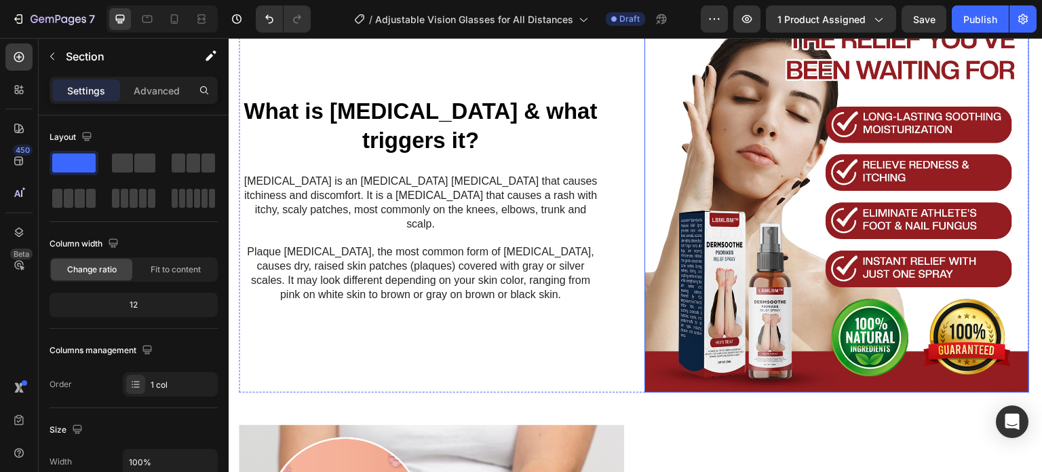
click at [792, 195] on img at bounding box center [837, 199] width 385 height 385
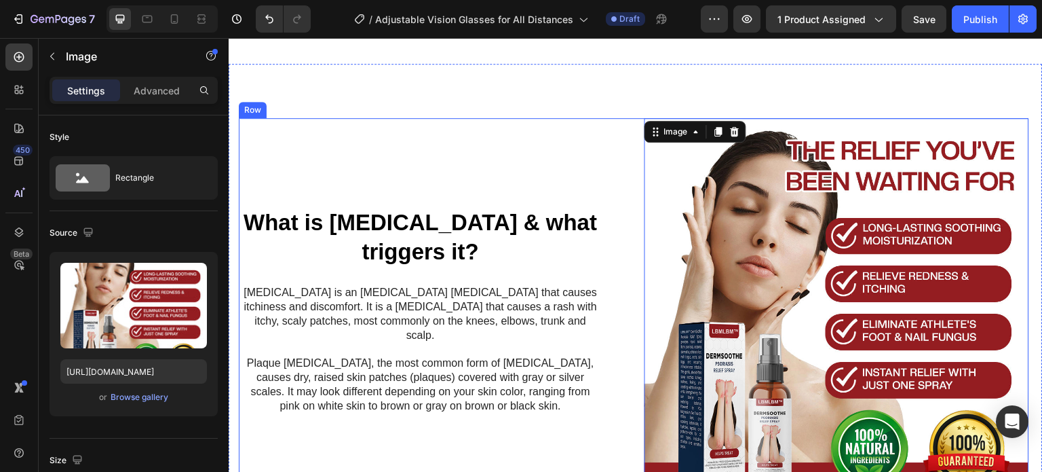
scroll to position [643, 0]
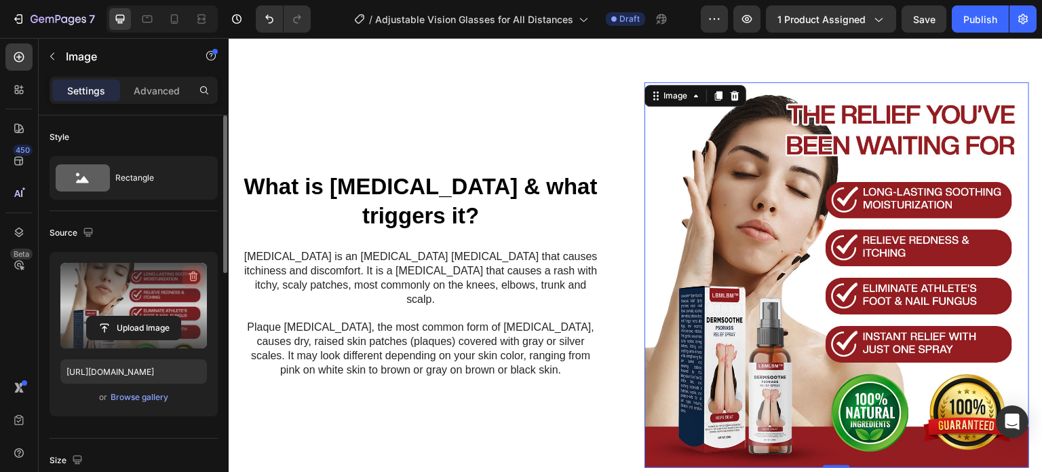
click at [193, 279] on icon "button" at bounding box center [194, 276] width 14 height 14
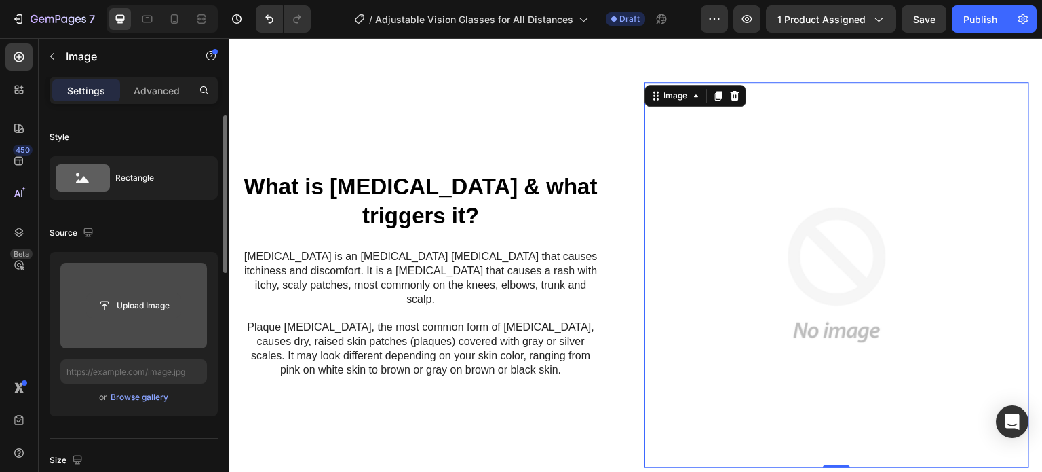
click at [130, 308] on input "file" at bounding box center [134, 305] width 94 height 23
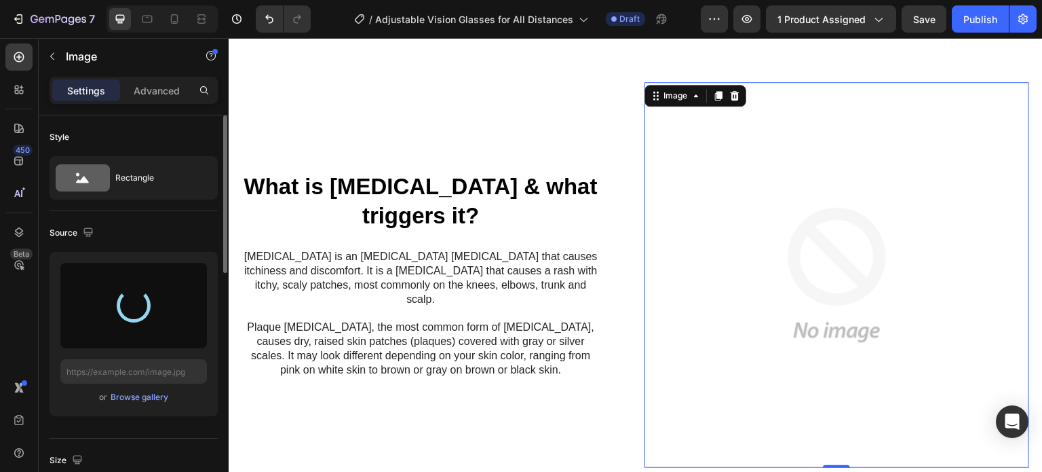
type input "https://cdn.shopify.com/s/files/1/0946/8457/8139/files/gempages_574408039877051…"
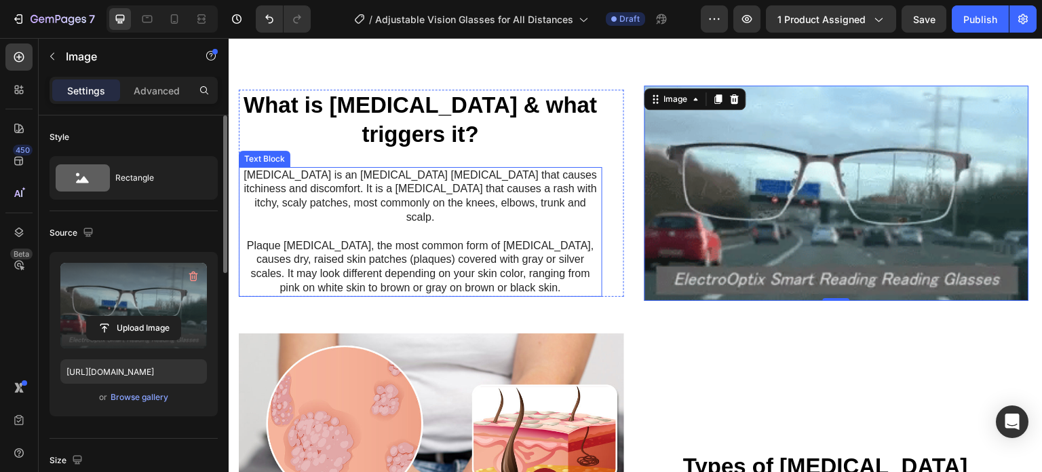
scroll to position [551, 0]
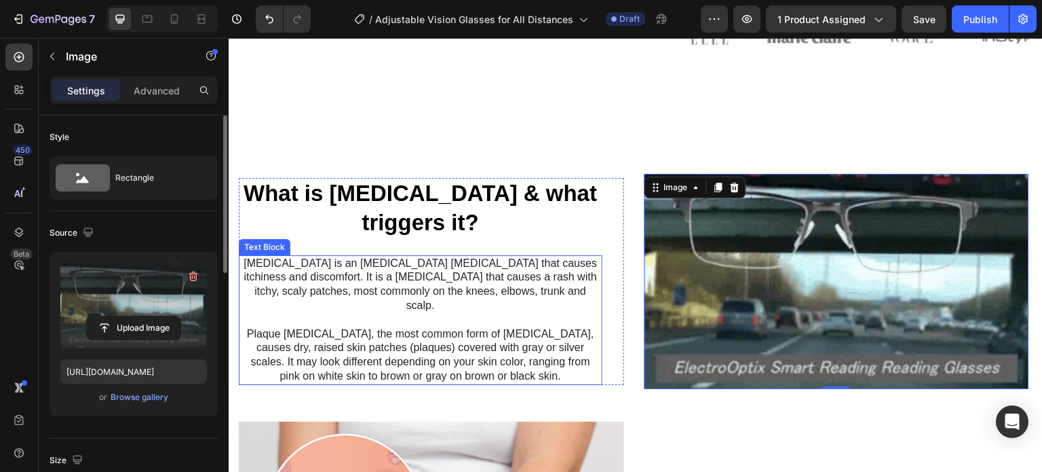
click at [439, 313] on p at bounding box center [420, 320] width 361 height 14
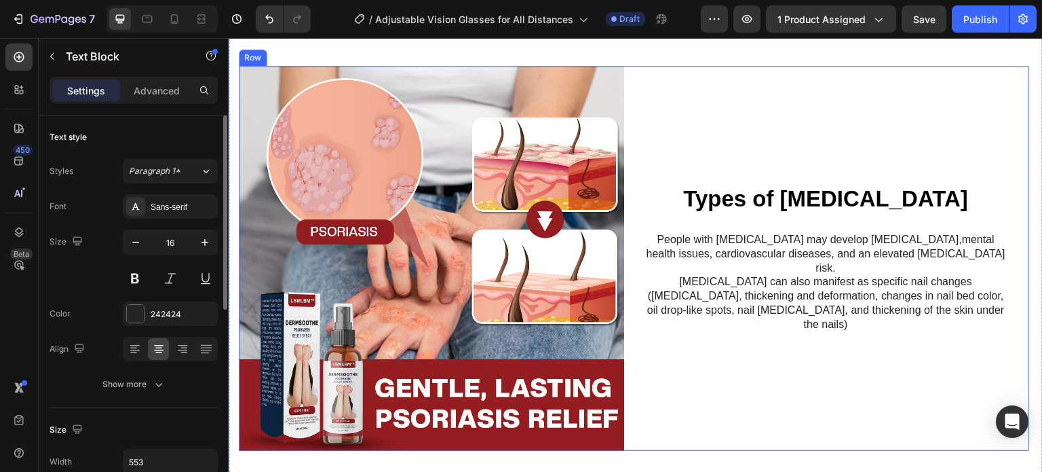
scroll to position [909, 0]
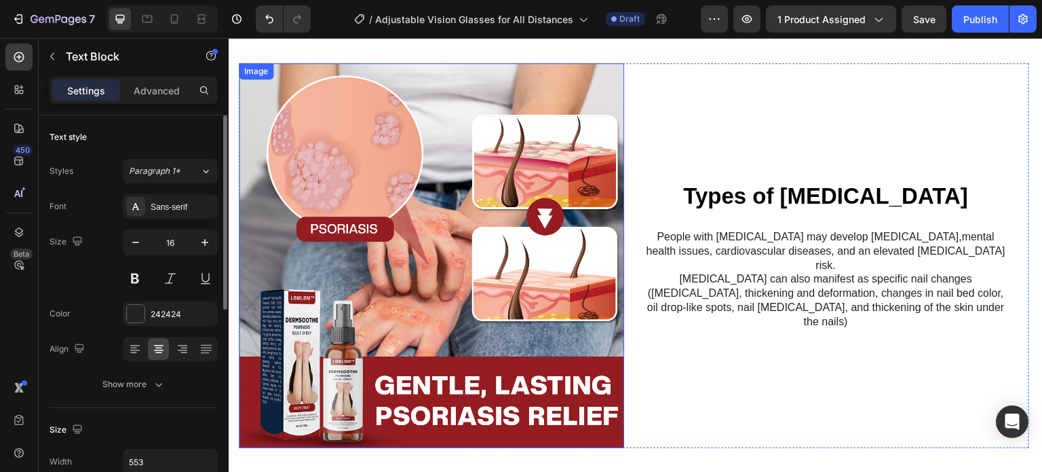
click at [467, 204] on img at bounding box center [431, 255] width 385 height 385
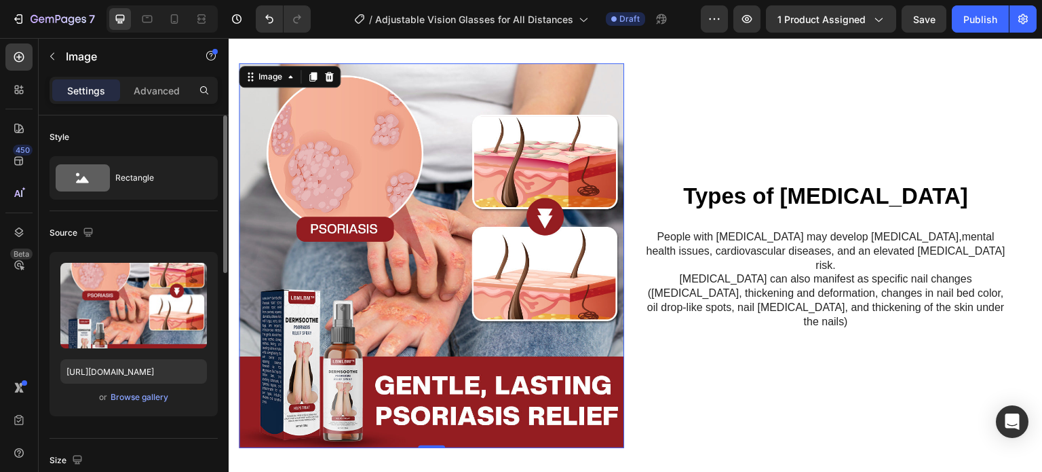
click at [333, 234] on img at bounding box center [431, 255] width 385 height 385
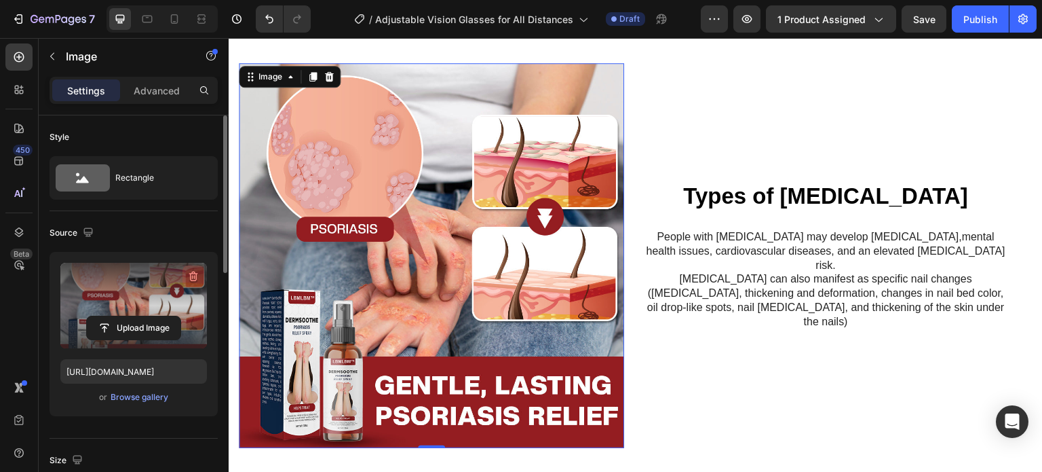
click at [193, 271] on icon "button" at bounding box center [193, 276] width 9 height 10
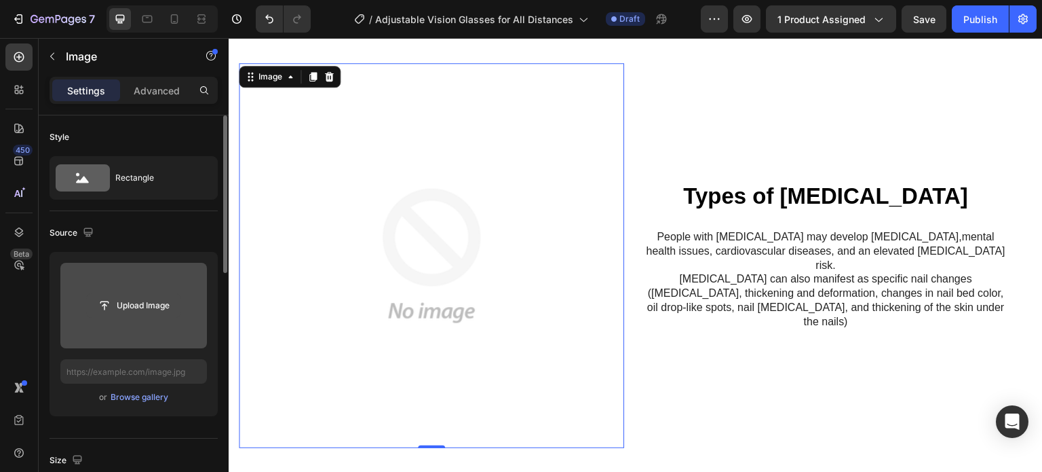
click at [146, 306] on input "file" at bounding box center [134, 305] width 94 height 23
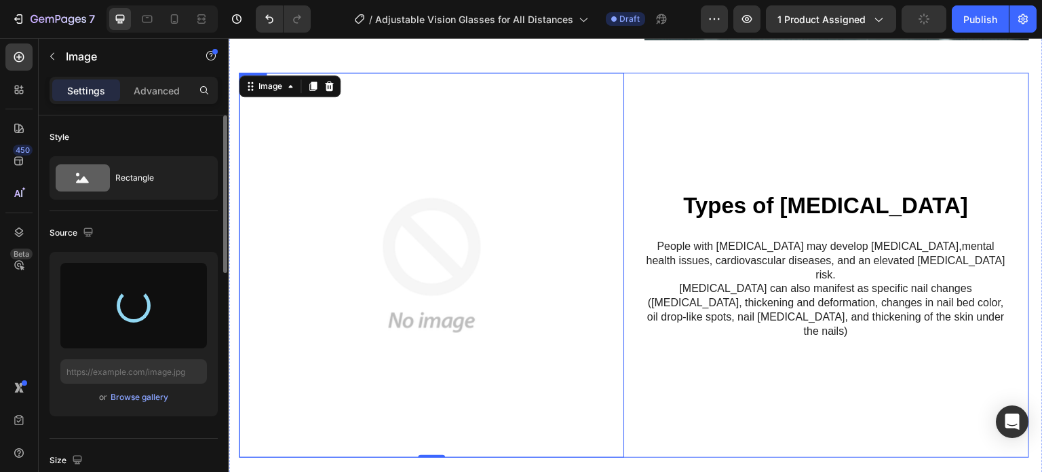
scroll to position [903, 0]
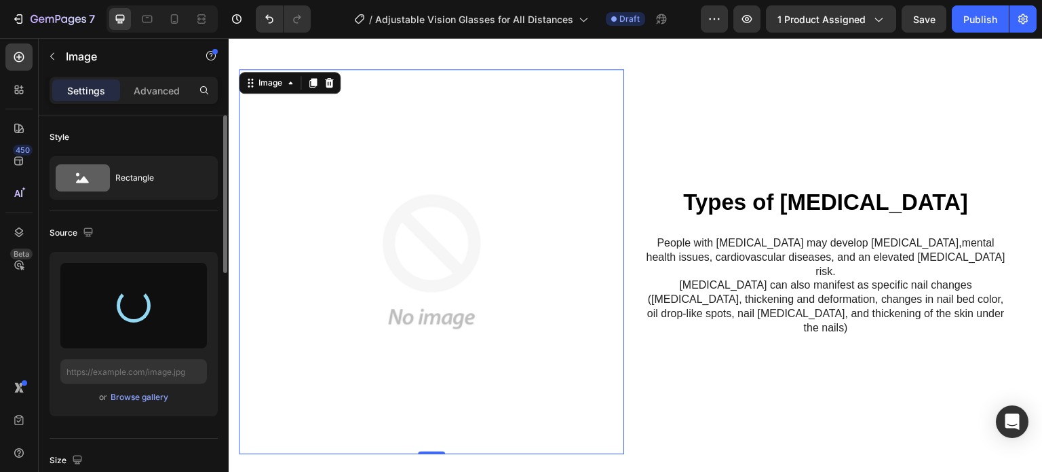
type input "https://cdn.shopify.com/s/files/1/0946/8457/8139/files/gempages_574408039877051…"
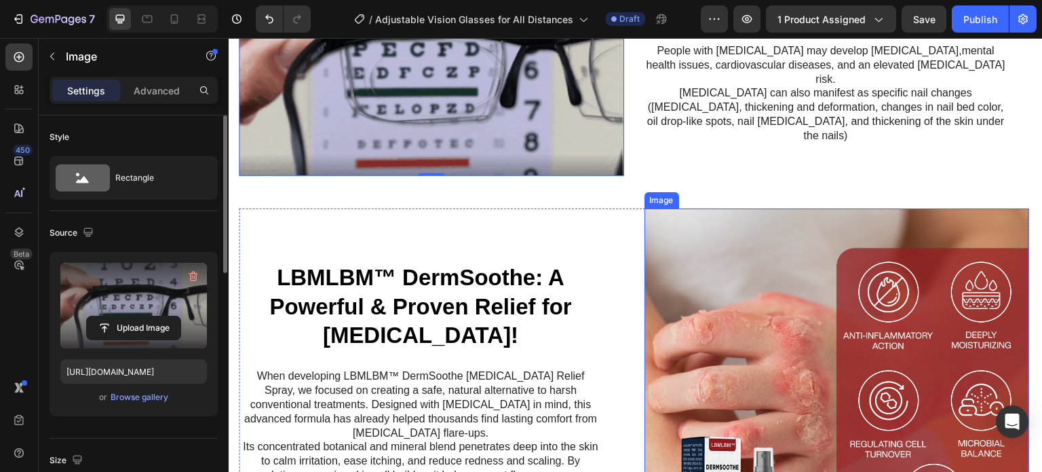
scroll to position [1066, 0]
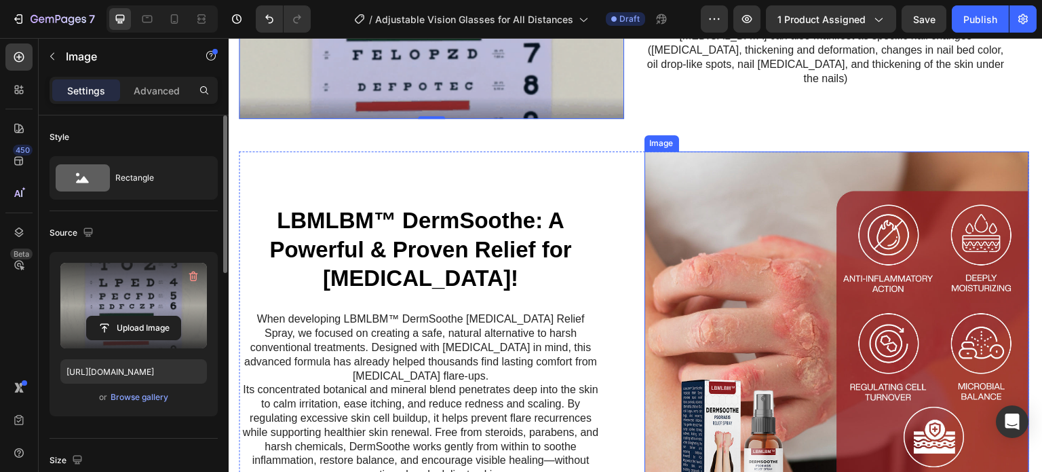
click at [787, 296] on img at bounding box center [837, 343] width 385 height 385
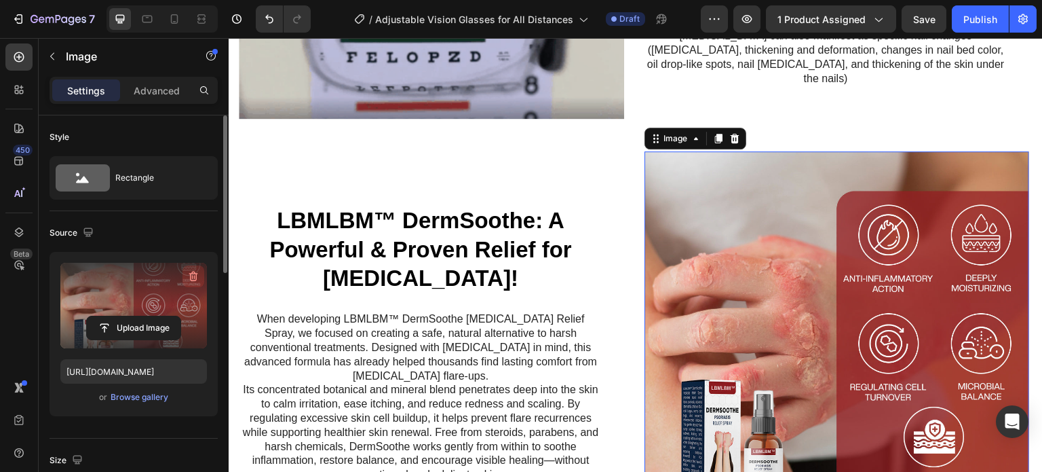
click at [192, 277] on icon "button" at bounding box center [192, 277] width 1 height 4
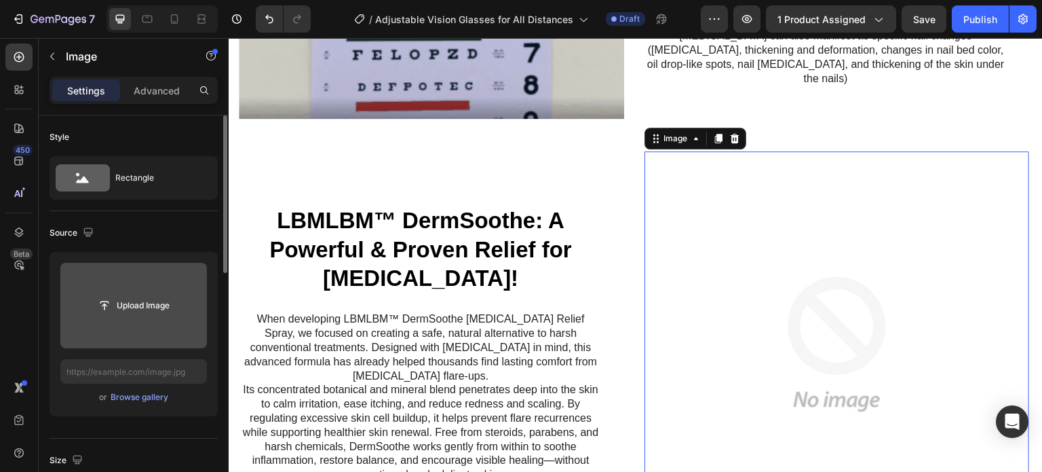
click at [125, 307] on input "file" at bounding box center [134, 305] width 94 height 23
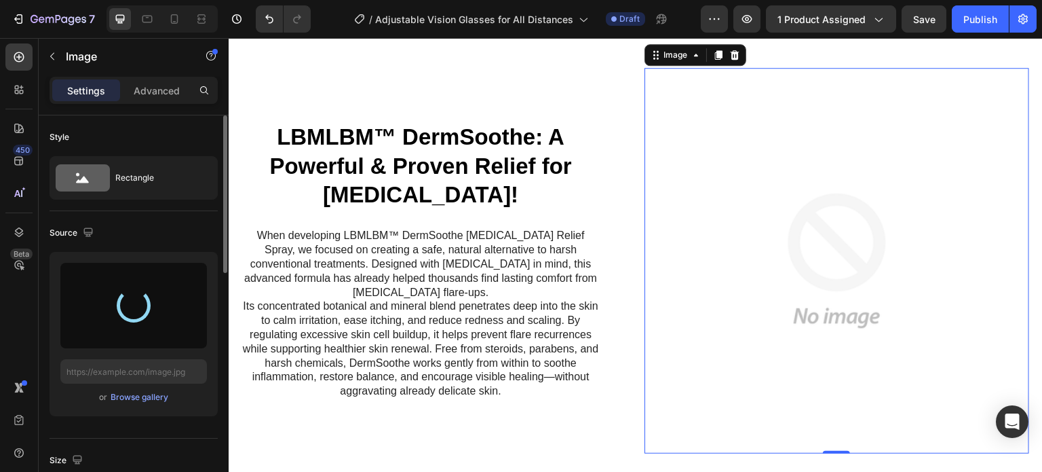
scroll to position [1150, 0]
type input "https://cdn.shopify.com/s/files/1/0946/8457/8139/files/gempages_574408039877051…"
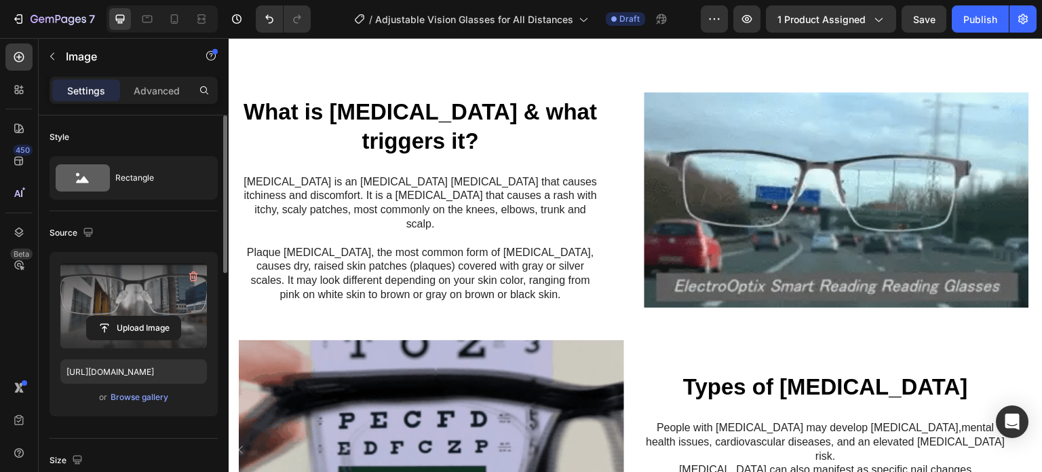
scroll to position [604, 0]
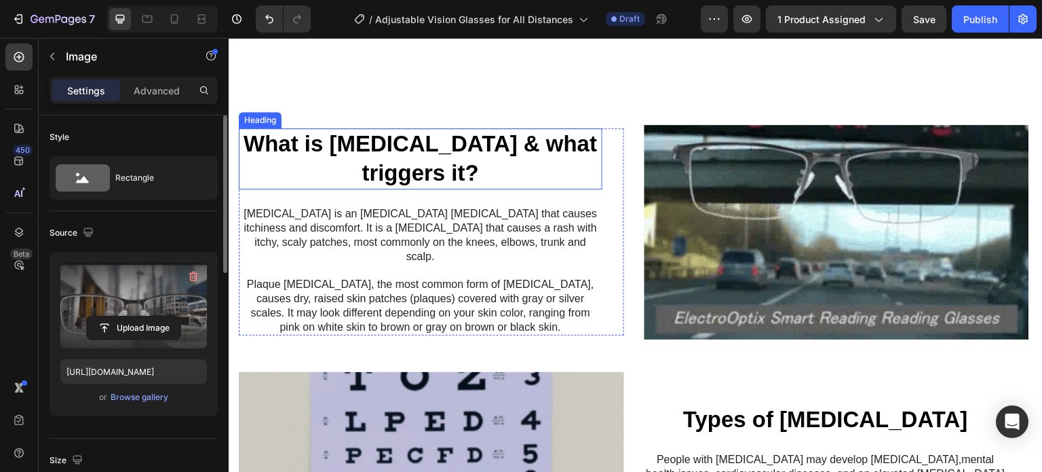
click at [472, 151] on strong "What is [MEDICAL_DATA] & what triggers it?" at bounding box center [420, 158] width 353 height 54
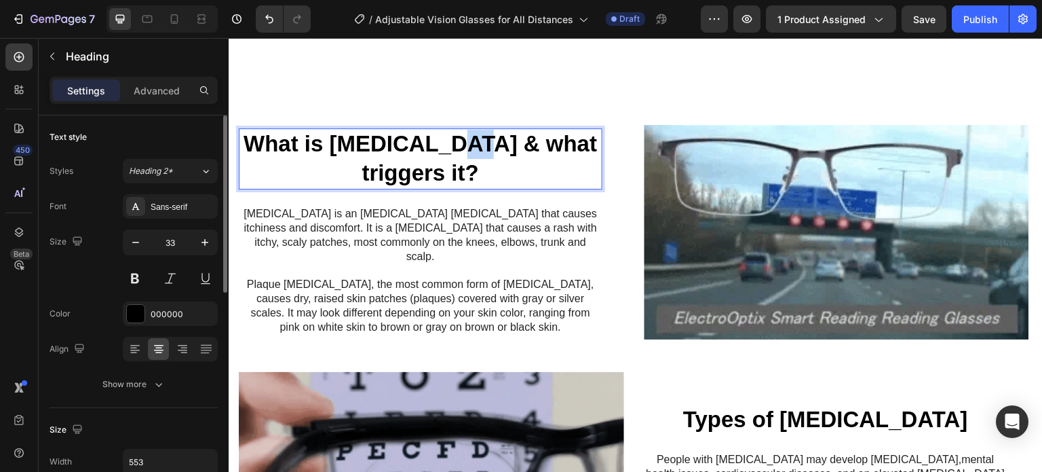
click at [432, 153] on strong "What is [MEDICAL_DATA] & what triggers it?" at bounding box center [420, 158] width 353 height 54
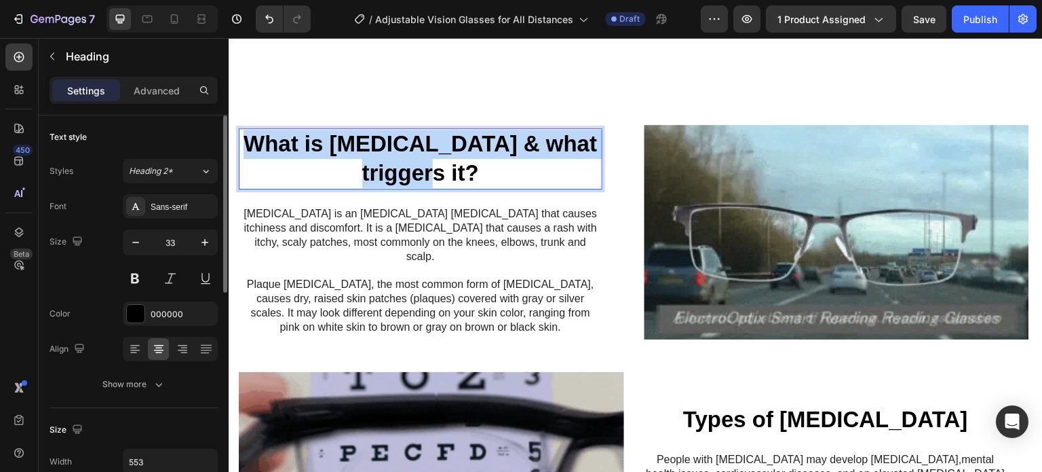
click at [432, 153] on strong "What is [MEDICAL_DATA] & what triggers it?" at bounding box center [420, 158] width 353 height 54
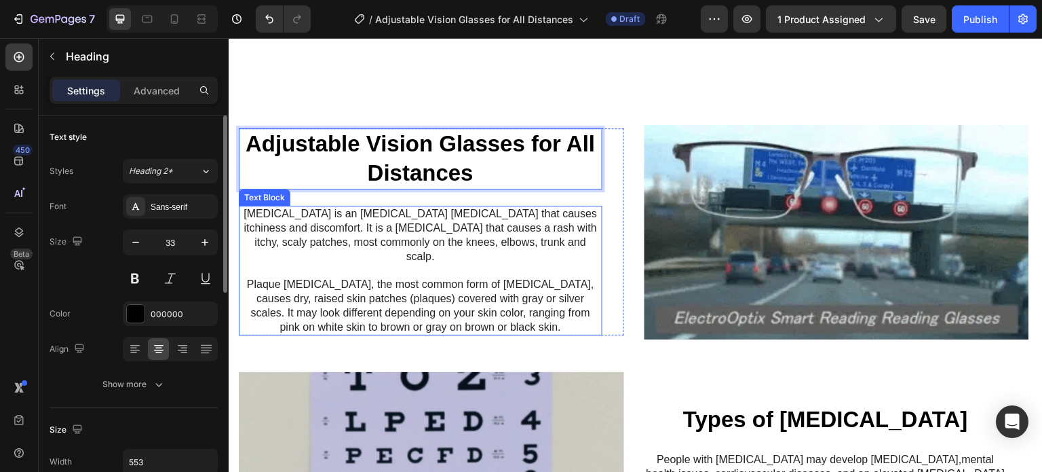
drag, startPoint x: 406, startPoint y: 296, endPoint x: 421, endPoint y: 270, distance: 30.1
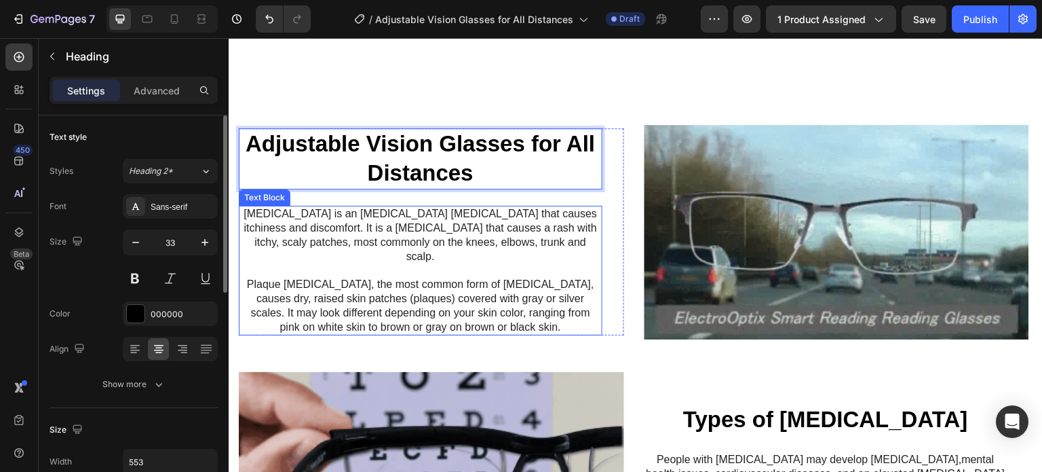
click at [405, 296] on p "Plaque [MEDICAL_DATA], the most common form of [MEDICAL_DATA], causes dry, rais…" at bounding box center [420, 305] width 361 height 56
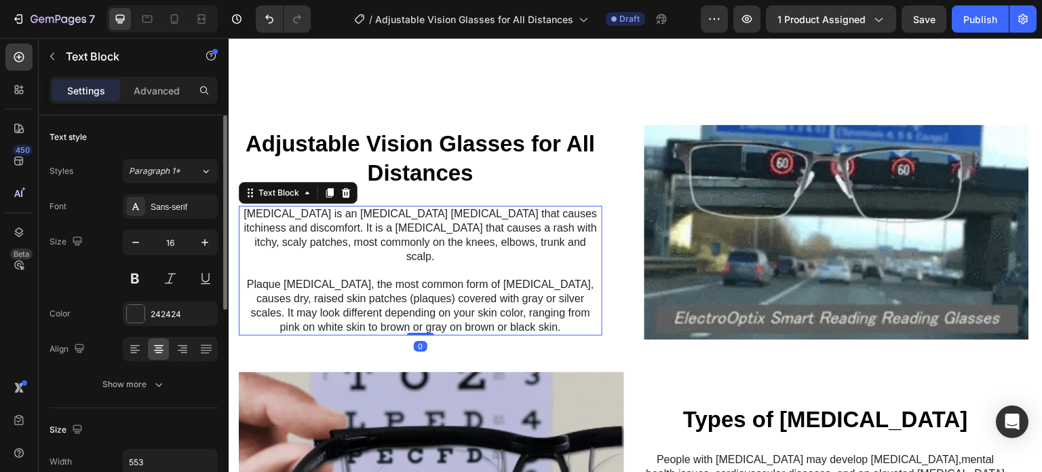
click at [421, 277] on p "Plaque [MEDICAL_DATA], the most common form of [MEDICAL_DATA], causes dry, rais…" at bounding box center [420, 305] width 361 height 56
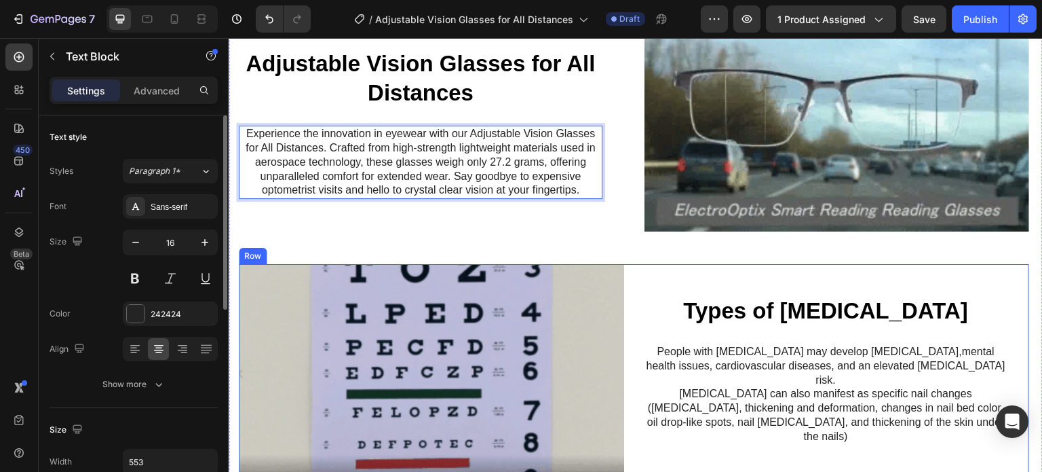
scroll to position [740, 0]
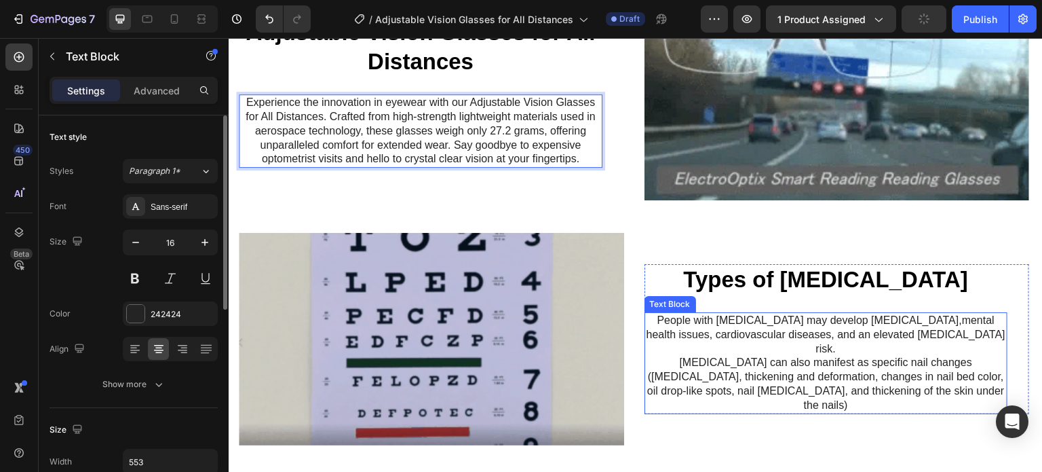
click at [793, 330] on p "People with psoriasis may develop psoriatic arthritis,mental health issues, car…" at bounding box center [826, 362] width 361 height 99
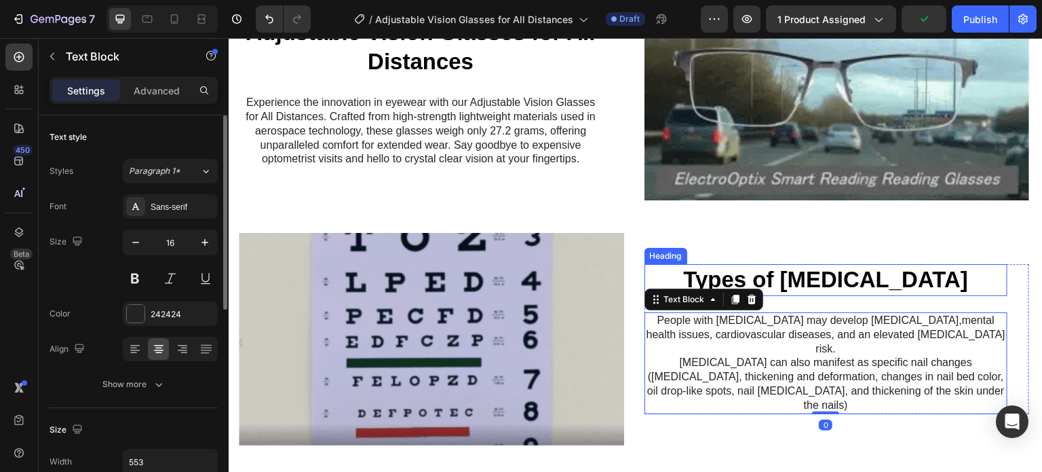
click at [803, 292] on strong "Types of [MEDICAL_DATA]" at bounding box center [825, 279] width 285 height 25
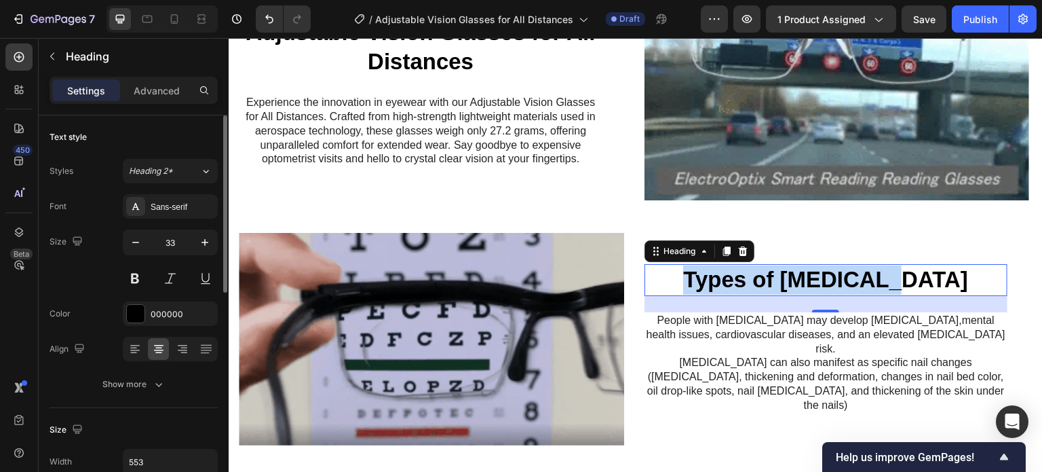
click at [778, 278] on strong "Types of [MEDICAL_DATA]" at bounding box center [825, 279] width 285 height 25
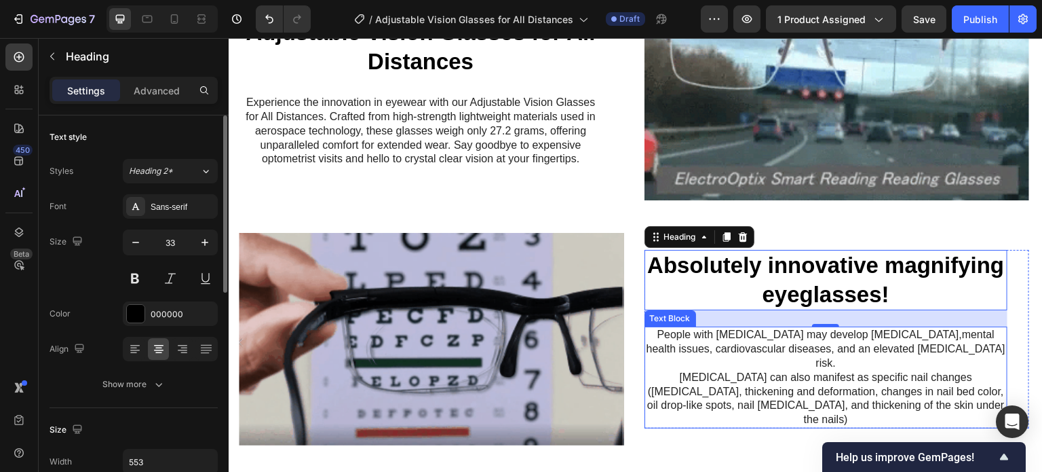
click at [773, 366] on p "People with psoriasis may develop psoriatic arthritis,mental health issues, car…" at bounding box center [826, 377] width 361 height 99
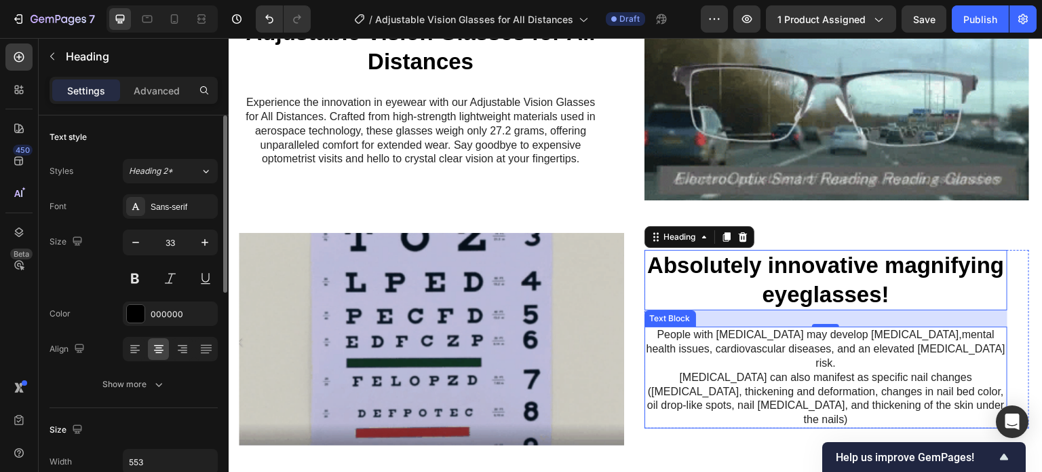
click at [776, 370] on p "People with psoriasis may develop psoriatic arthritis,mental health issues, car…" at bounding box center [826, 377] width 361 height 99
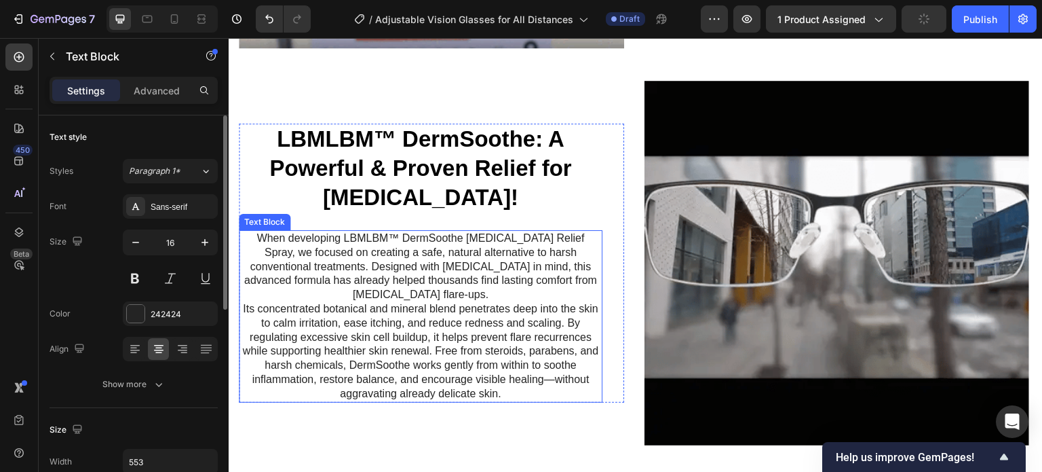
scroll to position [1139, 0]
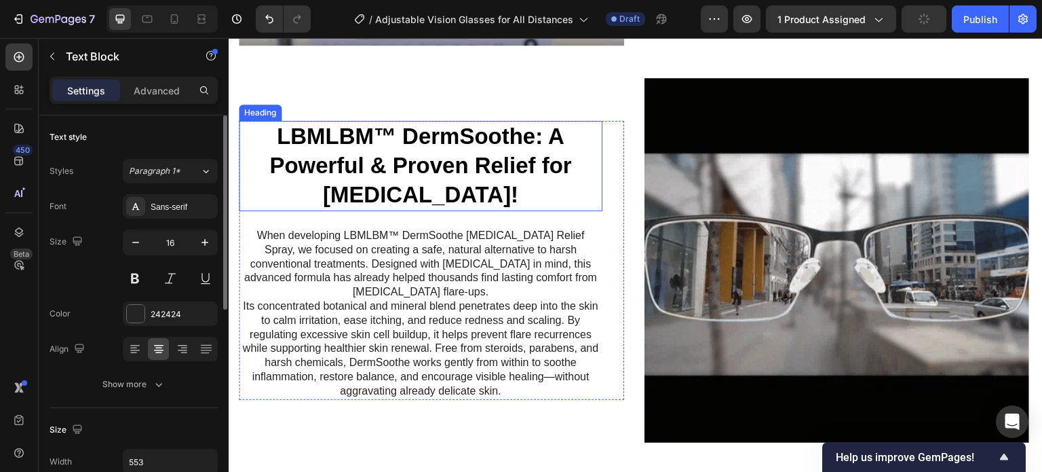
click at [470, 168] on strong "LBMLBM™ DermSoothe: A Powerful & Proven Relief for [MEDICAL_DATA]!" at bounding box center [420, 164] width 303 height 83
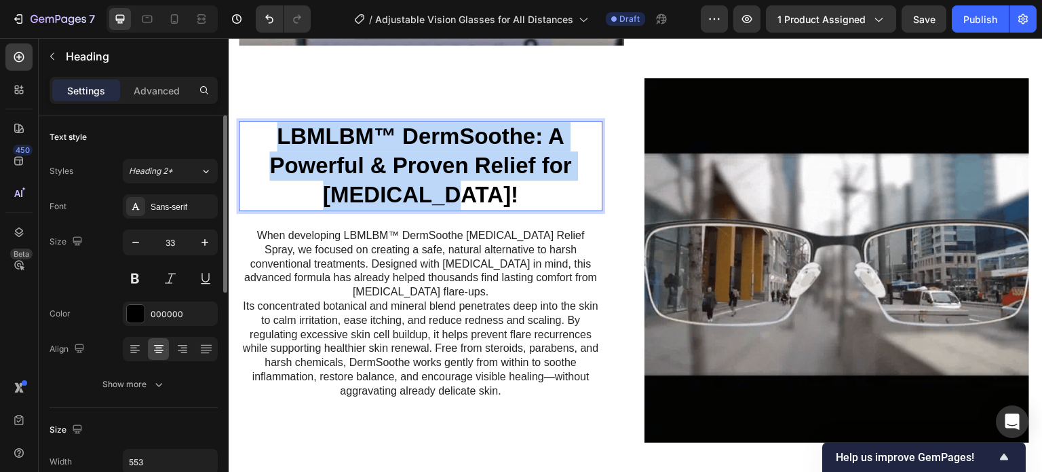
click at [411, 144] on strong "LBMLBM™ DermSoothe: A Powerful & Proven Relief for [MEDICAL_DATA]!" at bounding box center [420, 164] width 303 height 83
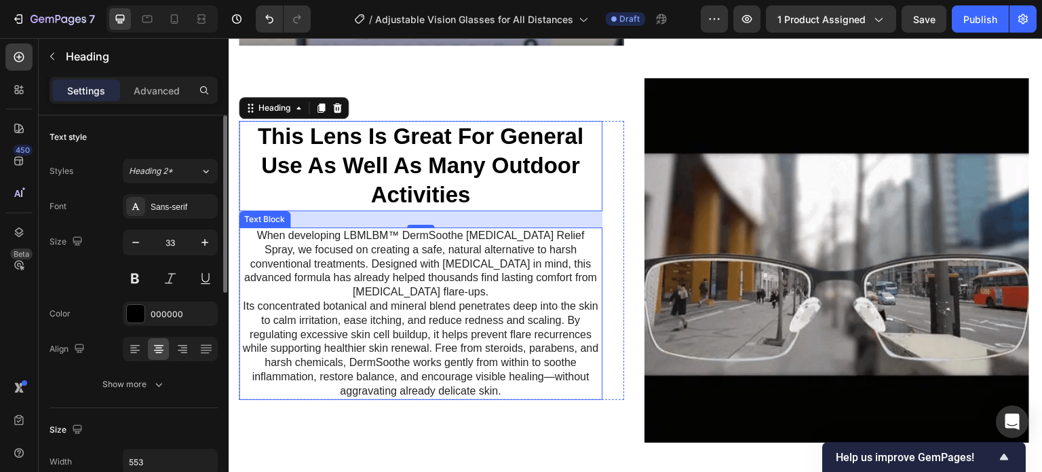
drag, startPoint x: 484, startPoint y: 377, endPoint x: 434, endPoint y: 308, distance: 85.5
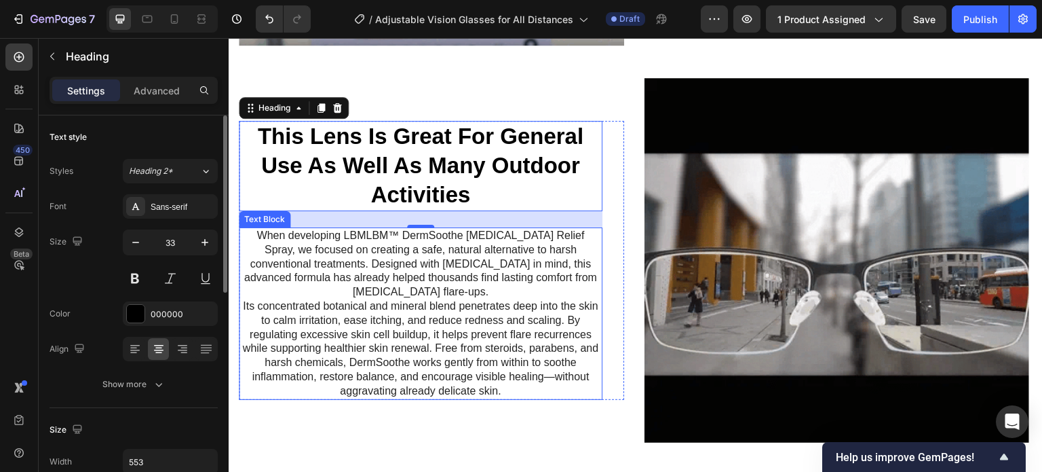
click at [484, 377] on p "Its concentrated botanical and mineral blend penetrates deep into the skin to c…" at bounding box center [420, 348] width 361 height 99
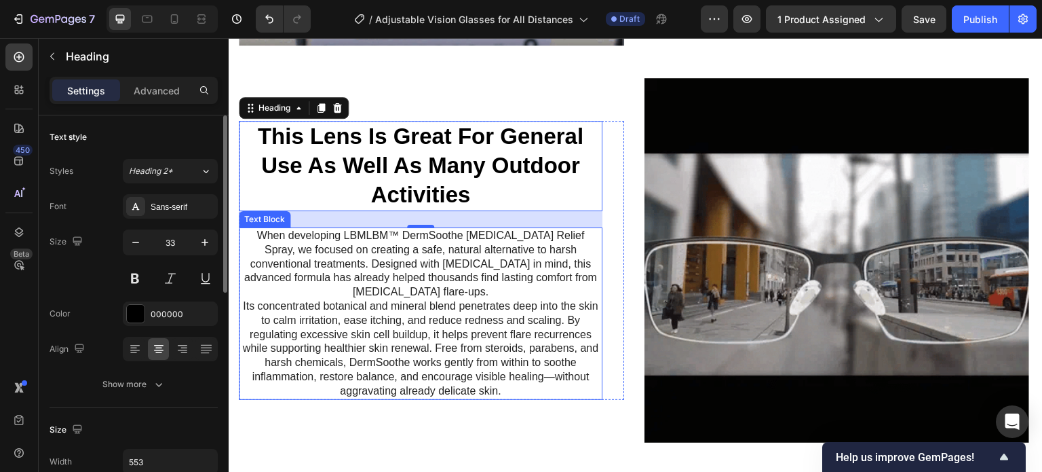
click at [433, 309] on p "Its concentrated botanical and mineral blend penetrates deep into the skin to c…" at bounding box center [420, 348] width 361 height 99
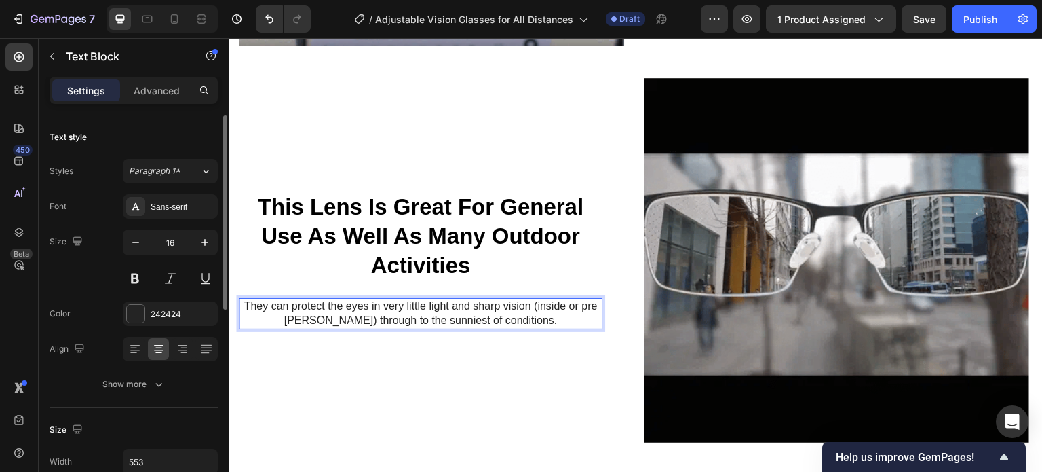
click at [569, 358] on div "⁠⁠⁠⁠⁠⁠⁠ This Lens Is Great For General Use As Well As Many Outdoor Activities H…" at bounding box center [431, 260] width 385 height 364
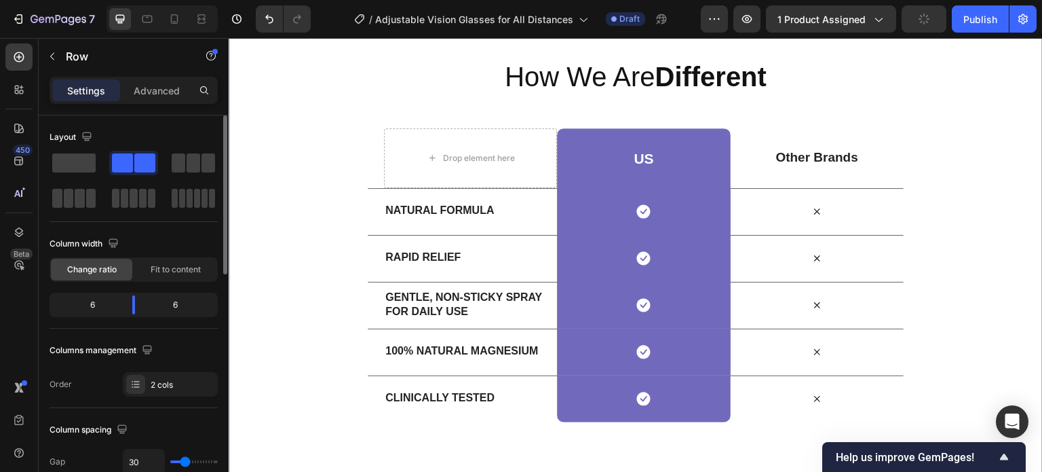
scroll to position [1840, 0]
click at [448, 214] on strong "NATURAL FORMULA" at bounding box center [439, 210] width 109 height 12
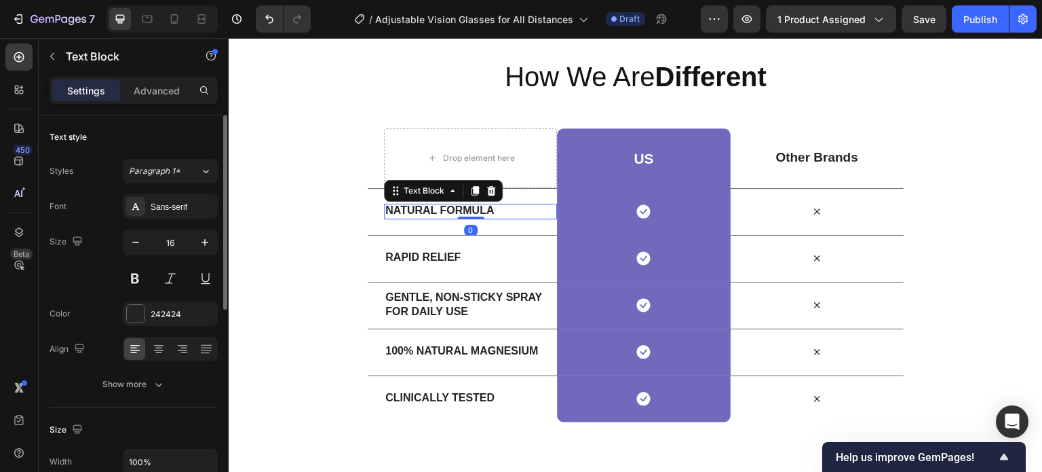
click at [444, 214] on strong "NATURAL FORMULA" at bounding box center [439, 210] width 109 height 12
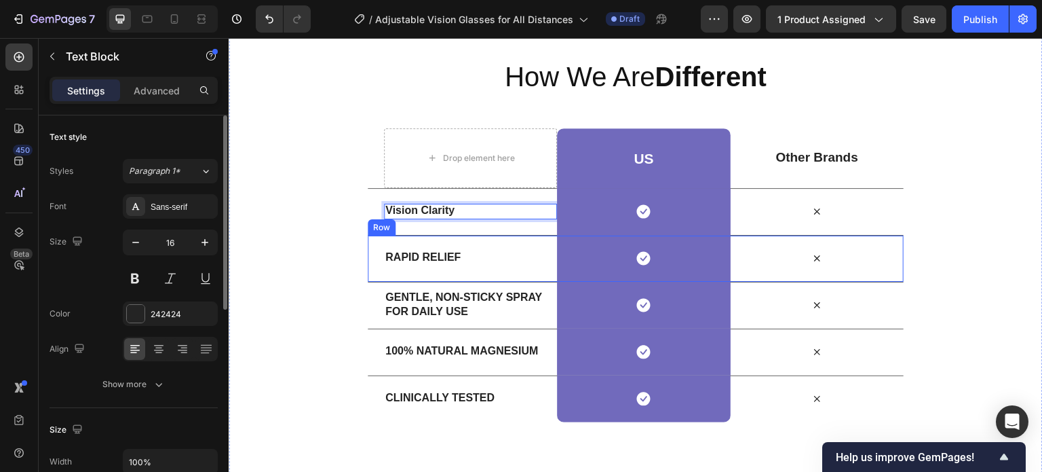
click at [425, 255] on strong "RAPID RELIEF" at bounding box center [422, 257] width 75 height 12
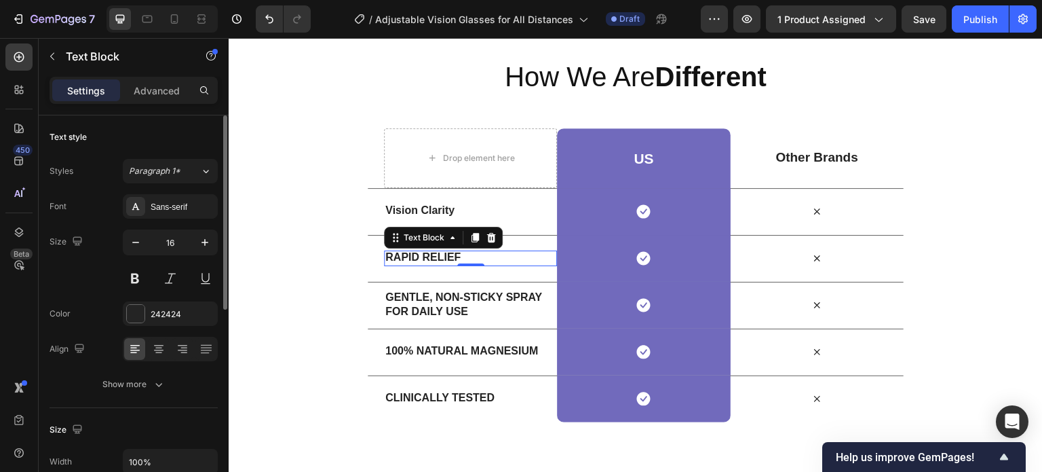
click at [416, 259] on strong "RAPID RELIEF" at bounding box center [422, 257] width 75 height 12
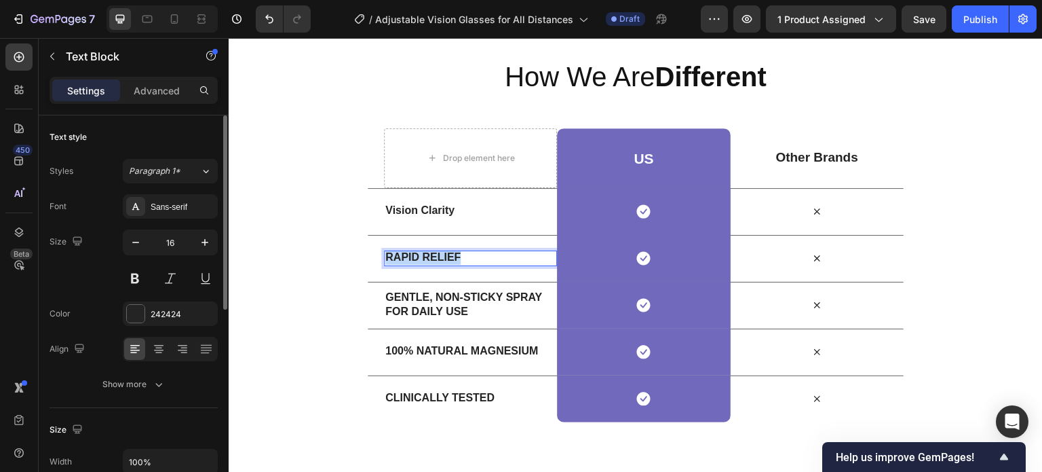
click at [416, 259] on strong "RAPID RELIEF" at bounding box center [422, 257] width 75 height 12
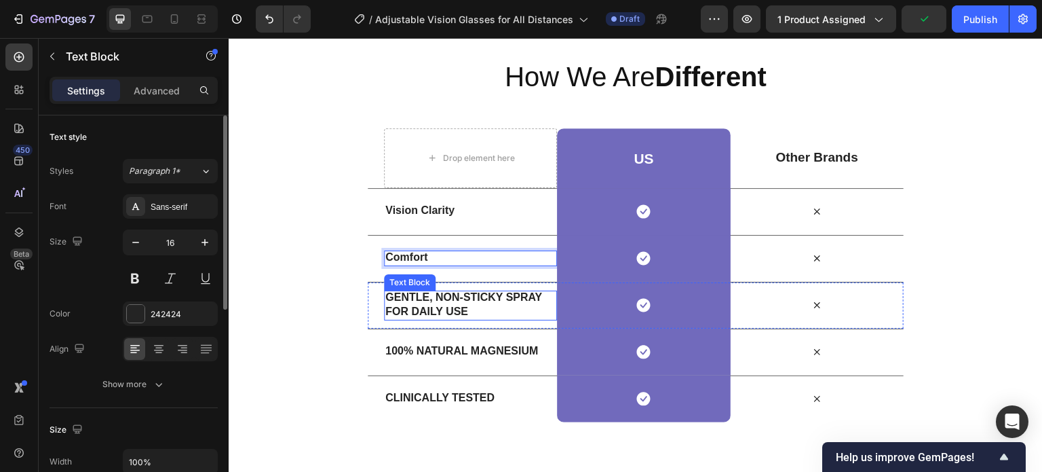
click at [428, 313] on strong "GENTLE, NON-STICKY SPRAY FOR DAILY USE" at bounding box center [463, 304] width 157 height 26
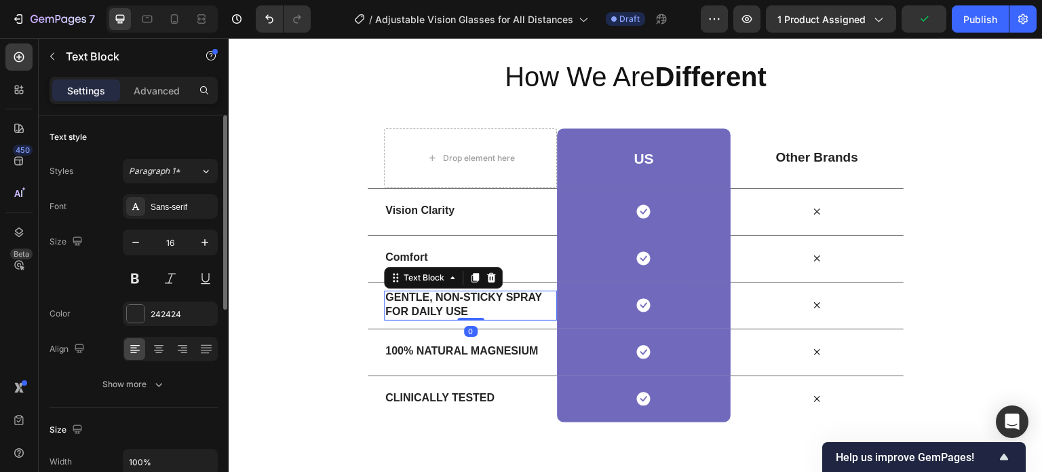
click at [427, 305] on p "GENTLE, NON-STICKY SPRAY FOR DAILY USE" at bounding box center [470, 304] width 170 height 28
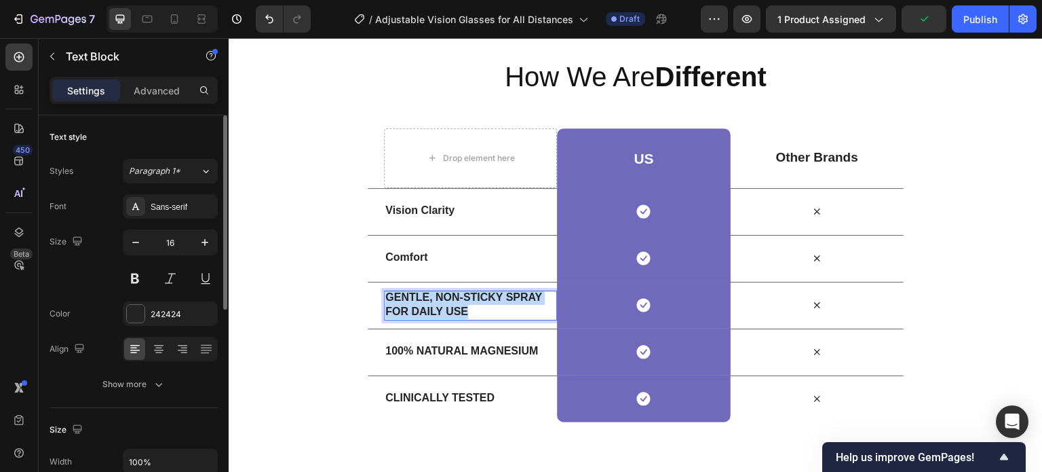
click at [427, 305] on p "GENTLE, NON-STICKY SPRAY FOR DAILY USE" at bounding box center [470, 304] width 170 height 28
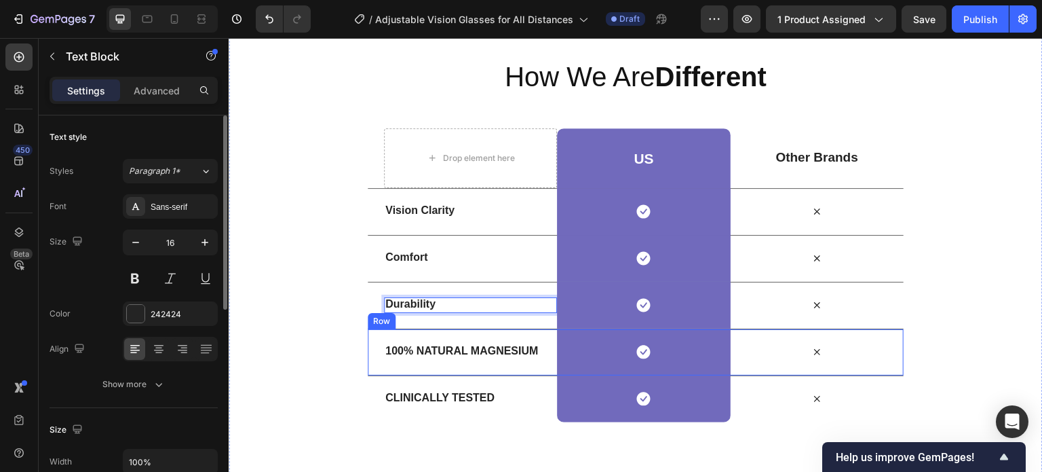
click at [409, 337] on div "100% NATURAL MAGNESIUM Text Block" at bounding box center [470, 352] width 173 height 46
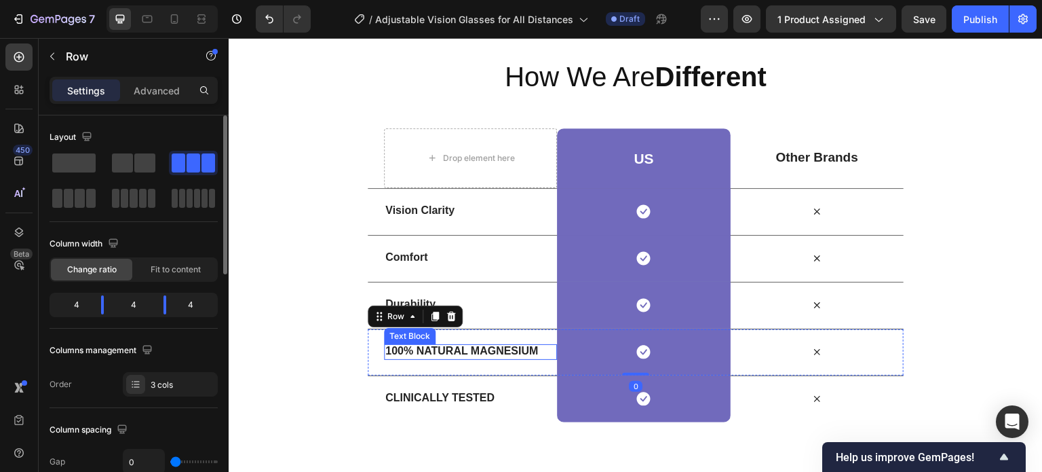
click at [415, 347] on strong "100% NATURAL MAGNESIUM" at bounding box center [461, 351] width 153 height 12
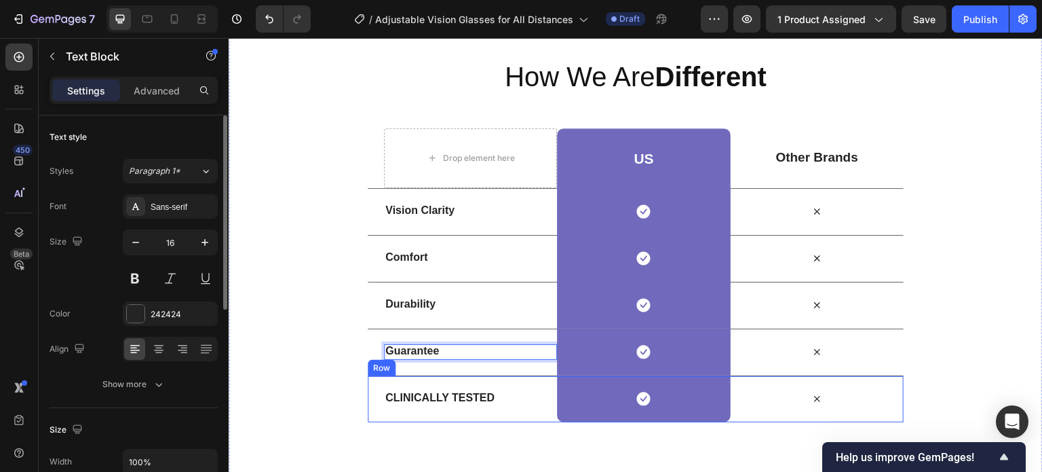
click at [425, 394] on strong "CLINICALLY TESTED" at bounding box center [439, 397] width 109 height 12
click at [417, 397] on strong "CLINICALLY TESTED" at bounding box center [439, 397] width 109 height 12
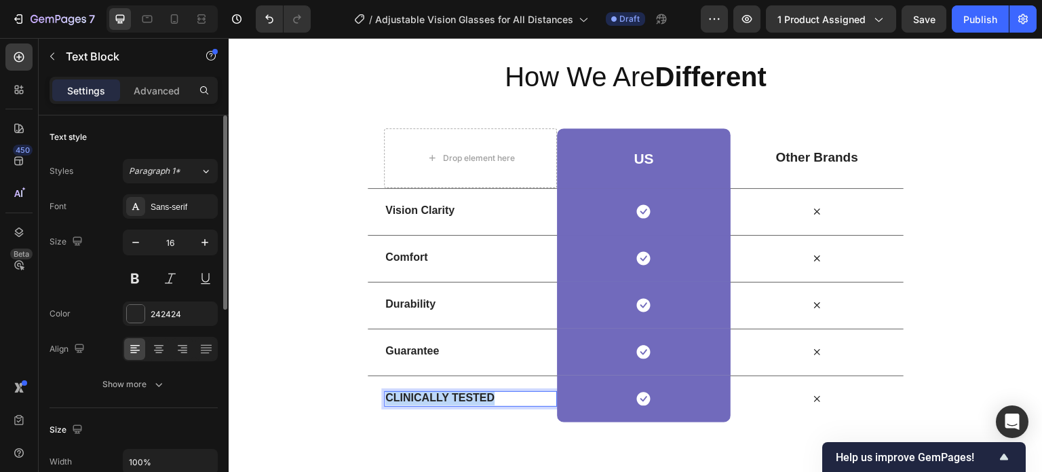
click at [417, 397] on strong "CLINICALLY TESTED" at bounding box center [439, 397] width 109 height 12
click at [302, 244] on div "How We Are Different Heading Row Drop element here US Heading Row Other Brands …" at bounding box center [636, 240] width 814 height 364
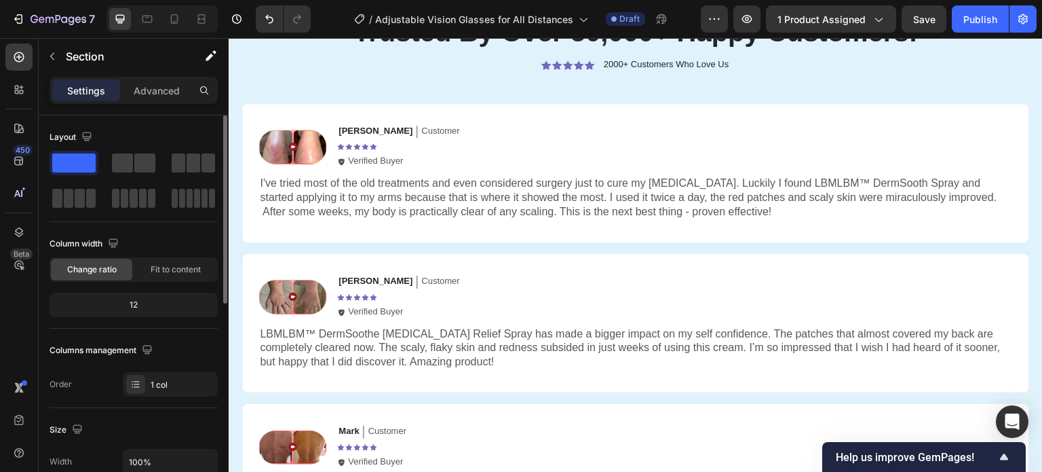
scroll to position [2372, 0]
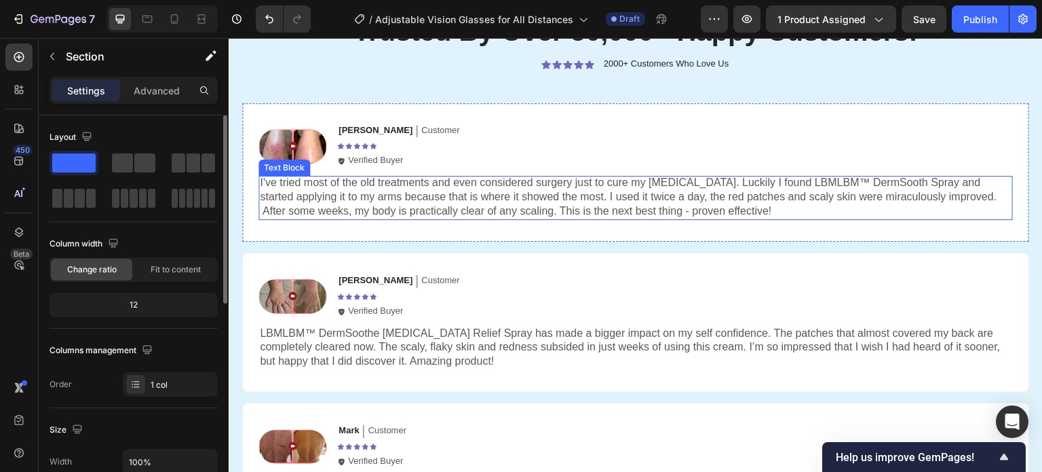
click at [391, 196] on p "I've tried most of the old treatments and even considered surgery just to cure …" at bounding box center [636, 197] width 752 height 42
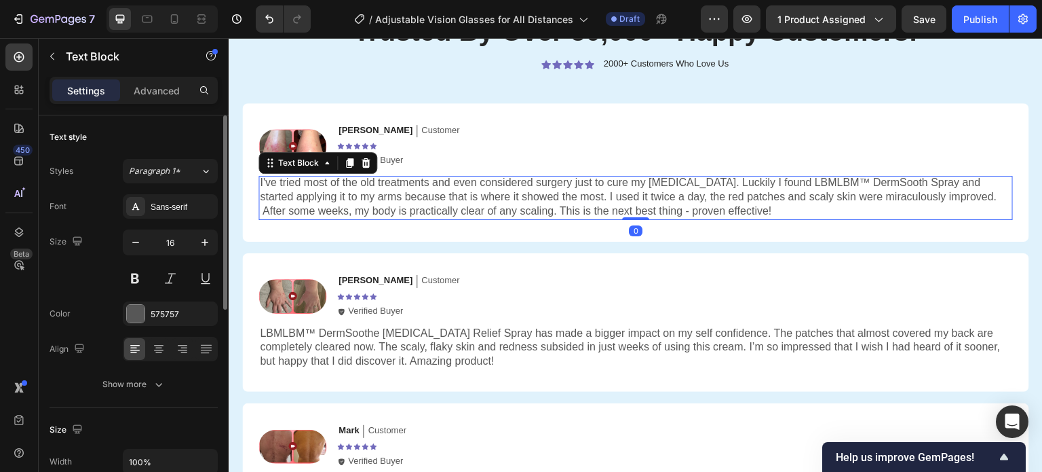
click at [405, 197] on p "I've tried most of the old treatments and even considered surgery just to cure …" at bounding box center [636, 197] width 752 height 42
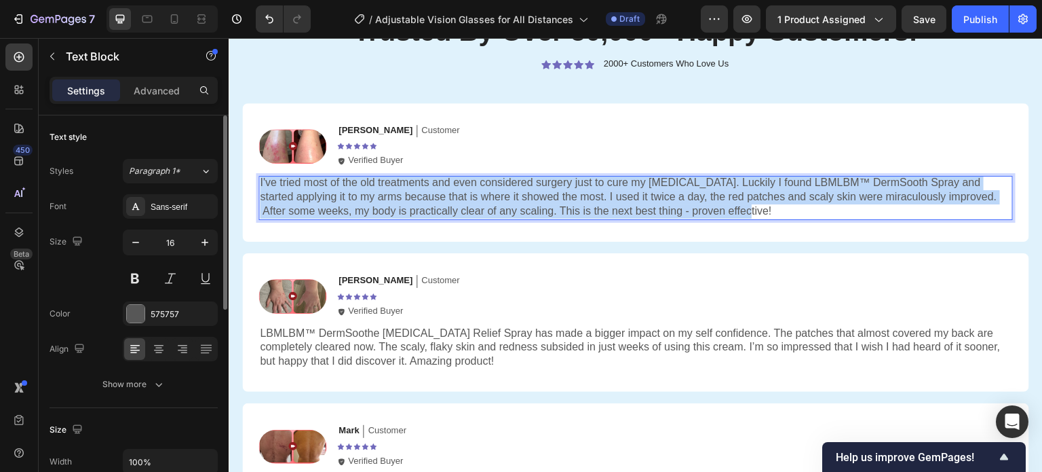
click at [405, 197] on p "I've tried most of the old treatments and even considered surgery just to cure …" at bounding box center [636, 197] width 752 height 42
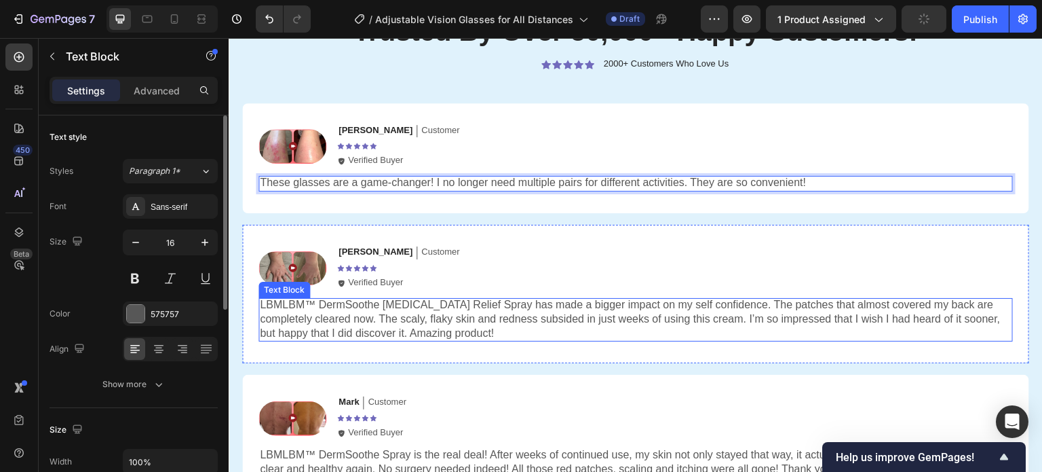
click at [383, 307] on p "LBMLBM™ DermSoothe [MEDICAL_DATA] Relief Spray has made a bigger impact on my s…" at bounding box center [636, 319] width 752 height 42
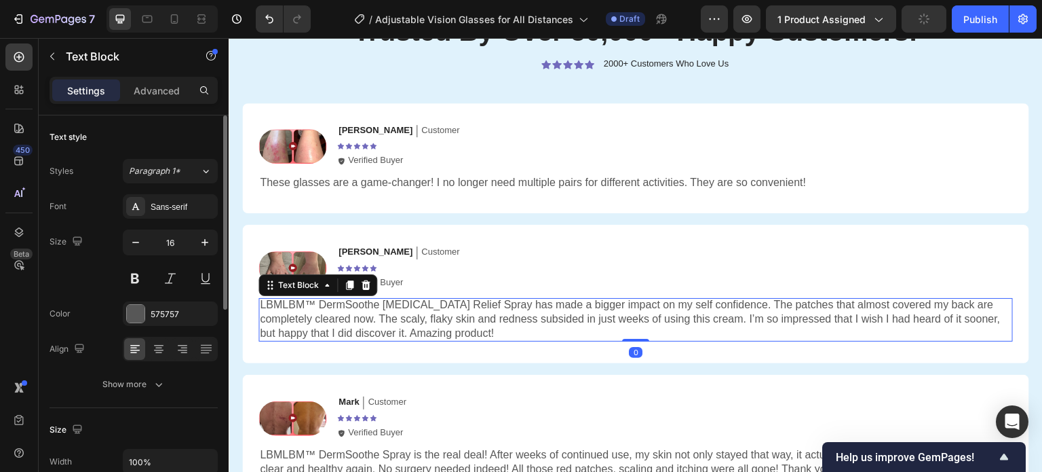
click at [417, 324] on p "LBMLBM™ DermSoothe [MEDICAL_DATA] Relief Spray has made a bigger impact on my s…" at bounding box center [636, 319] width 752 height 42
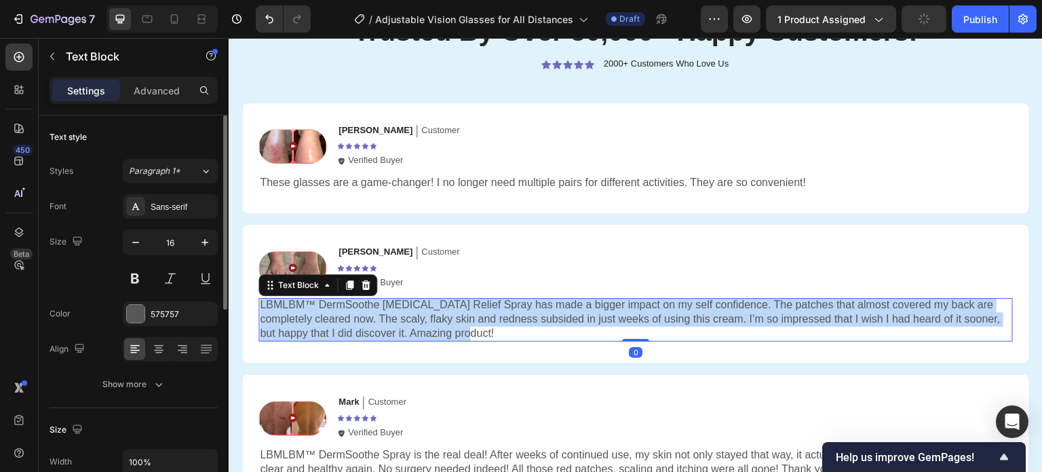
click at [417, 324] on p "LBMLBM™ DermSoothe [MEDICAL_DATA] Relief Spray has made a bigger impact on my s…" at bounding box center [636, 319] width 752 height 42
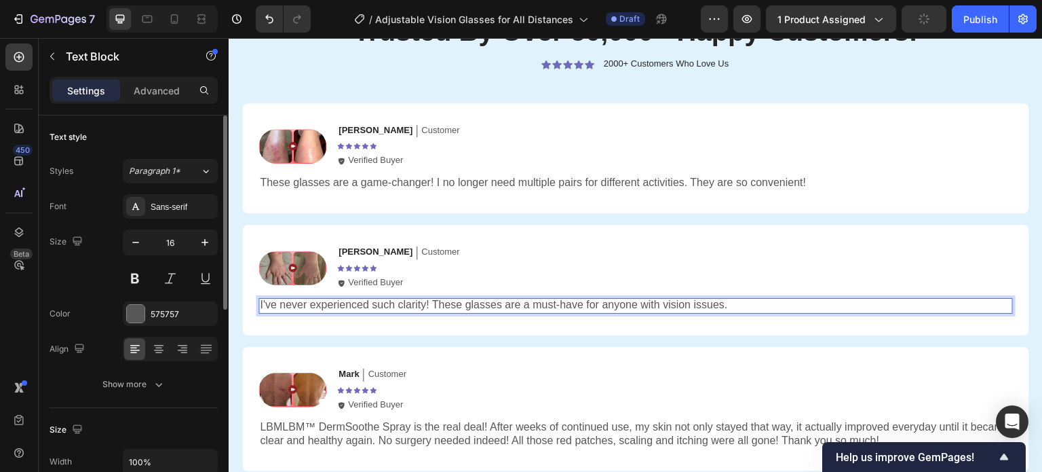
scroll to position [2548, 0]
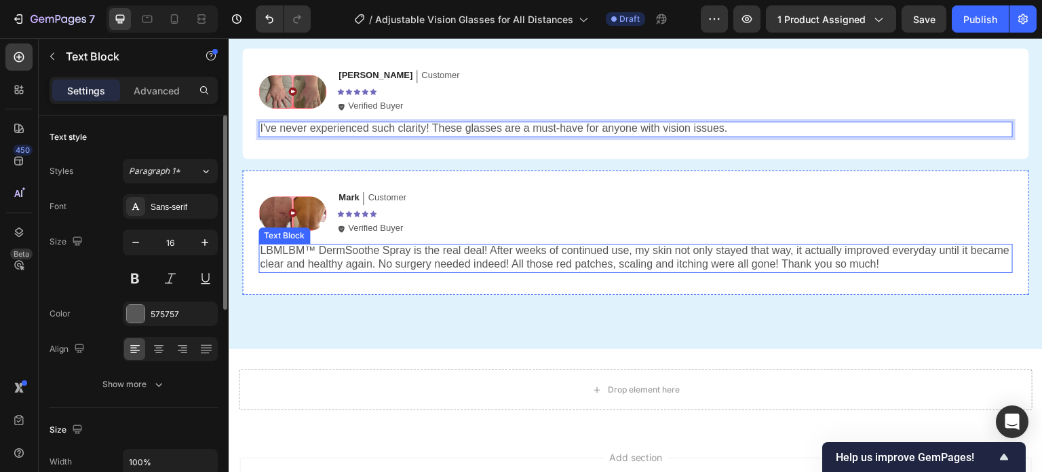
click at [396, 258] on p "LBMLBM™ DermSoothe Spray is the real deal! After weeks of continued use, my ski…" at bounding box center [636, 258] width 752 height 28
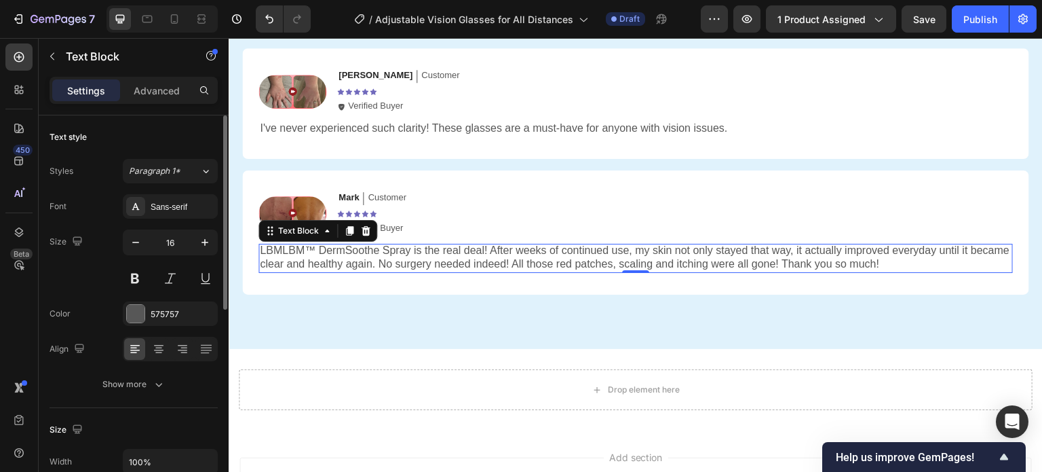
click at [413, 263] on p "LBMLBM™ DermSoothe Spray is the real deal! After weeks of continued use, my ski…" at bounding box center [636, 258] width 752 height 28
click at [412, 263] on p "LBMLBM™ DermSoothe Spray is the real deal! After weeks of continued use, my ski…" at bounding box center [636, 258] width 752 height 28
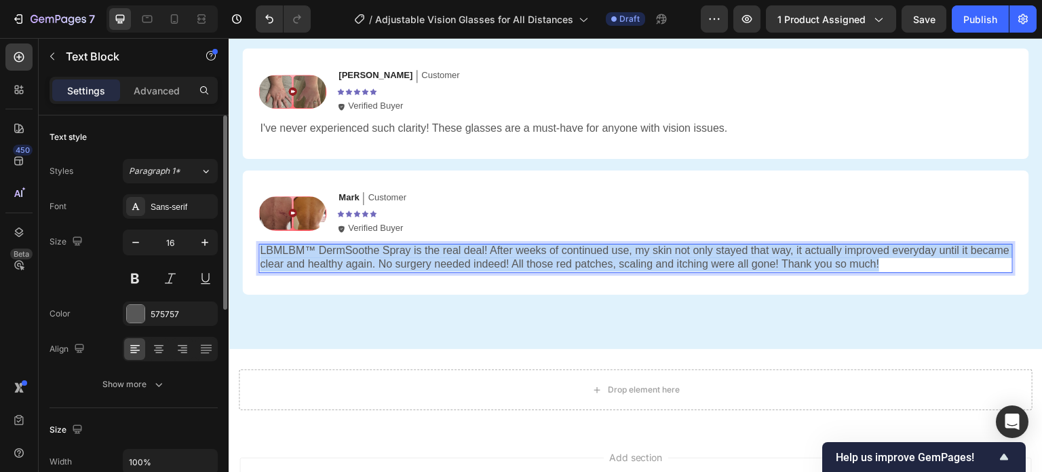
click at [412, 263] on p "LBMLBM™ DermSoothe Spray is the real deal! After weeks of continued use, my ski…" at bounding box center [636, 258] width 752 height 28
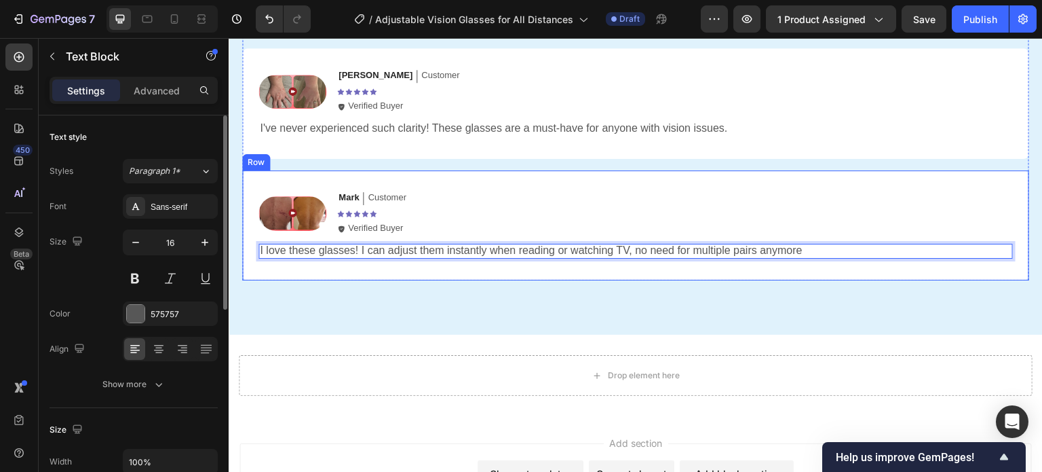
click at [408, 277] on div "Image Mark Text Block Customer Text Block Row Icon Icon Icon Icon Icon Icon Lis…" at bounding box center [635, 225] width 787 height 111
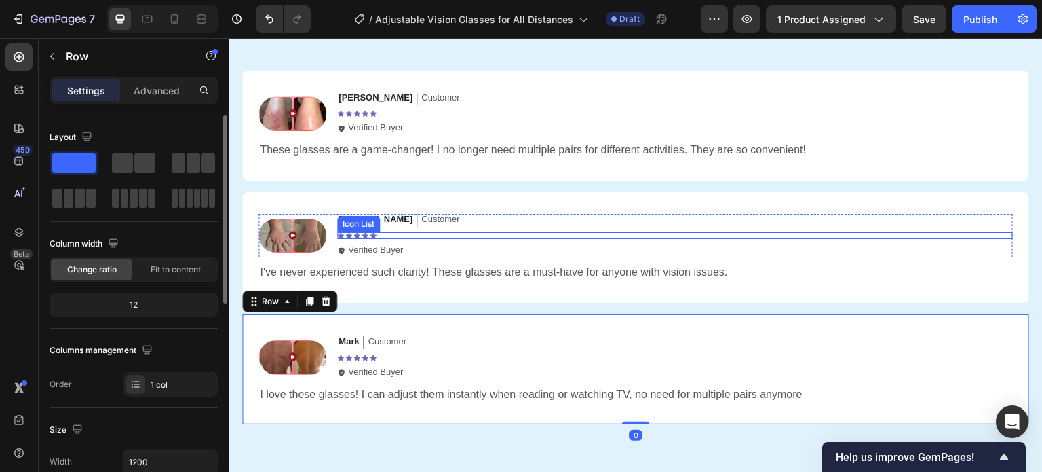
scroll to position [2388, 0]
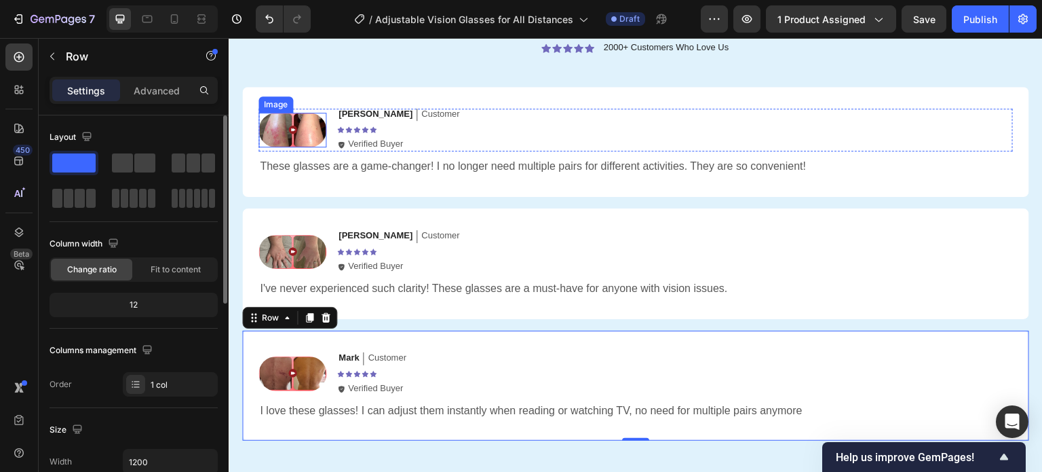
click at [299, 130] on img at bounding box center [292, 130] width 68 height 35
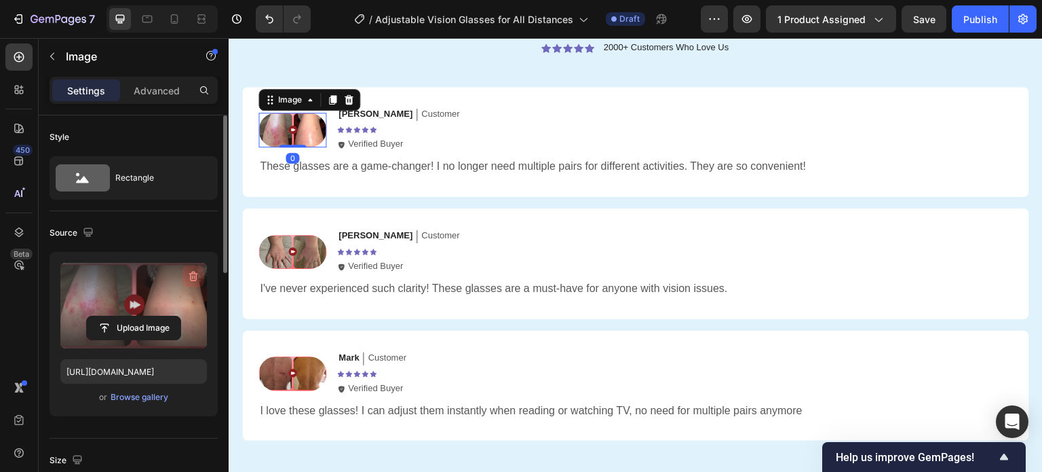
click at [195, 275] on icon "button" at bounding box center [194, 277] width 1 height 4
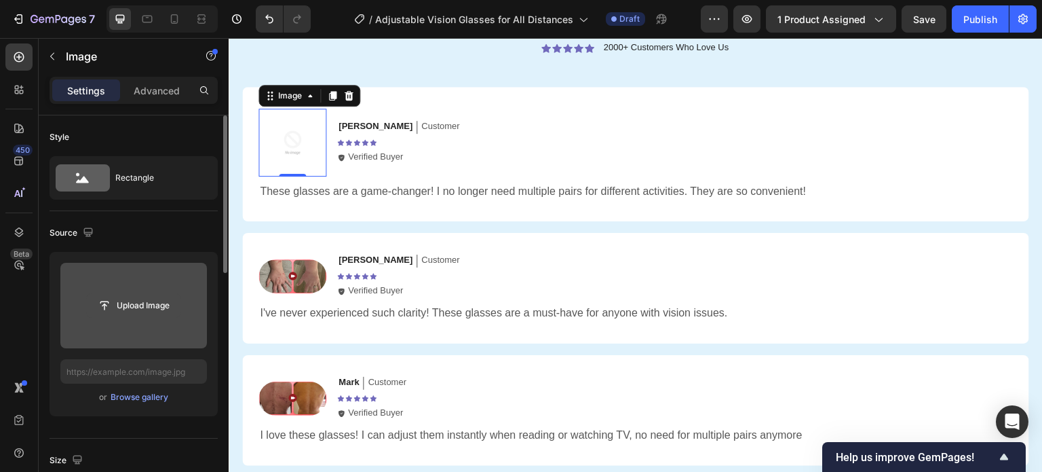
click at [130, 301] on input "file" at bounding box center [134, 305] width 94 height 23
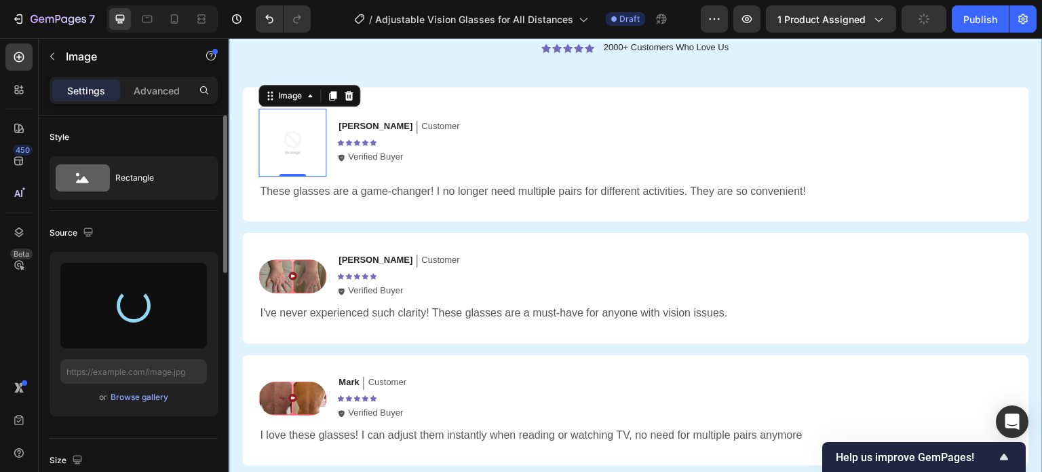
type input "https://cdn.shopify.com/s/files/1/0946/8457/8139/files/gempages_574408039877051…"
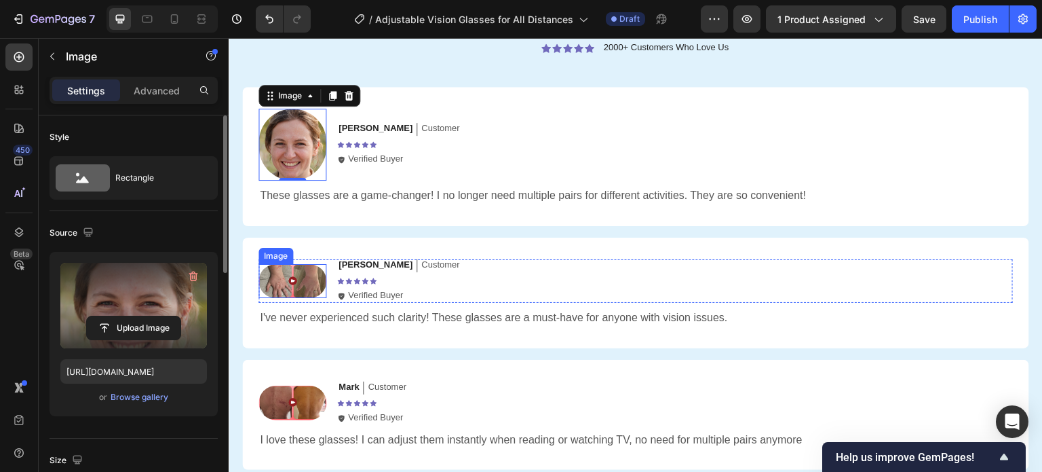
click at [287, 282] on img at bounding box center [292, 281] width 68 height 34
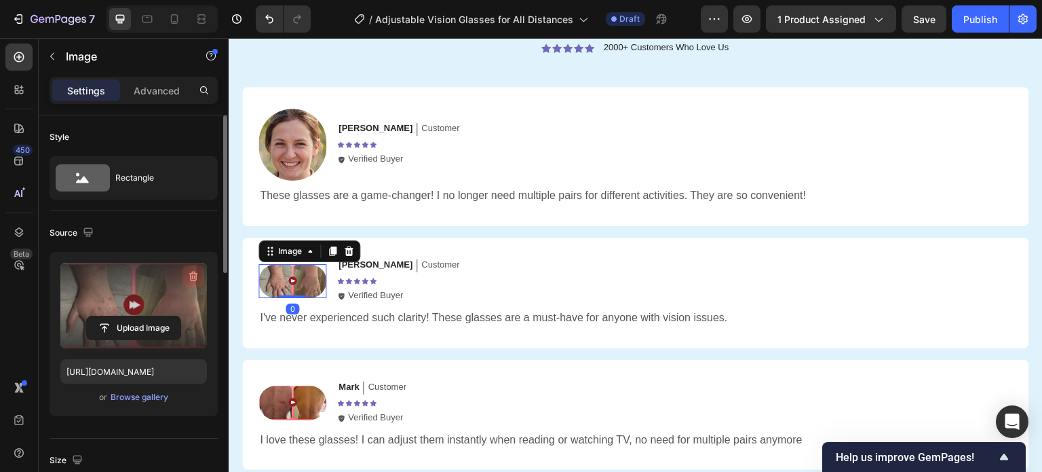
click at [191, 277] on icon "button" at bounding box center [194, 276] width 14 height 14
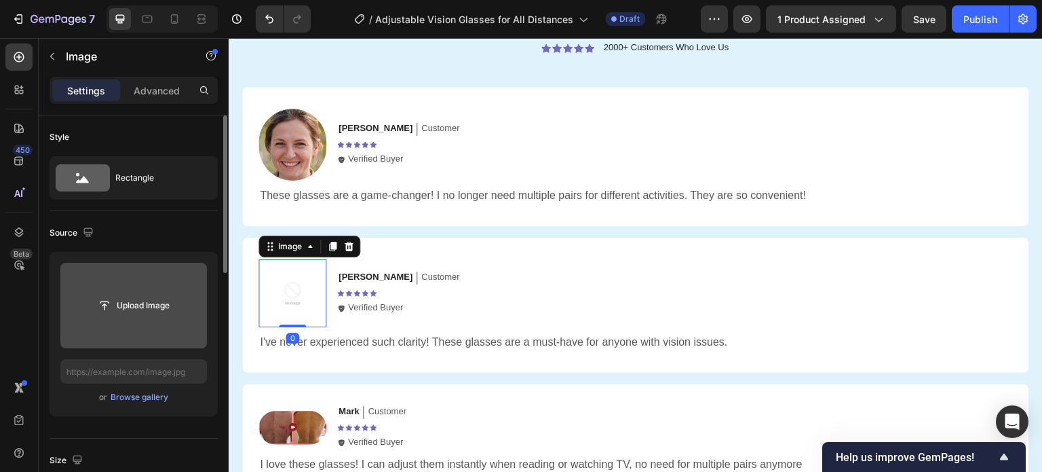
click at [135, 306] on input "file" at bounding box center [134, 305] width 94 height 23
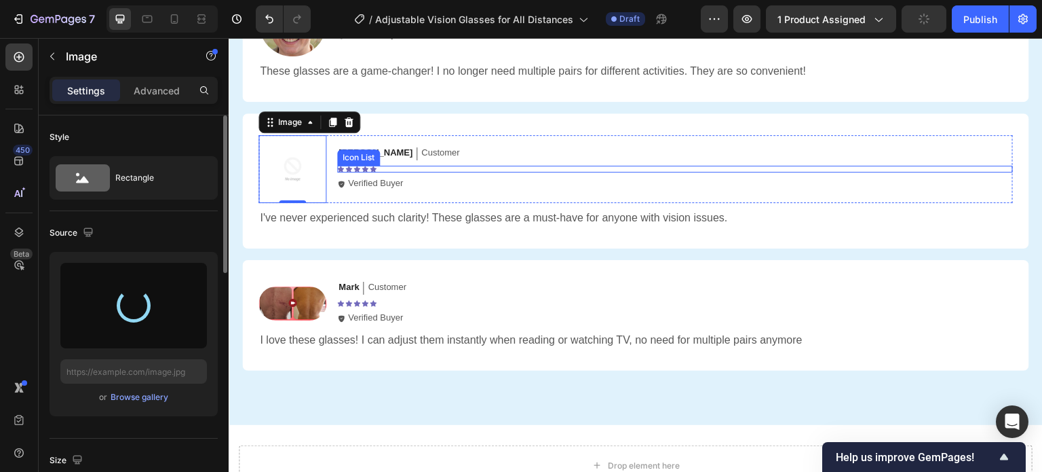
scroll to position [2513, 0]
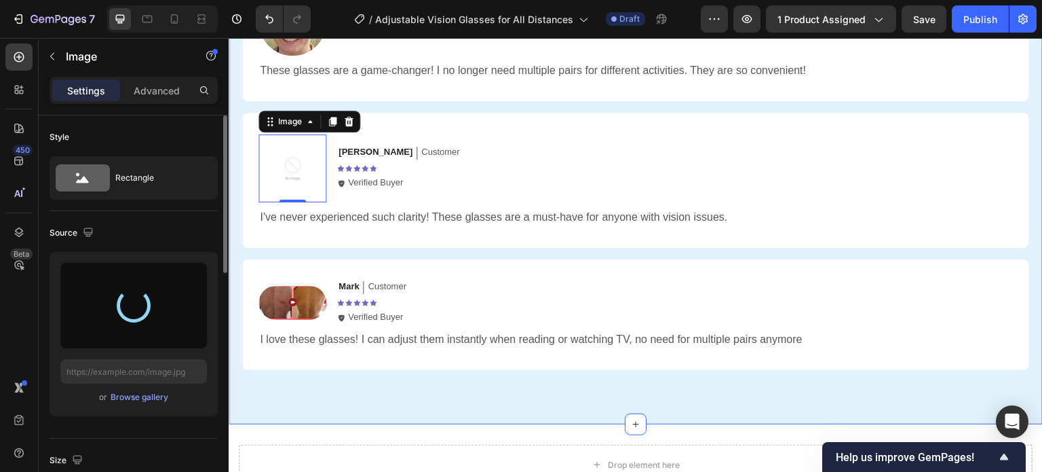
type input "https://cdn.shopify.com/s/files/1/0946/8457/8139/files/gempages_574408039877051…"
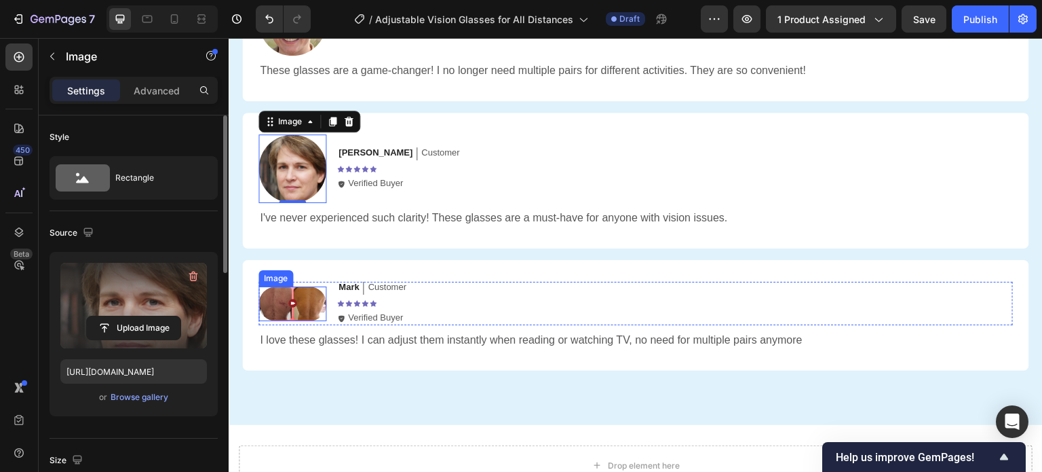
click at [293, 302] on img at bounding box center [292, 303] width 68 height 35
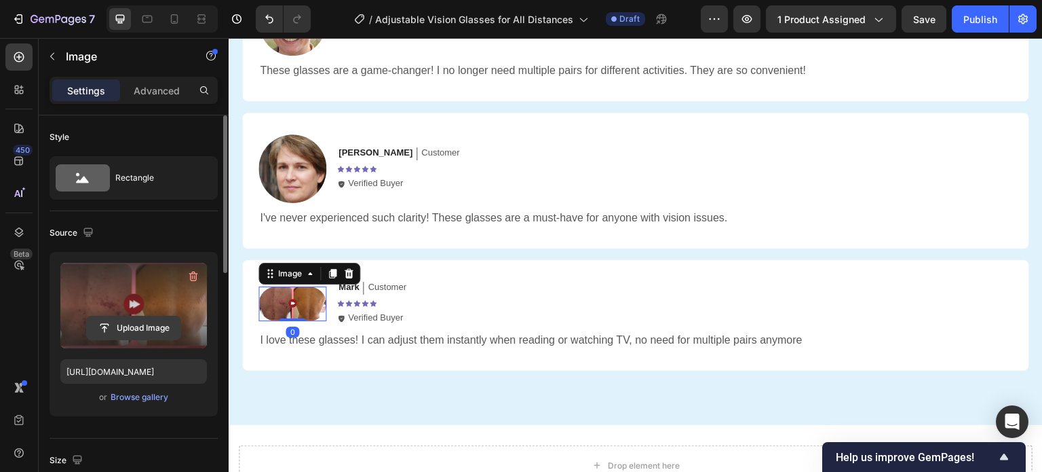
click at [189, 277] on icon "button" at bounding box center [194, 276] width 14 height 14
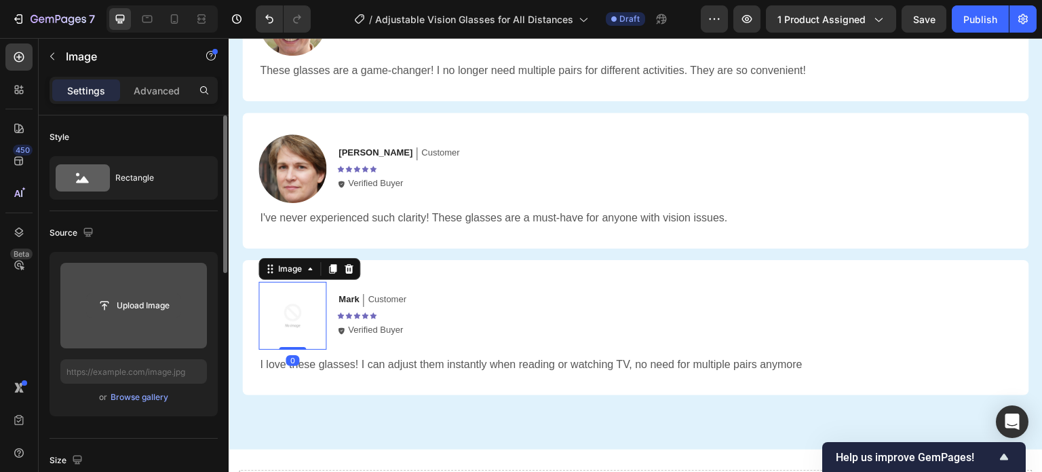
click at [133, 303] on input "file" at bounding box center [134, 305] width 94 height 23
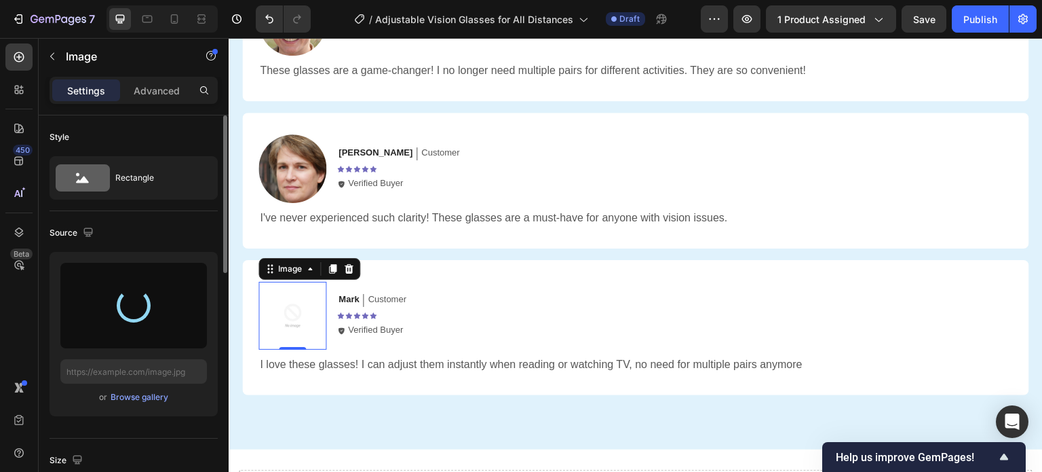
type input "https://cdn.shopify.com/s/files/1/0946/8457/8139/files/gempages_574408039877051…"
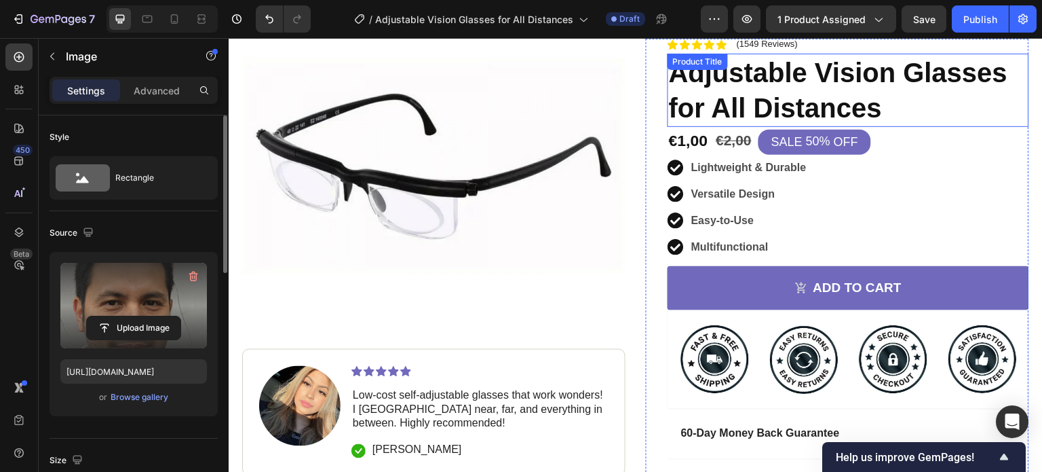
scroll to position [0, 0]
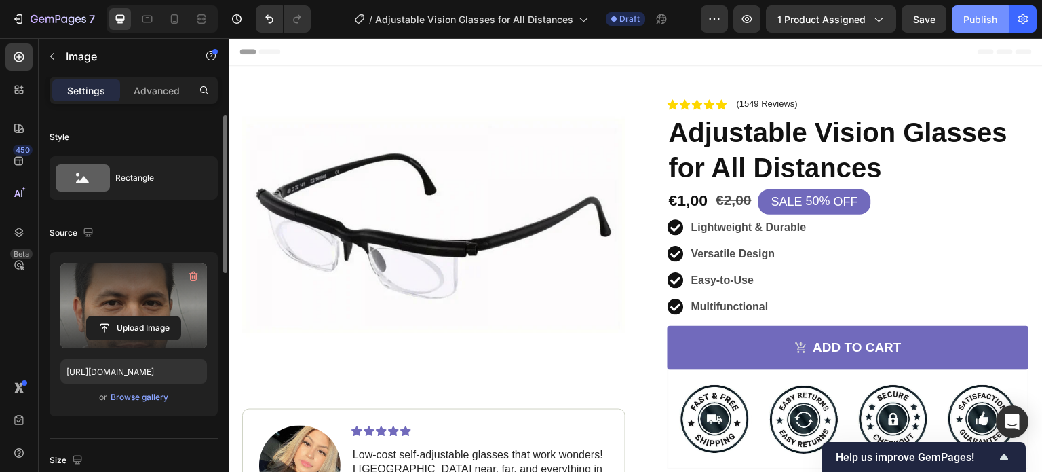
click at [976, 10] on button "Publish" at bounding box center [980, 18] width 57 height 27
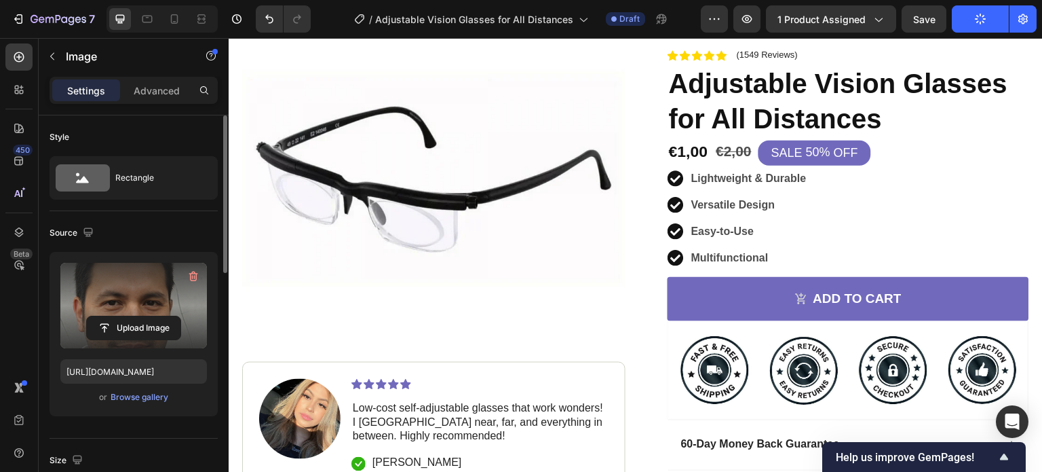
scroll to position [263, 0]
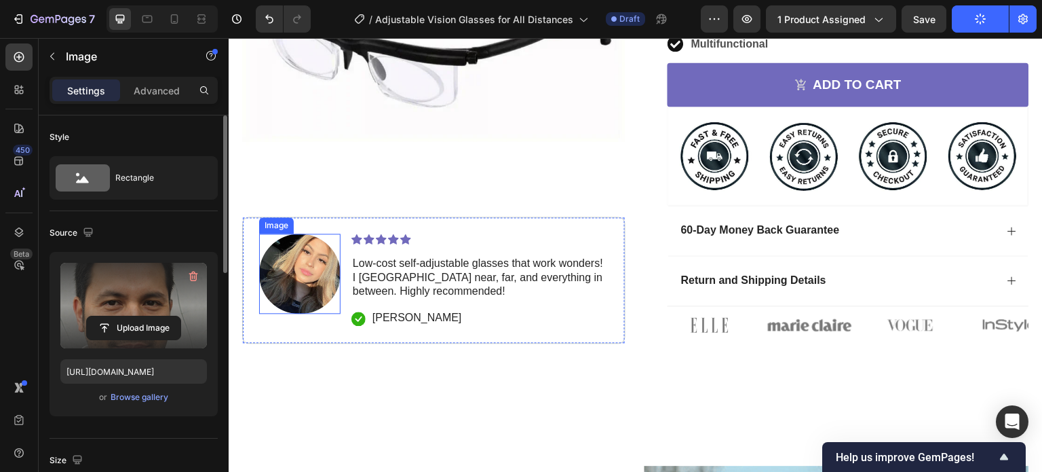
click at [304, 277] on img at bounding box center [299, 273] width 81 height 81
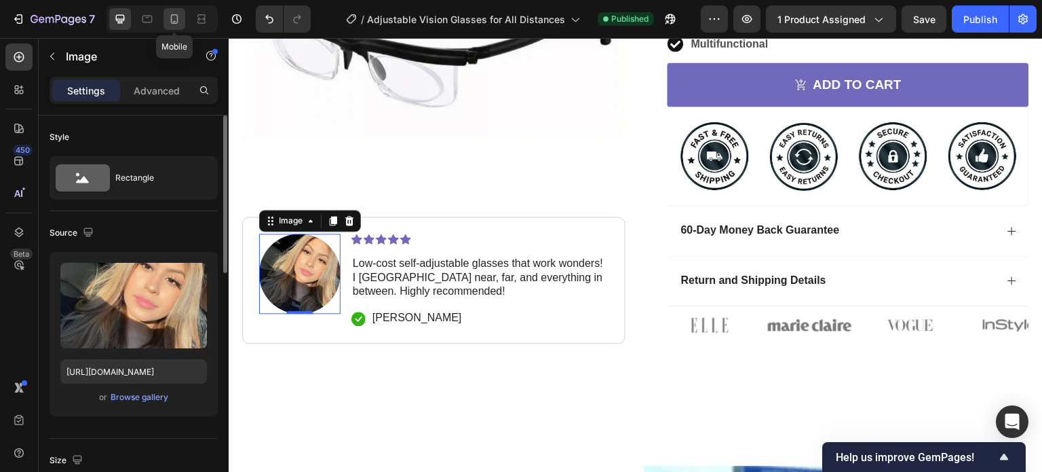
click at [176, 24] on icon at bounding box center [175, 19] width 14 height 14
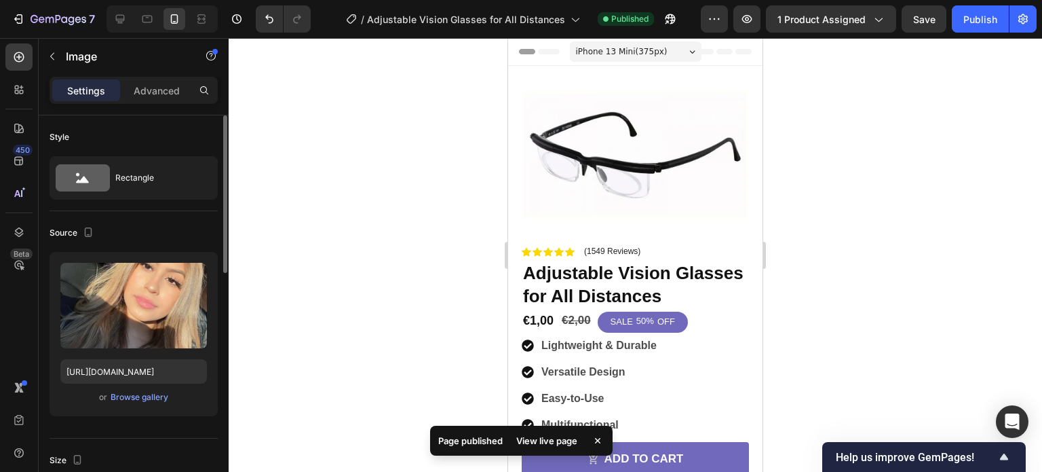
click at [989, 23] on div "Publish" at bounding box center [980, 19] width 34 height 14
